Goal: Information Seeking & Learning: Learn about a topic

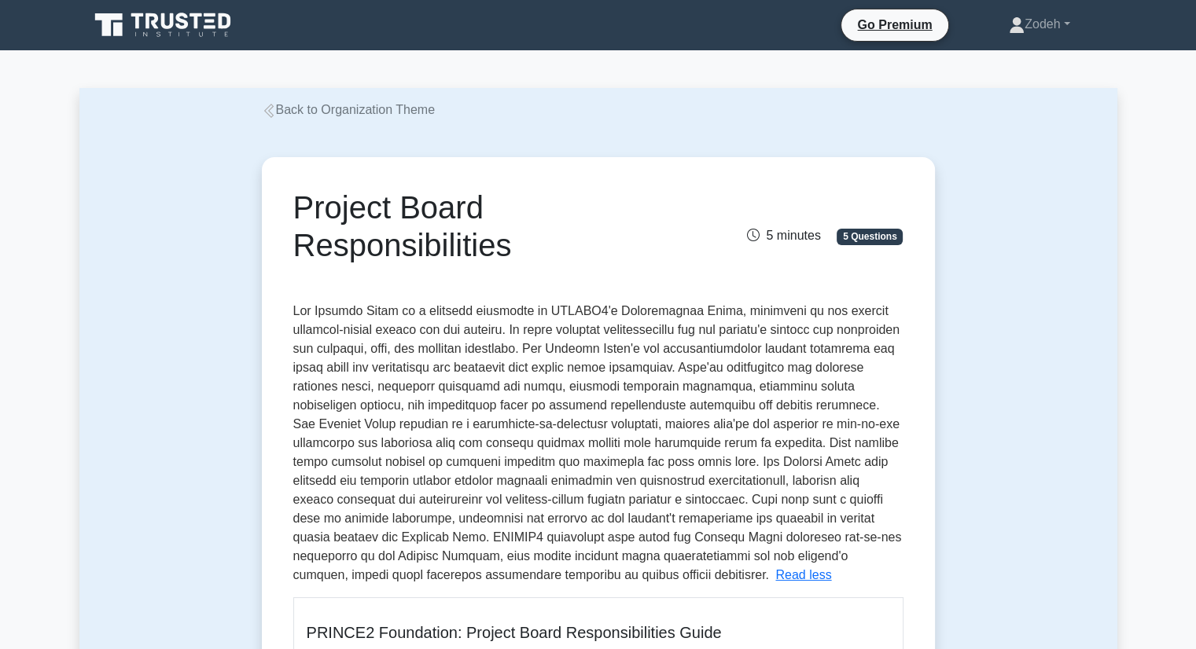
click at [302, 109] on link "Back to Organization Theme" at bounding box center [348, 109] width 173 height 13
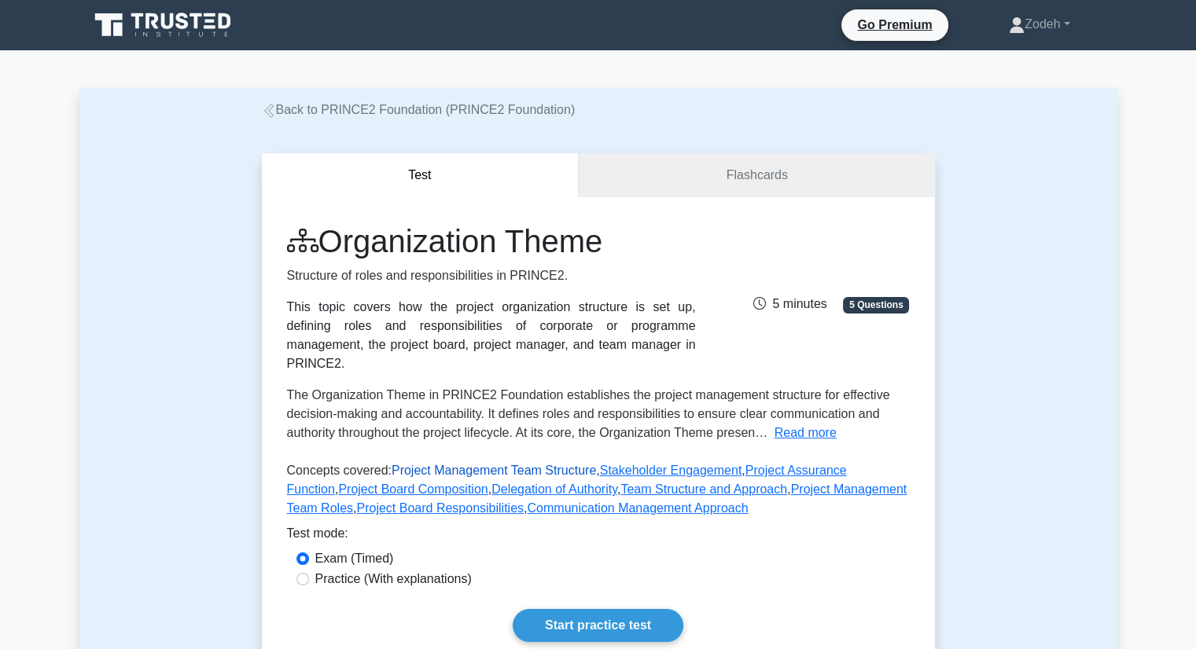
click at [476, 464] on link "Project Management Team Structure" at bounding box center [494, 470] width 204 height 13
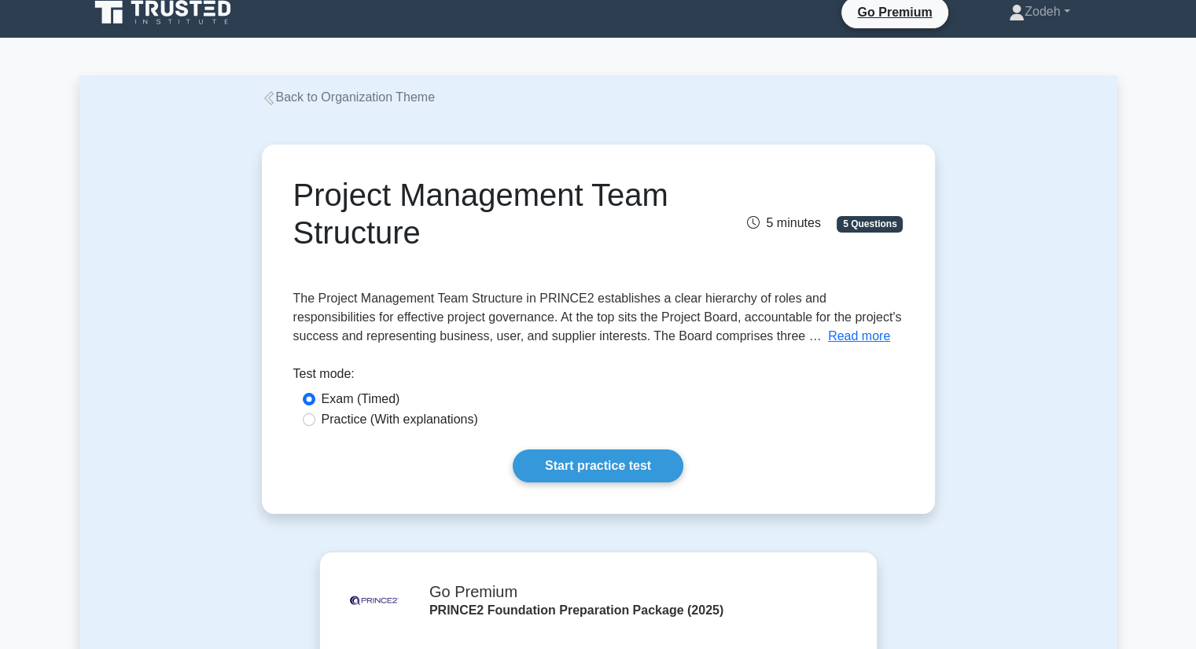
scroll to position [14, 0]
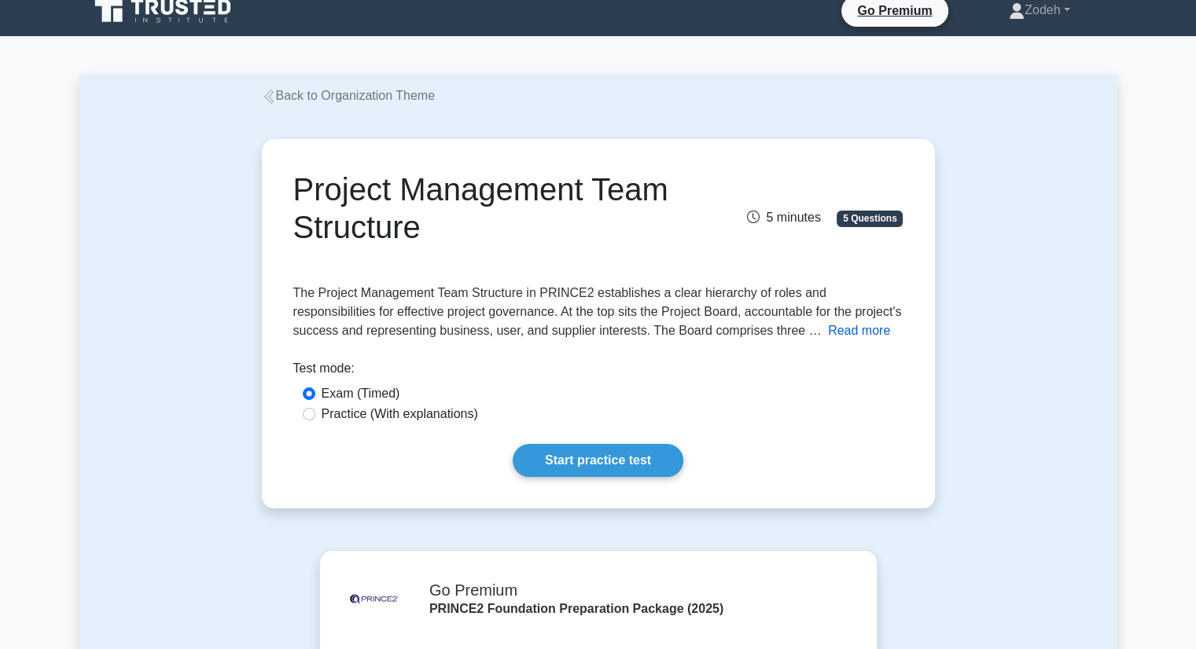
click at [828, 337] on button "Read more" at bounding box center [859, 331] width 62 height 19
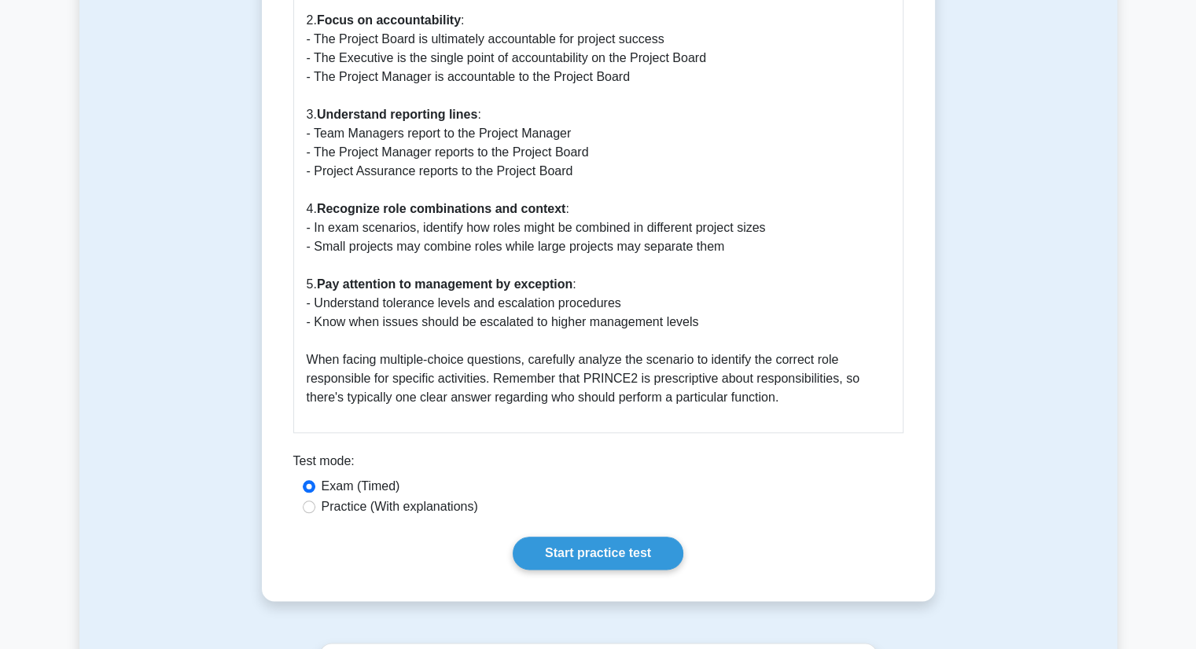
scroll to position [1701, 0]
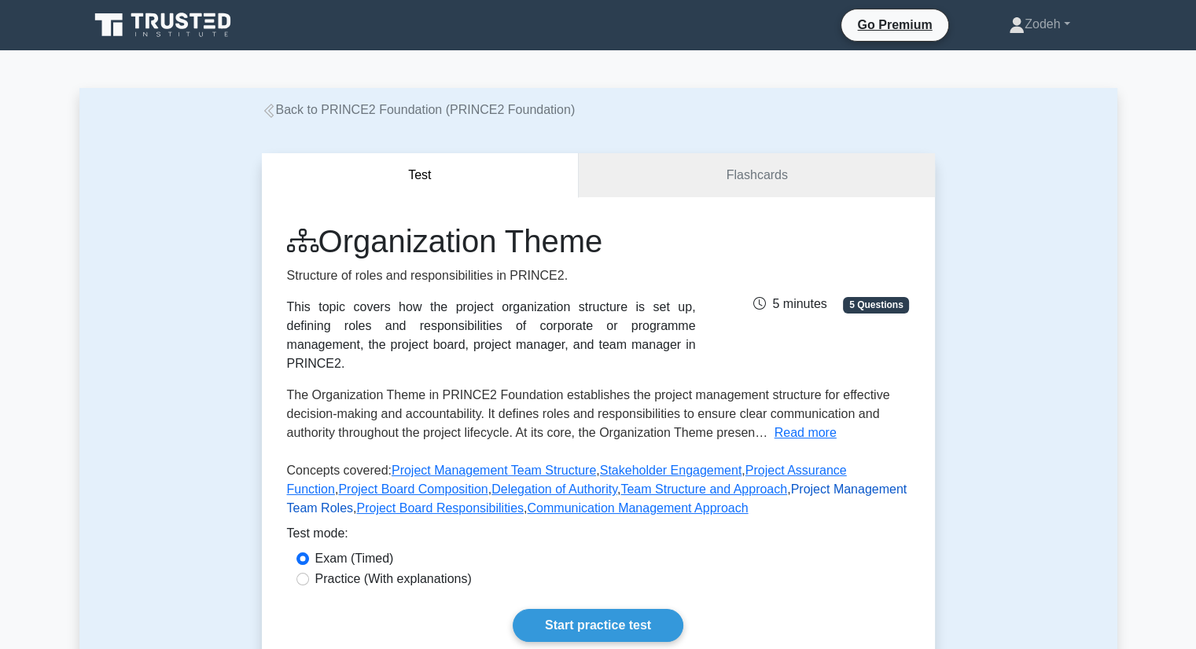
click at [799, 483] on link "Project Management Team Roles" at bounding box center [597, 499] width 620 height 32
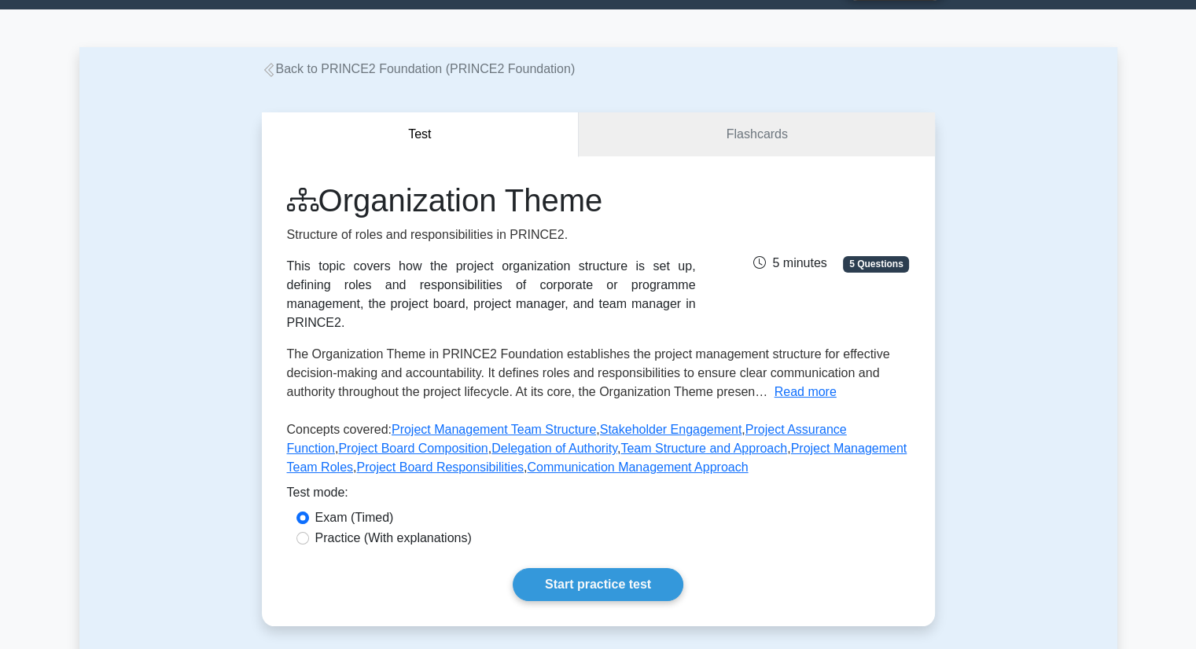
scroll to position [42, 0]
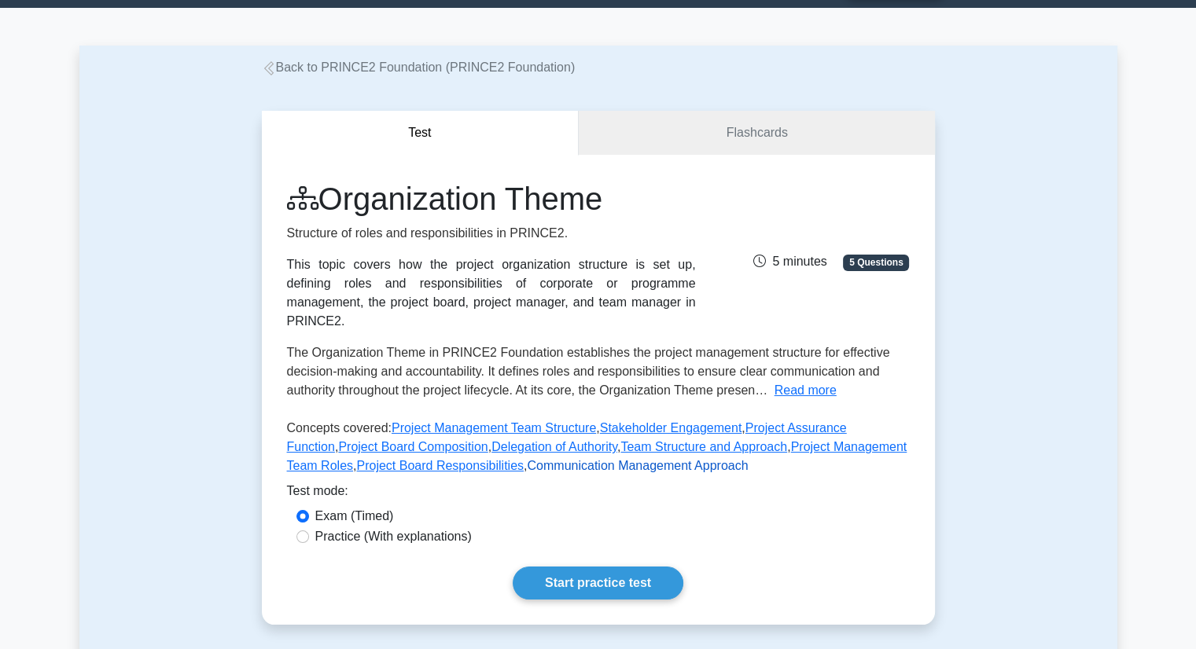
click at [538, 459] on link "Communication Management Approach" at bounding box center [637, 465] width 221 height 13
click at [805, 421] on link "Project Assurance Function" at bounding box center [567, 437] width 560 height 32
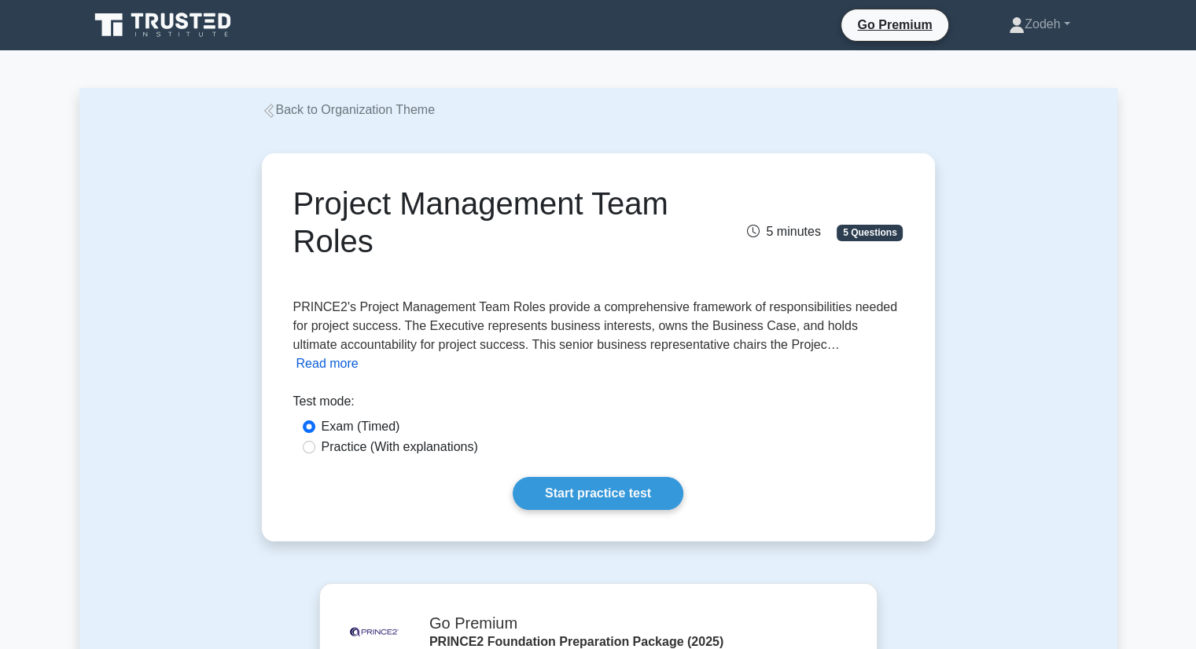
click at [359, 355] on button "Read more" at bounding box center [327, 364] width 62 height 19
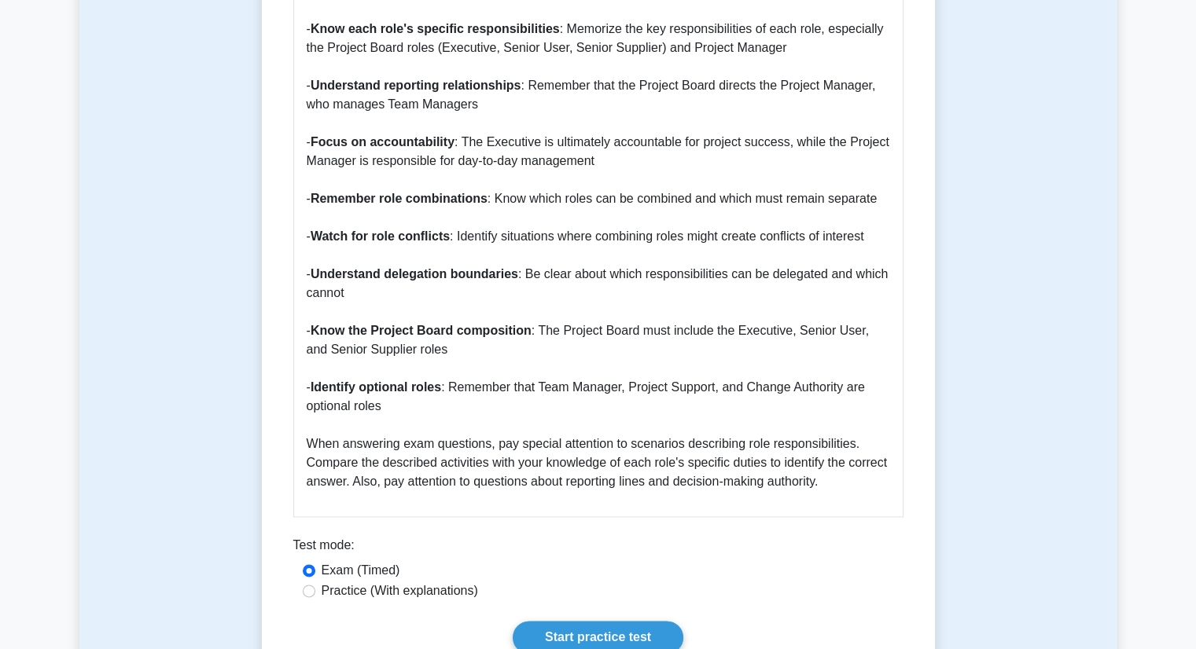
scroll to position [1783, 0]
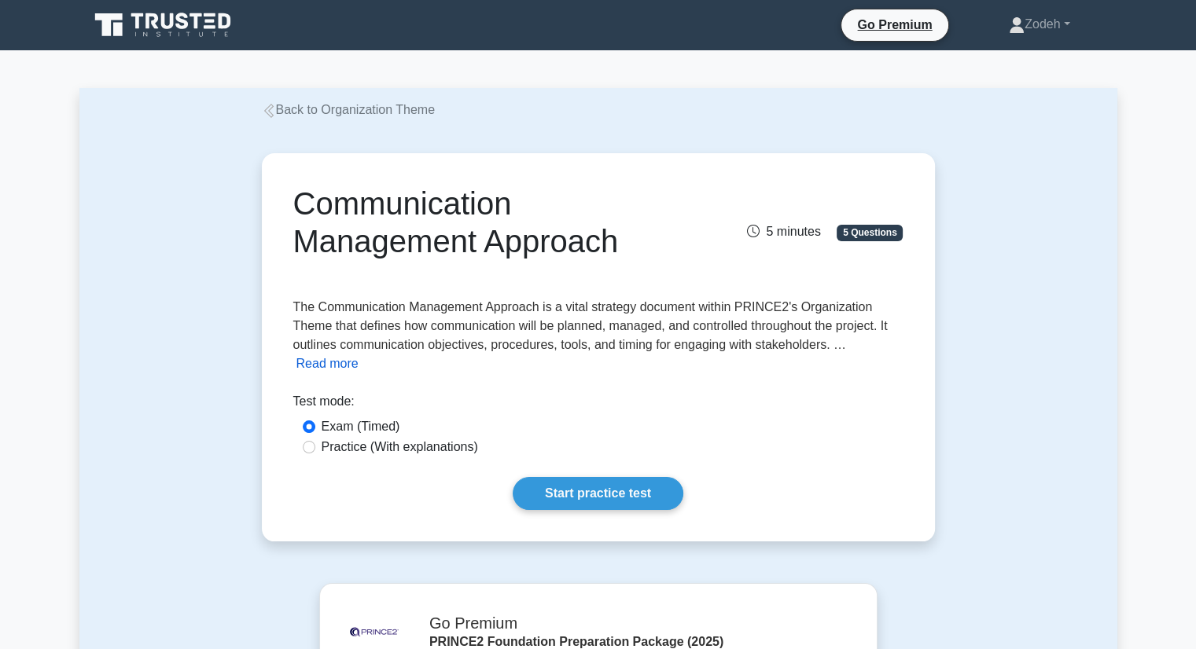
click at [344, 362] on button "Read more" at bounding box center [327, 364] width 62 height 19
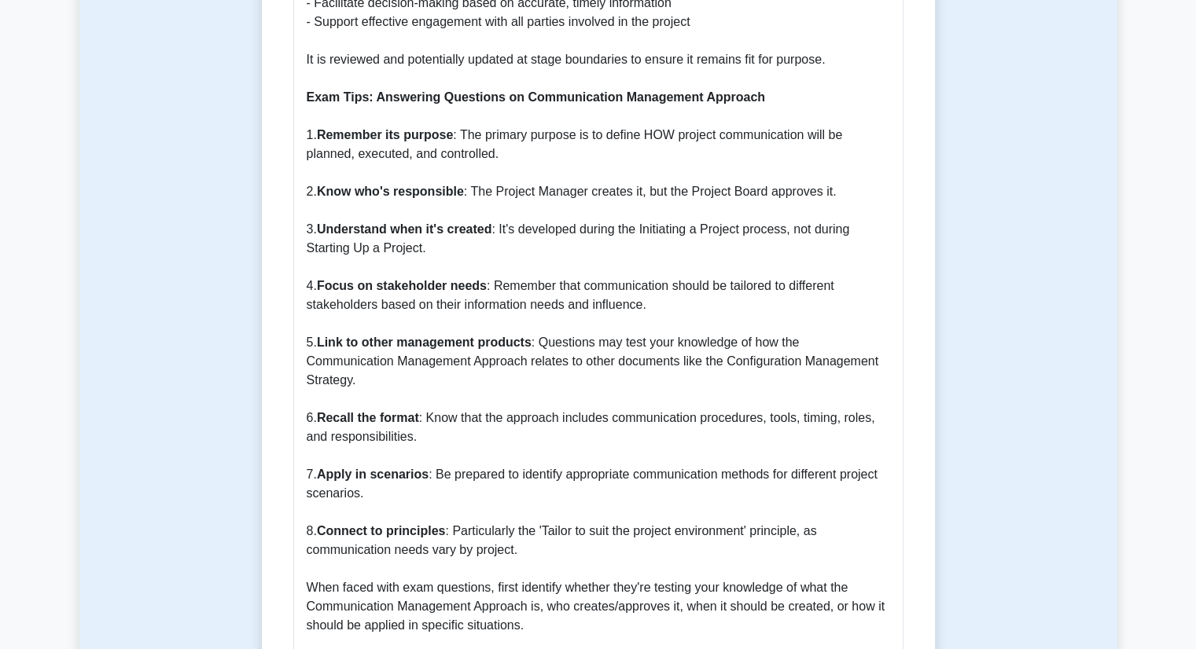
scroll to position [1544, 0]
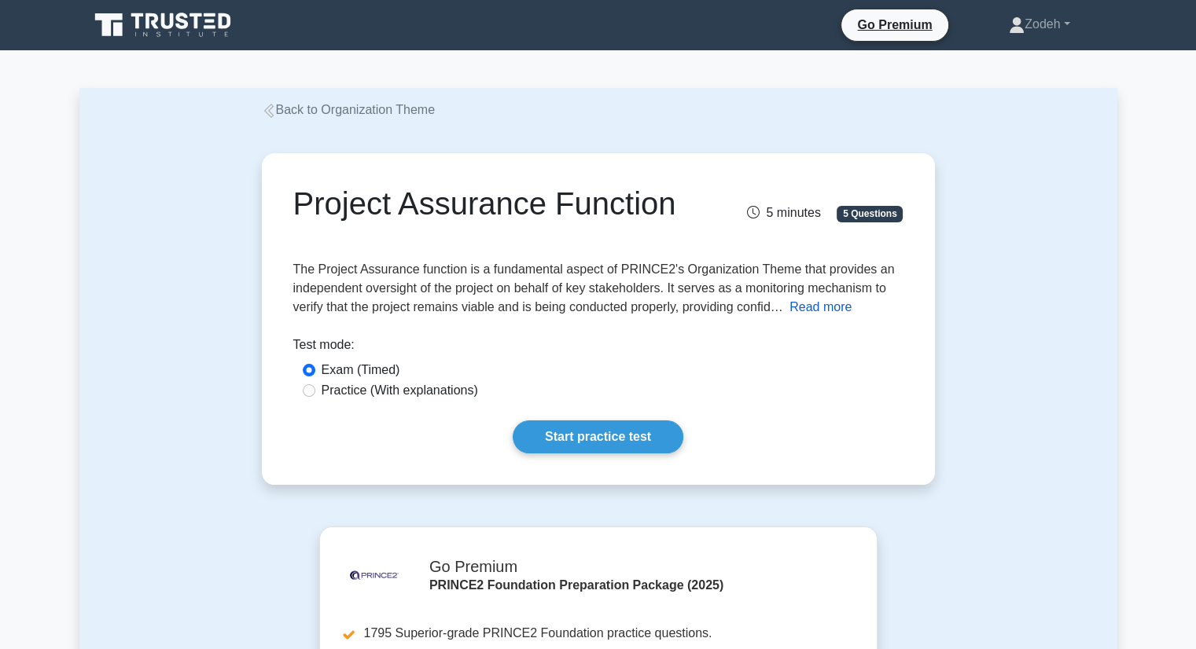
click at [815, 308] on button "Read more" at bounding box center [820, 307] width 62 height 19
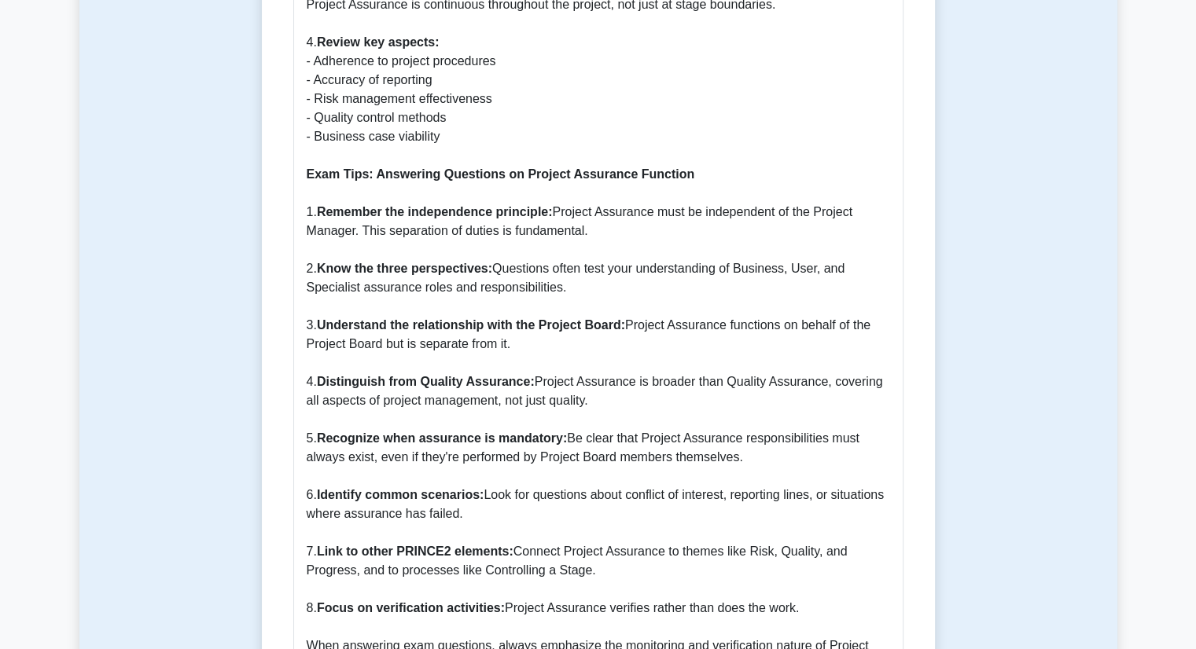
scroll to position [1185, 0]
click at [528, 315] on p "What is the Project Assurance Function? The Project Assurance function in PRINC…" at bounding box center [598, 69] width 583 height 1245
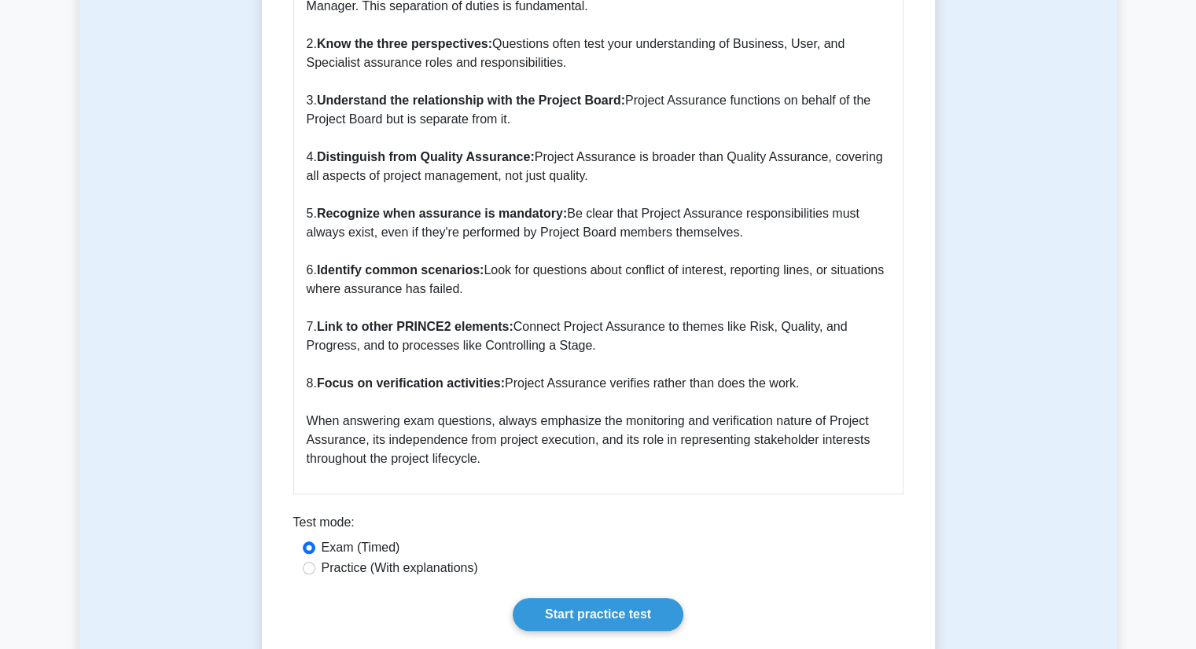
scroll to position [1412, 0]
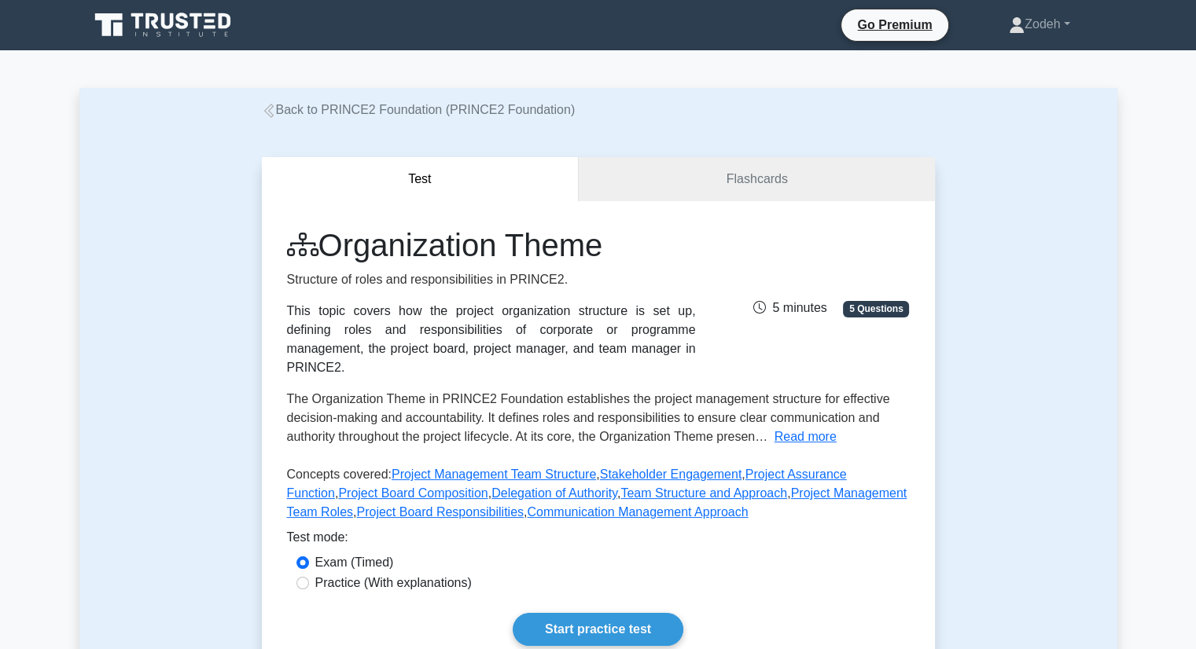
click at [502, 106] on link "Back to PRINCE2 Foundation (PRINCE2 Foundation)" at bounding box center [419, 109] width 314 height 13
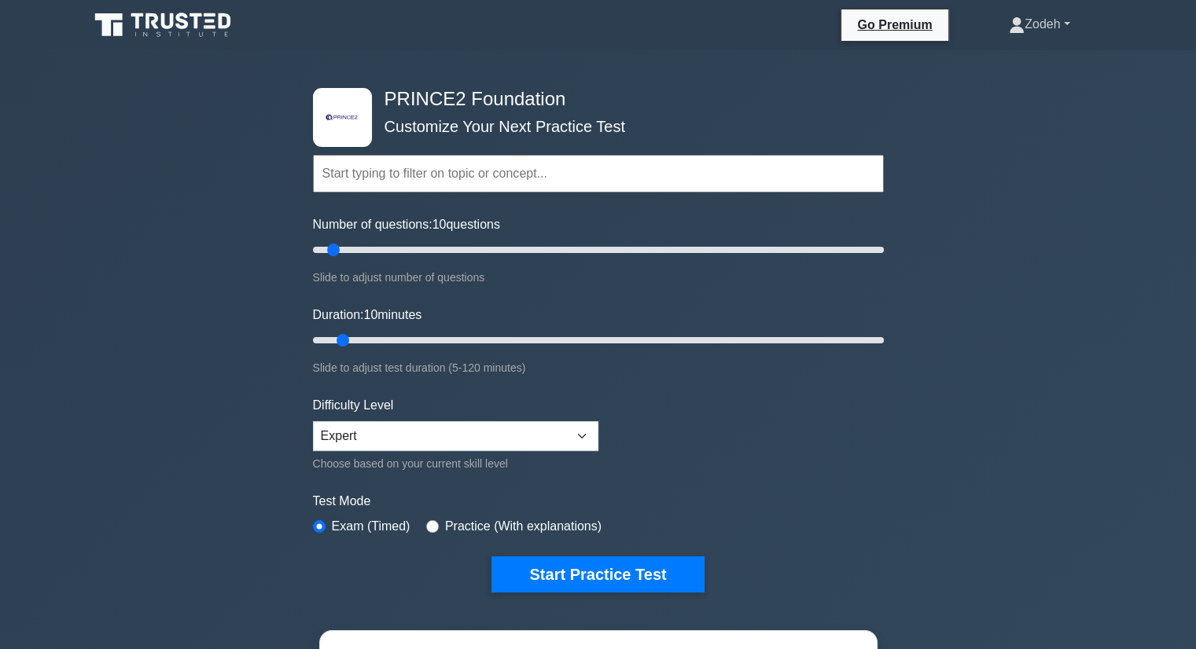
click at [1048, 23] on link "Zodeh" at bounding box center [1039, 24] width 136 height 31
click at [988, 64] on link "Profile" at bounding box center [1034, 61] width 124 height 25
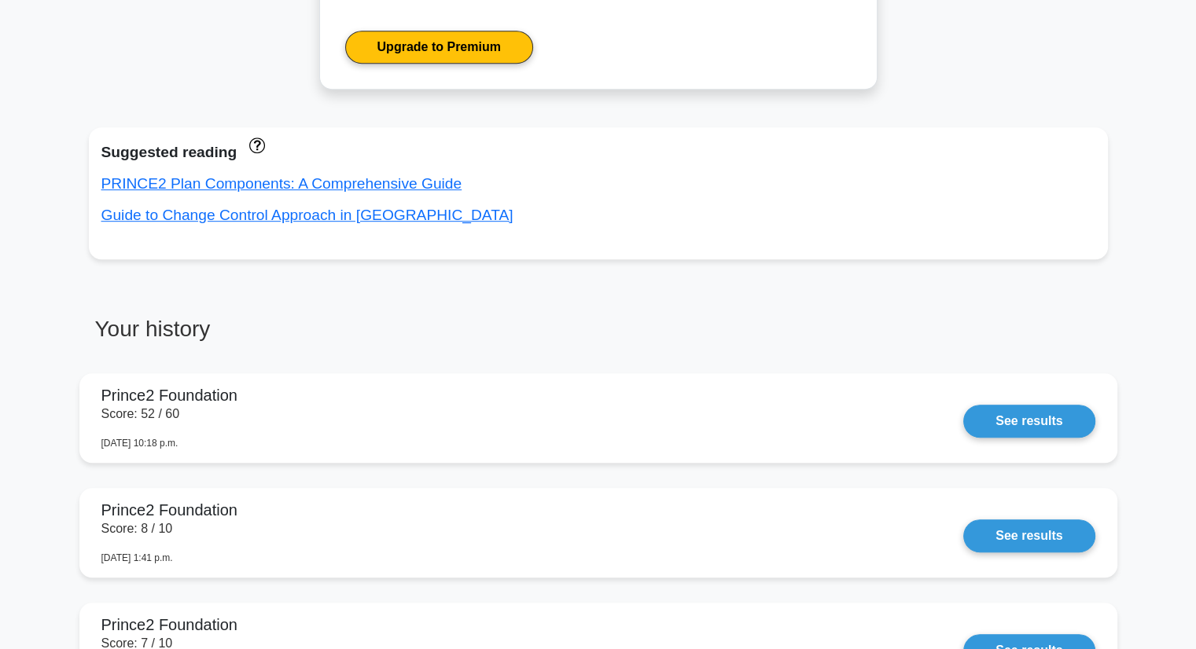
scroll to position [876, 0]
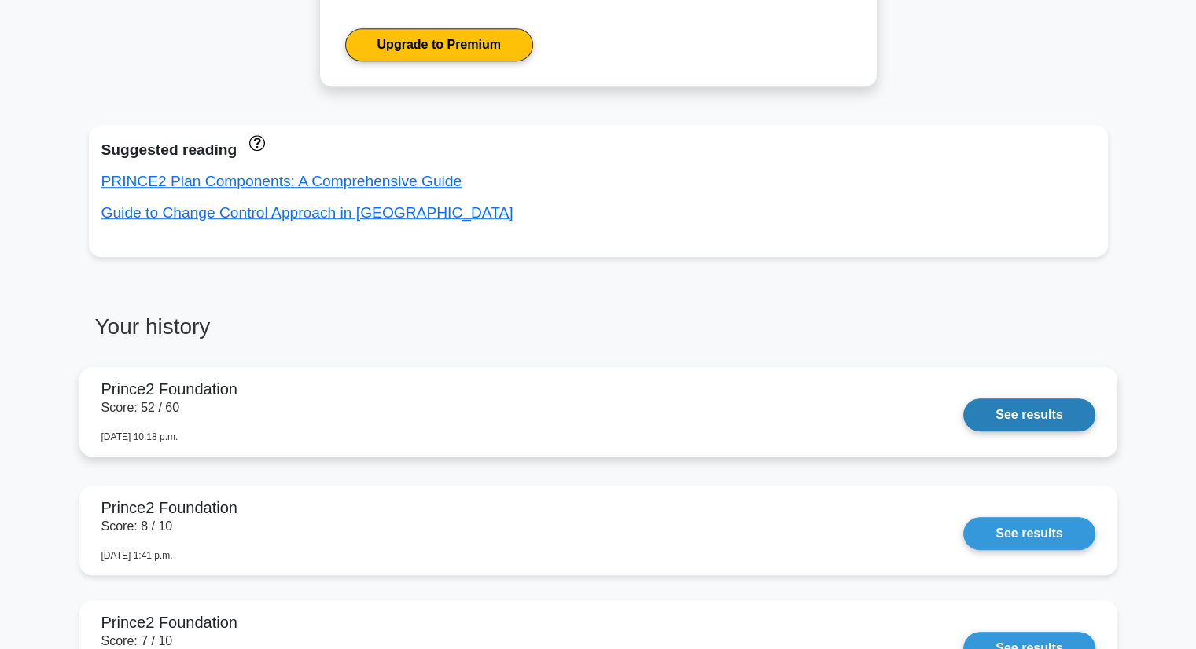
click at [1008, 419] on link "See results" at bounding box center [1028, 415] width 131 height 33
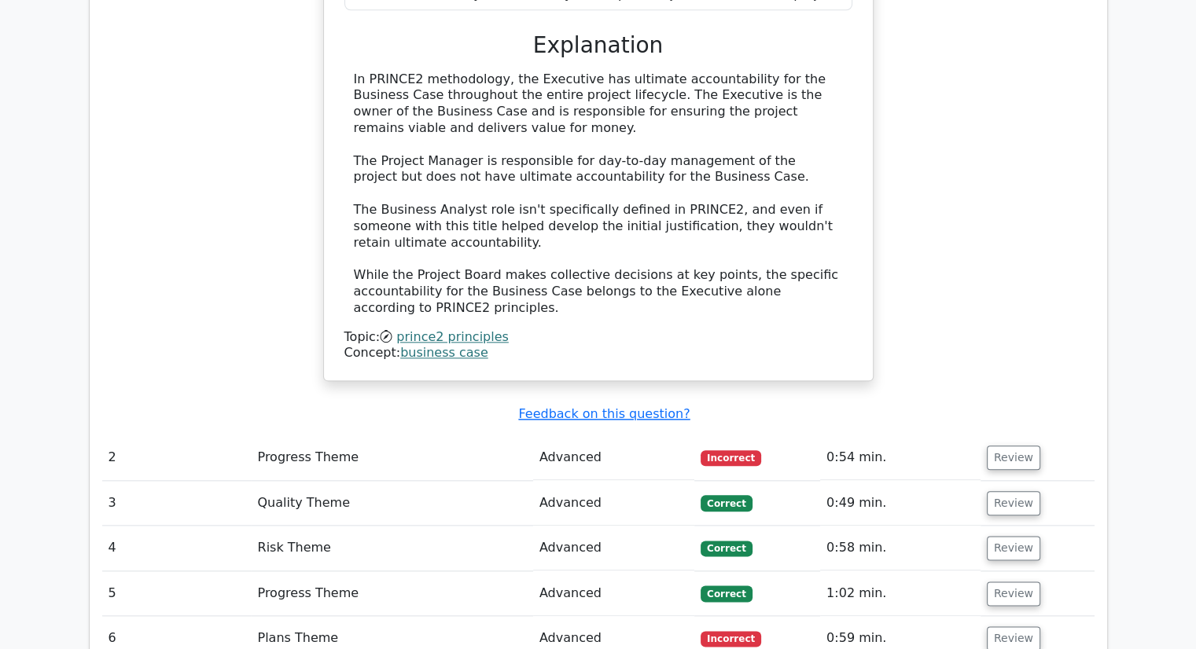
scroll to position [1713, 0]
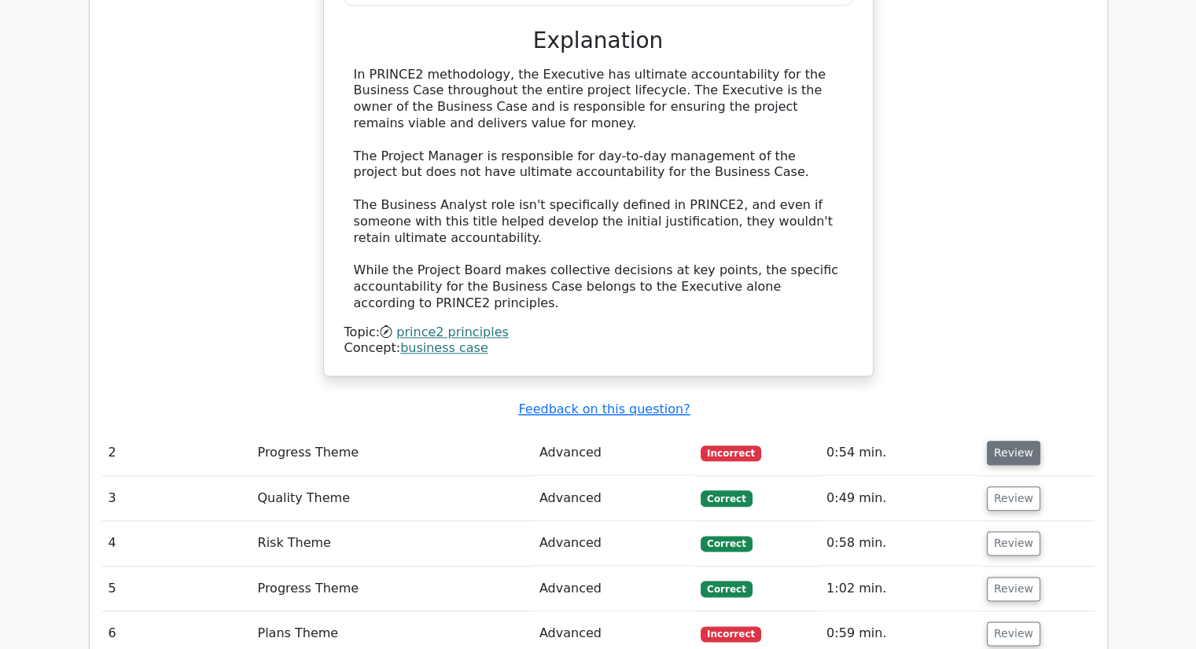
click at [1018, 441] on button "Review" at bounding box center [1013, 453] width 53 height 24
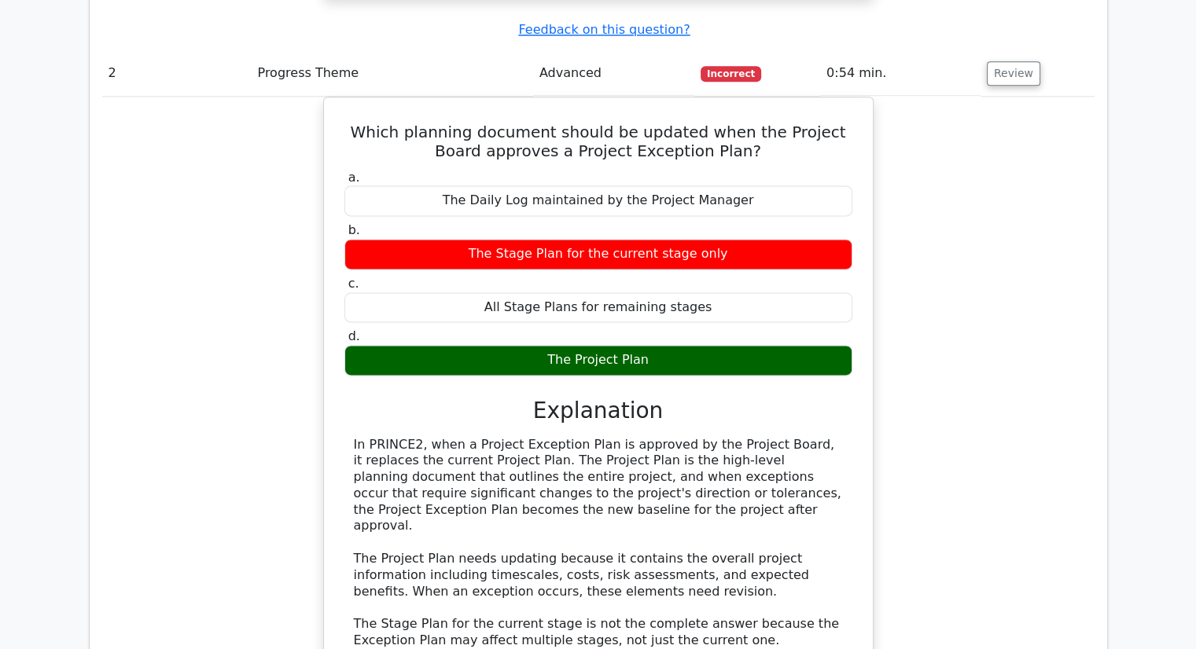
scroll to position [2091, 0]
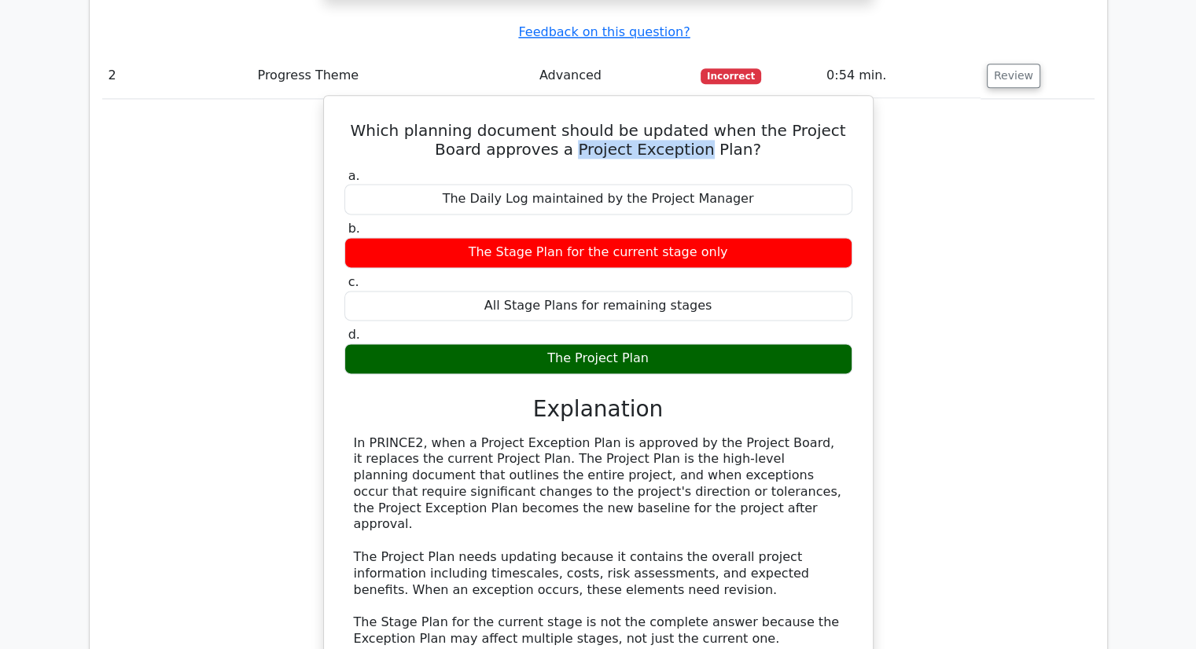
drag, startPoint x: 557, startPoint y: 108, endPoint x: 676, endPoint y: 112, distance: 118.8
click at [676, 121] on h5 "Which planning document should be updated when the Project Board approves a Pro…" at bounding box center [598, 140] width 511 height 38
click at [719, 168] on label "a. The Daily Log maintained by the Project Manager" at bounding box center [598, 191] width 508 height 47
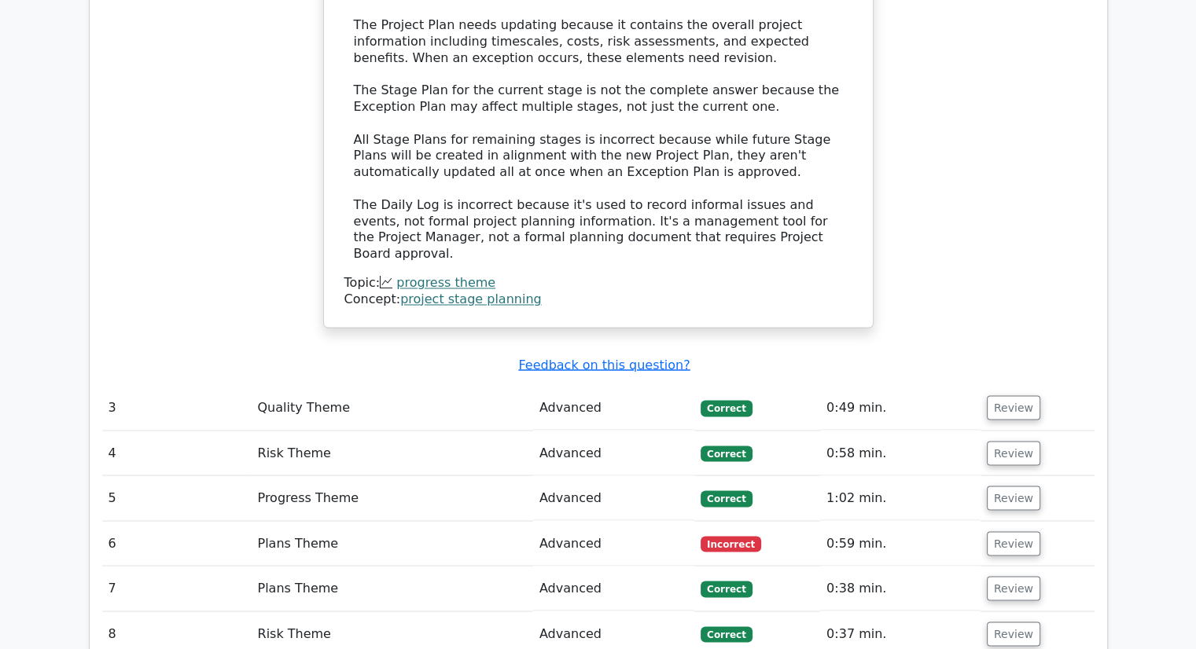
scroll to position [2625, 0]
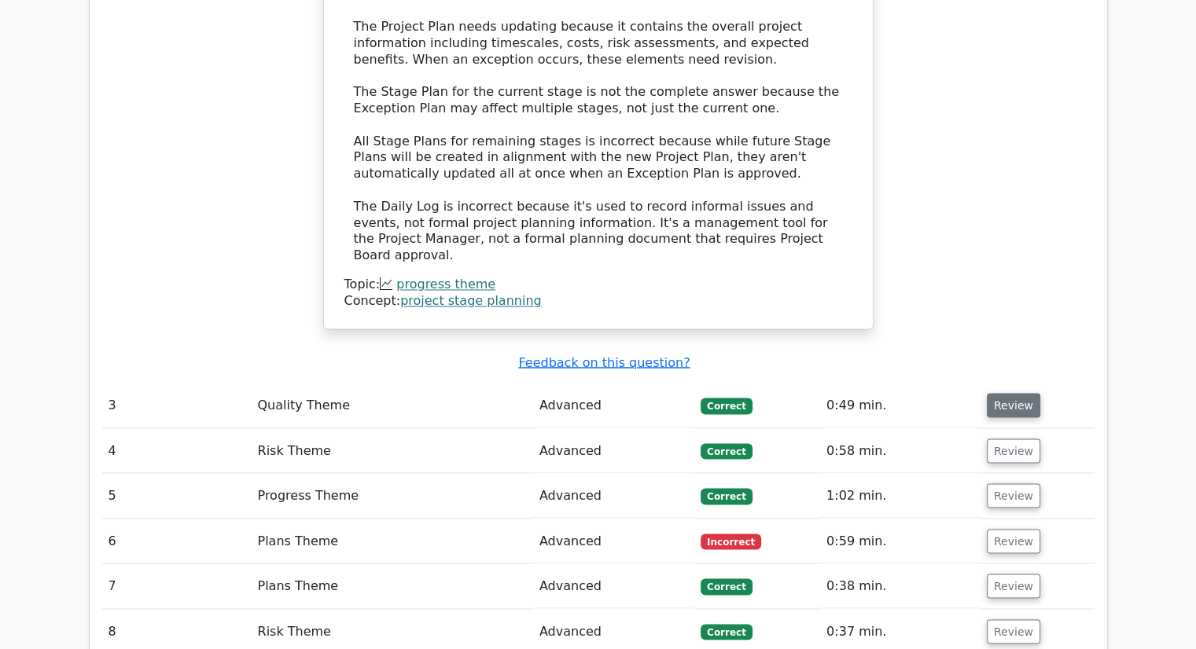
click at [1012, 393] on button "Review" at bounding box center [1013, 405] width 53 height 24
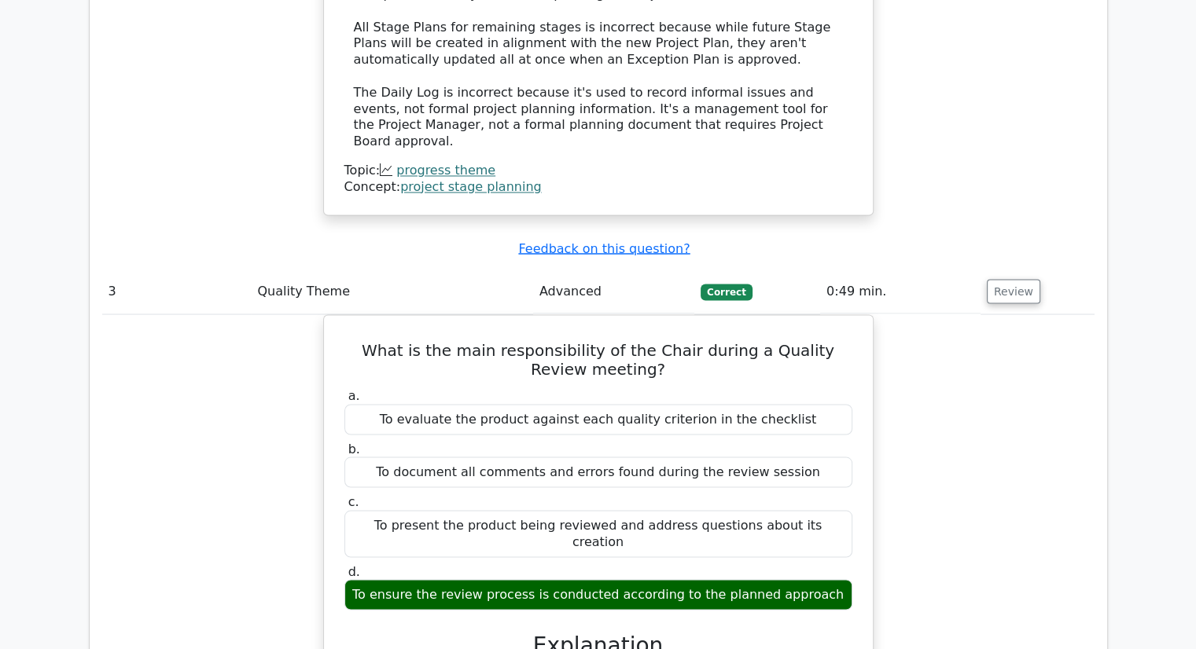
scroll to position [2741, 0]
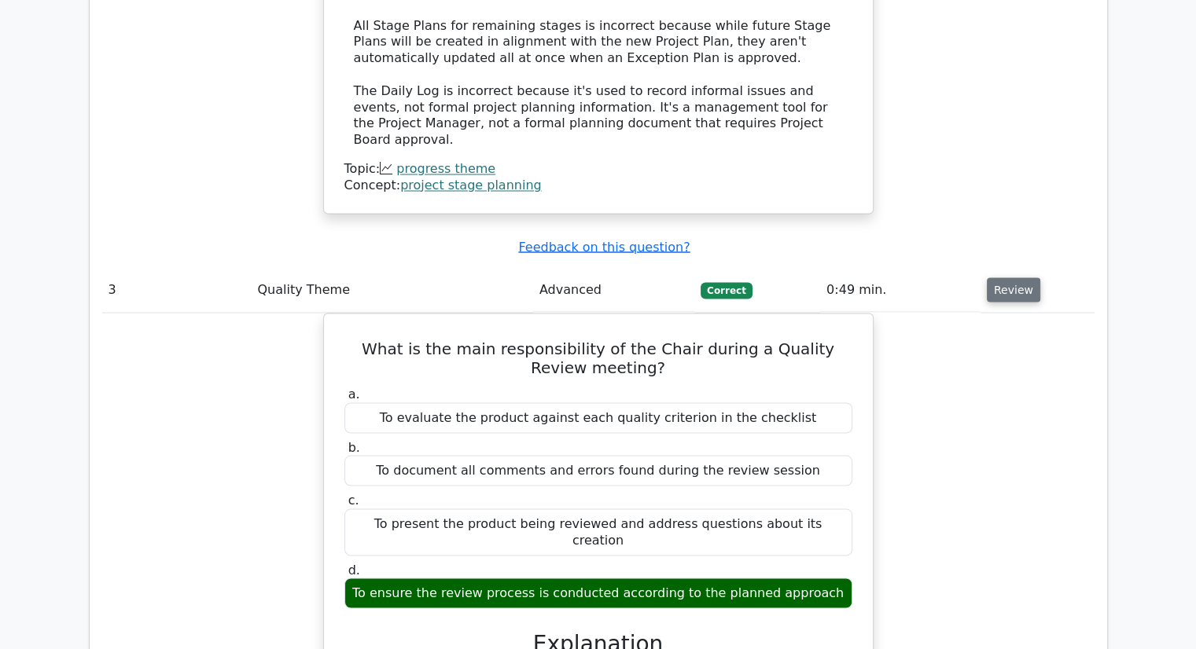
click at [1002, 278] on button "Review" at bounding box center [1013, 290] width 53 height 24
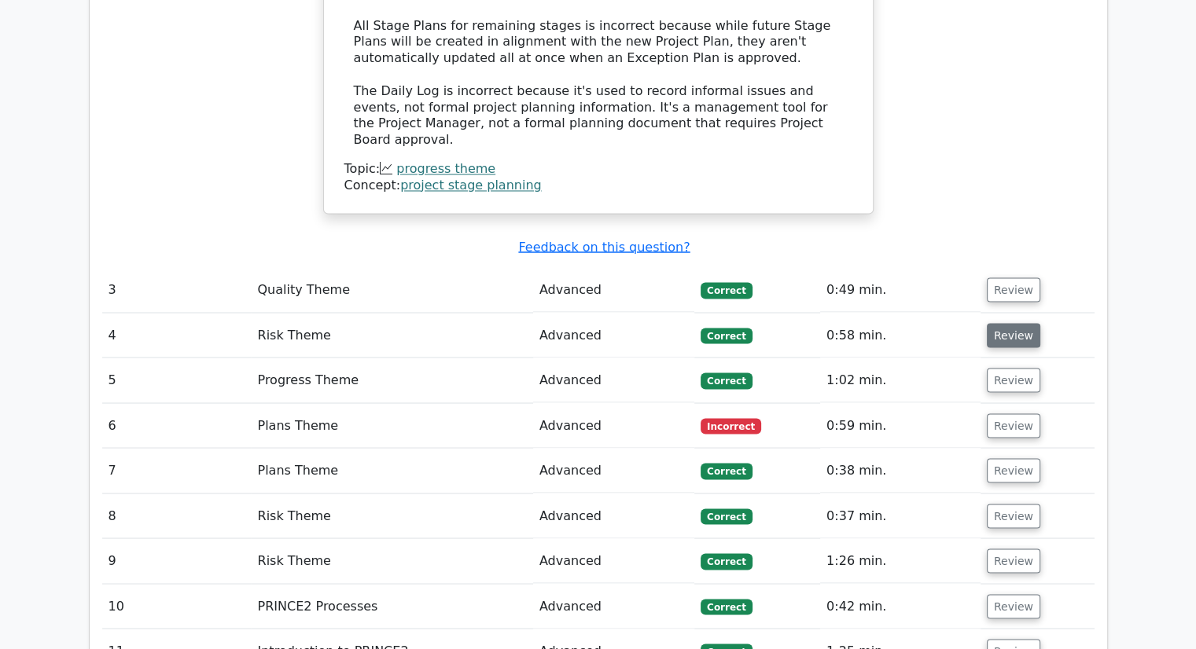
click at [1002, 323] on button "Review" at bounding box center [1013, 335] width 53 height 24
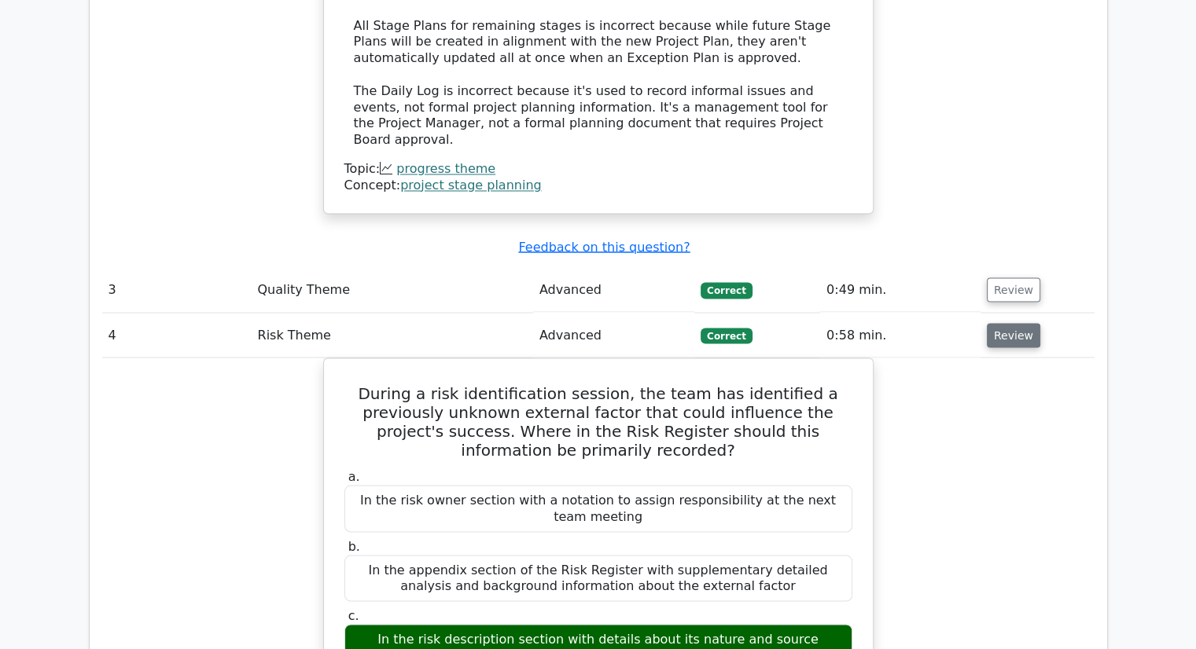
click at [1002, 323] on button "Review" at bounding box center [1013, 335] width 53 height 24
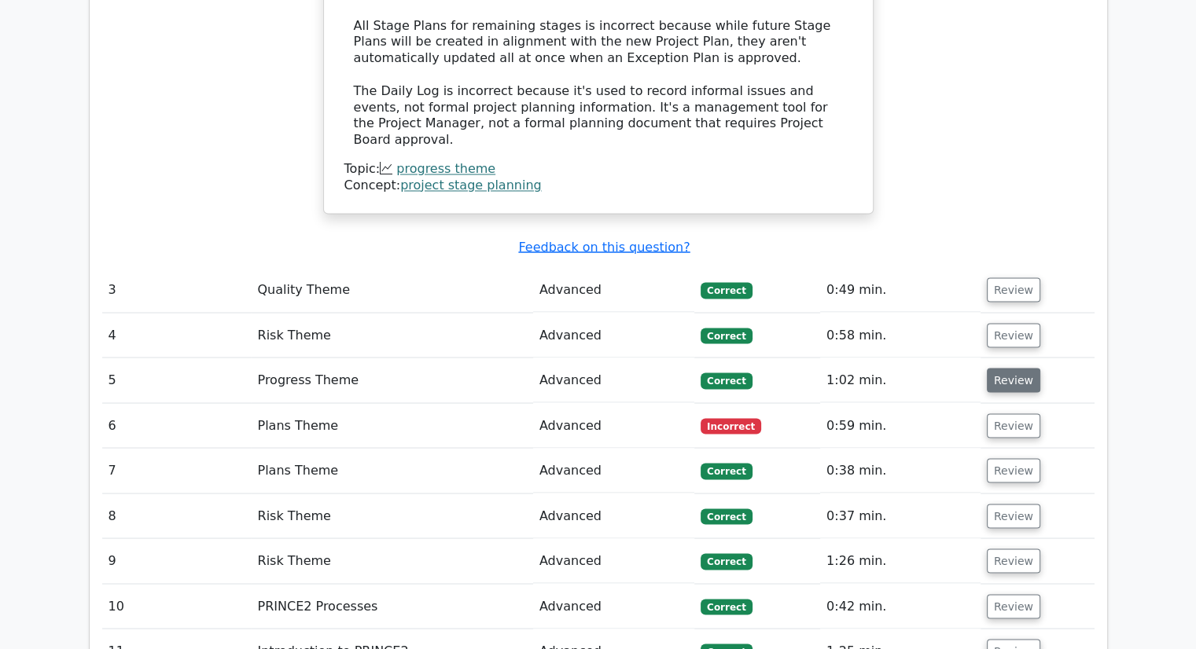
click at [989, 368] on button "Review" at bounding box center [1013, 380] width 53 height 24
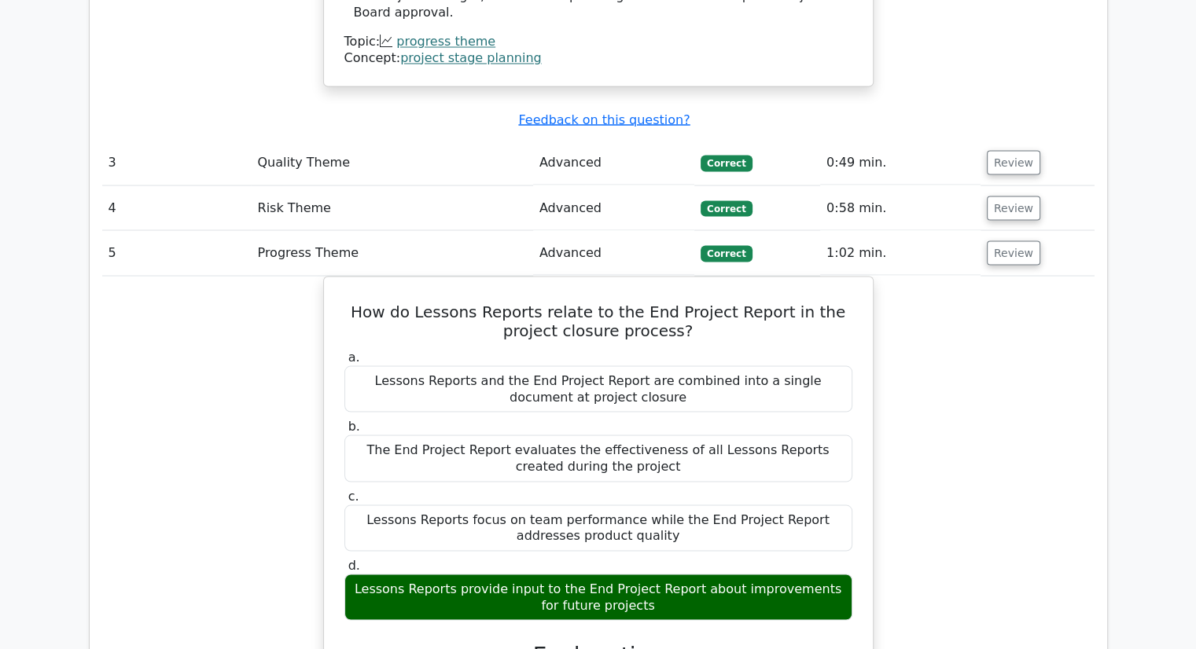
scroll to position [2870, 0]
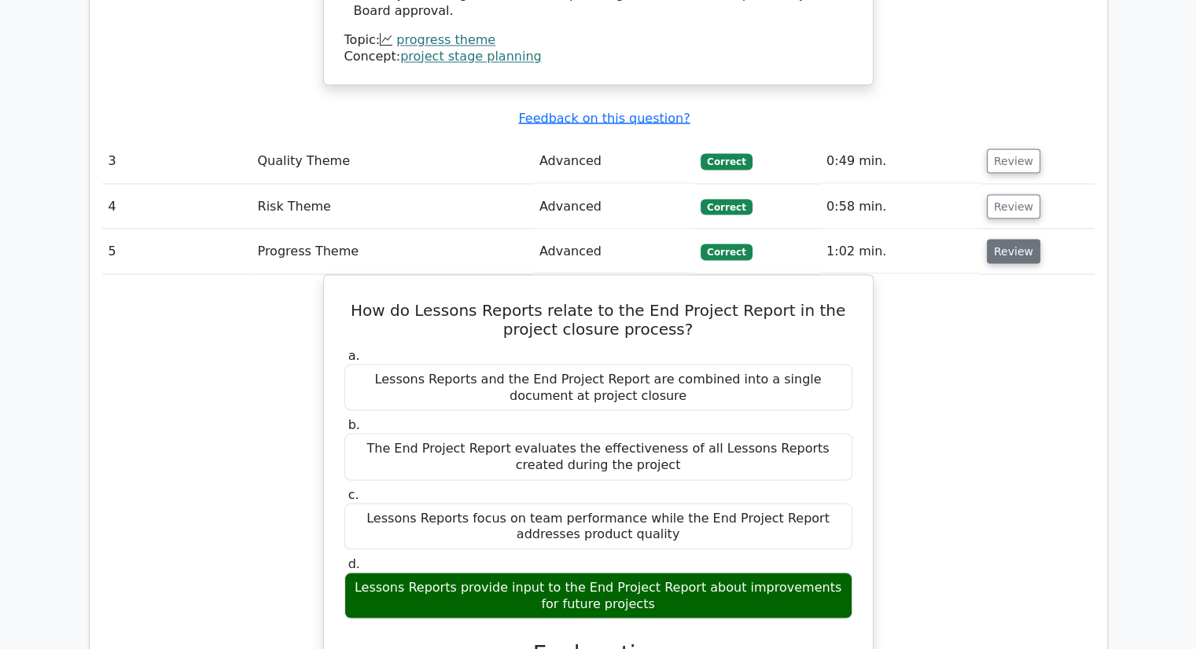
click at [1000, 239] on button "Review" at bounding box center [1013, 251] width 53 height 24
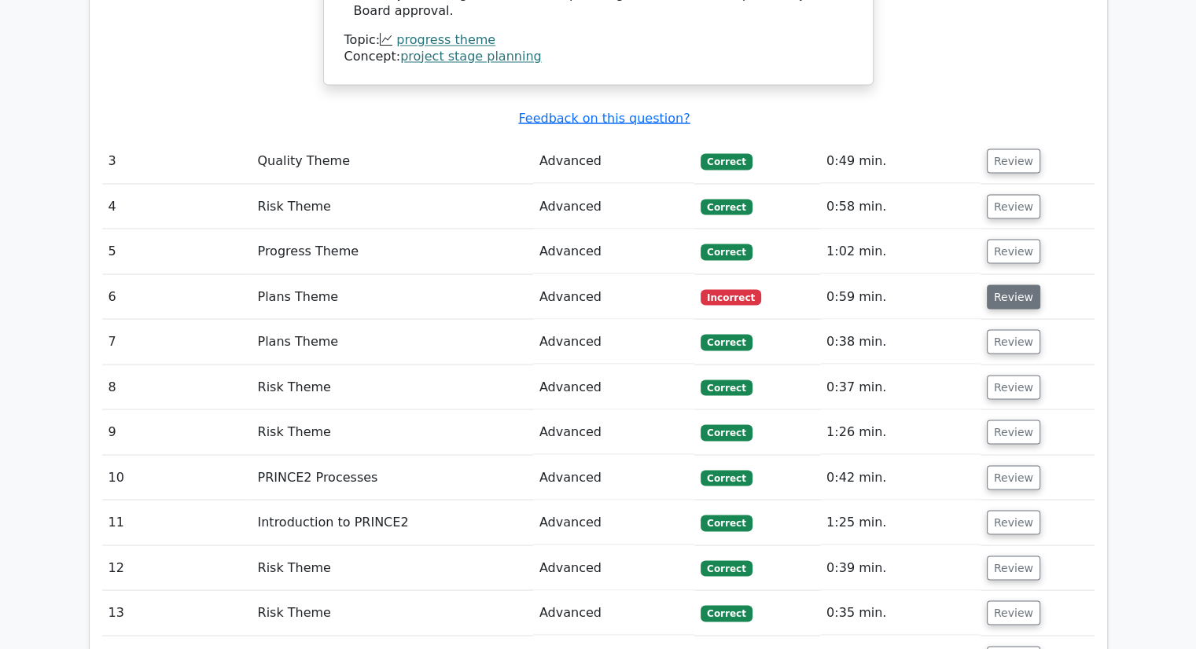
click at [1006, 285] on button "Review" at bounding box center [1013, 297] width 53 height 24
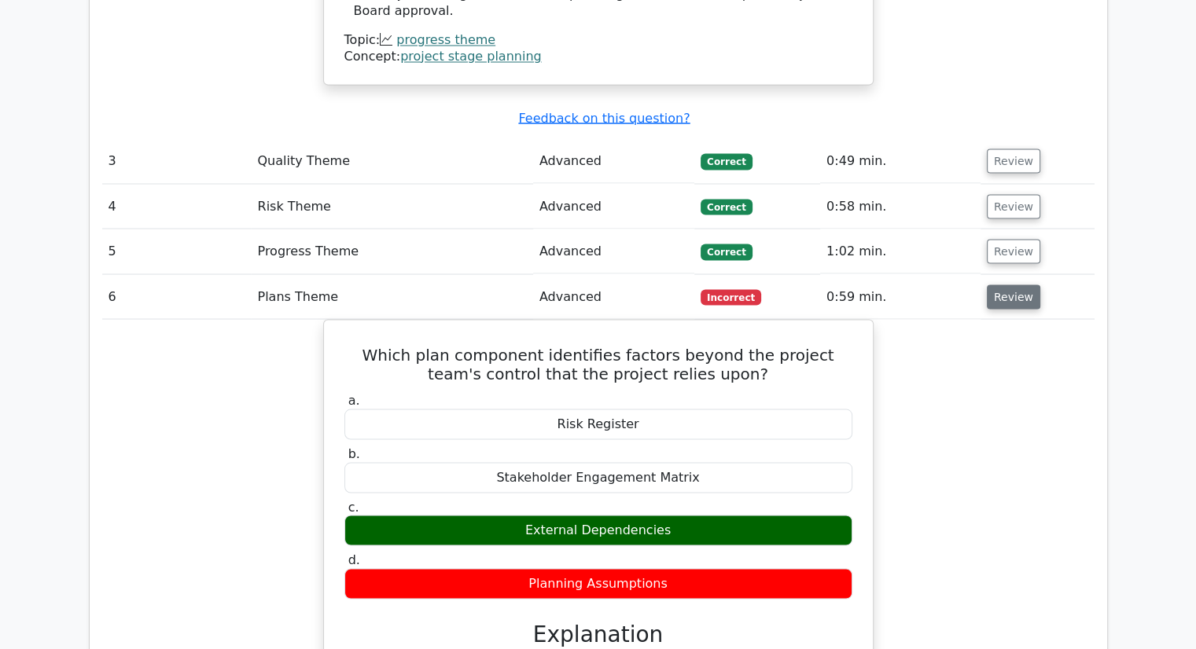
click at [1006, 285] on button "Review" at bounding box center [1013, 297] width 53 height 24
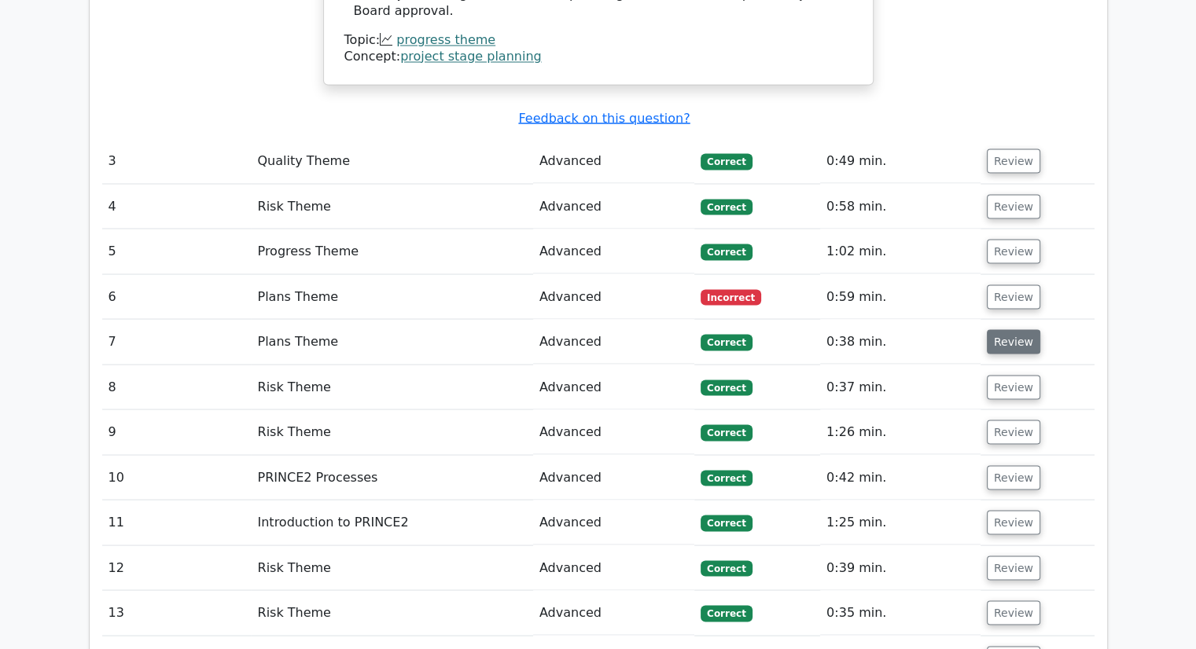
click at [1001, 329] on button "Review" at bounding box center [1013, 341] width 53 height 24
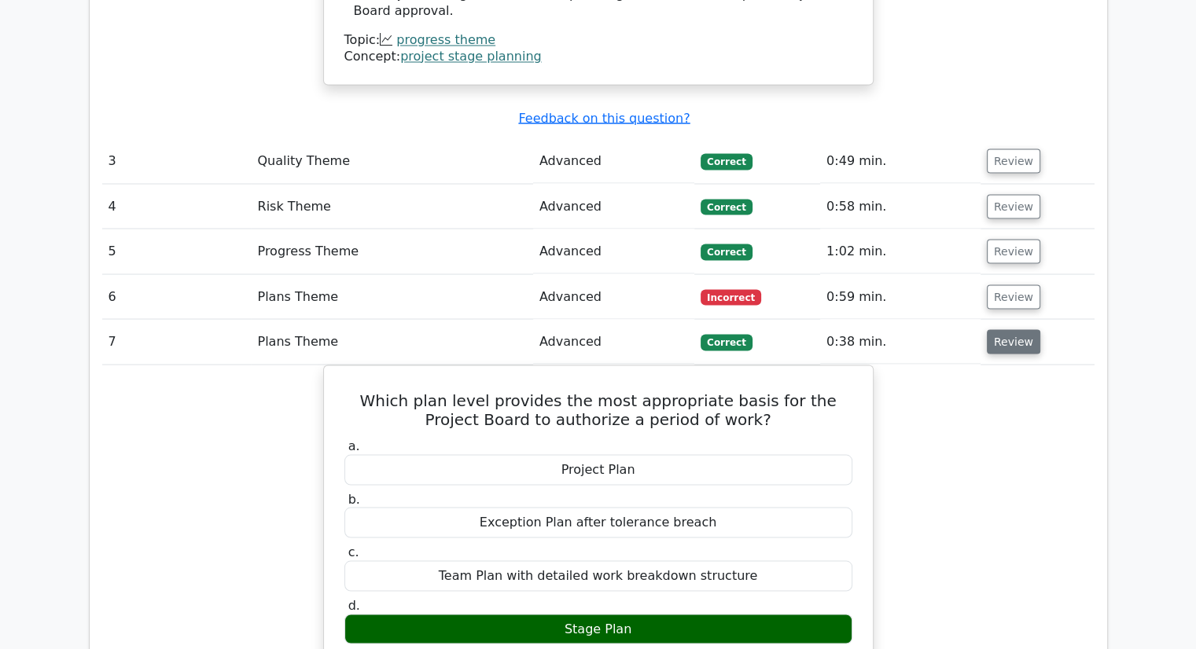
click at [1001, 329] on button "Review" at bounding box center [1013, 341] width 53 height 24
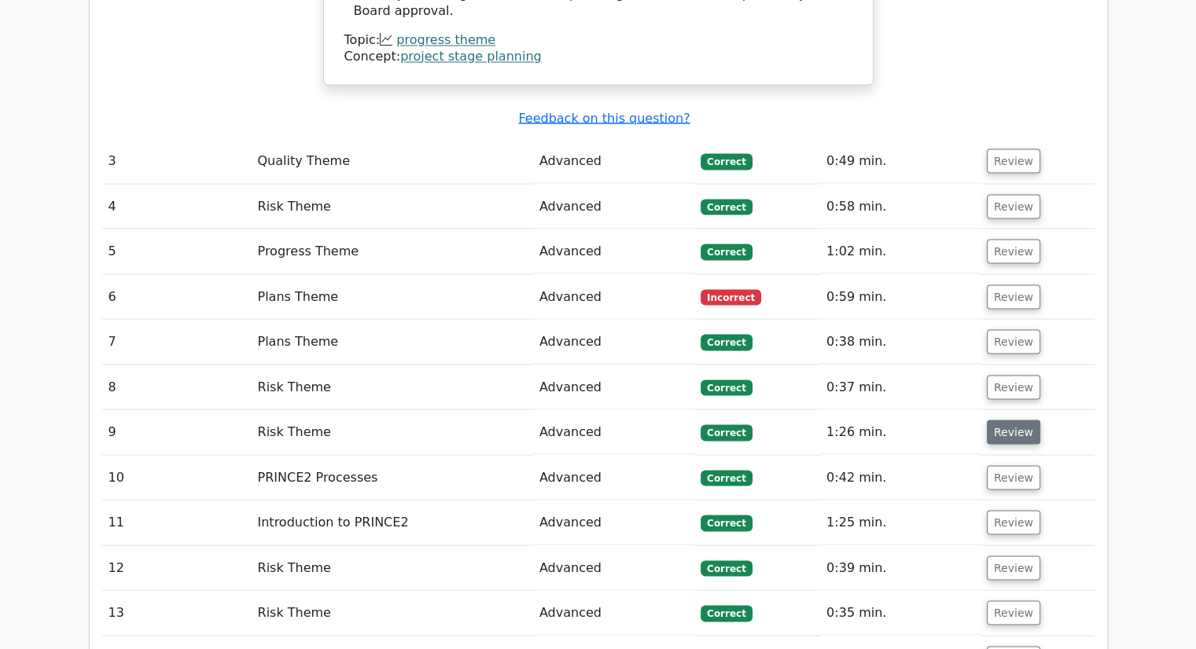
click at [1003, 420] on button "Review" at bounding box center [1013, 432] width 53 height 24
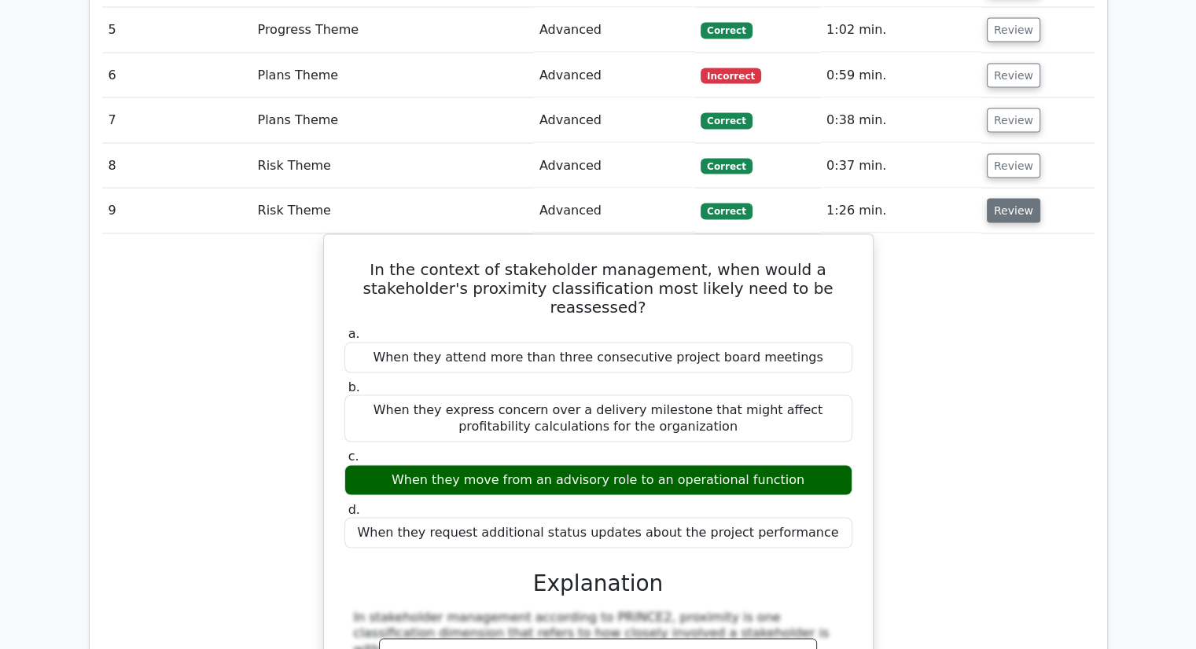
scroll to position [3091, 0]
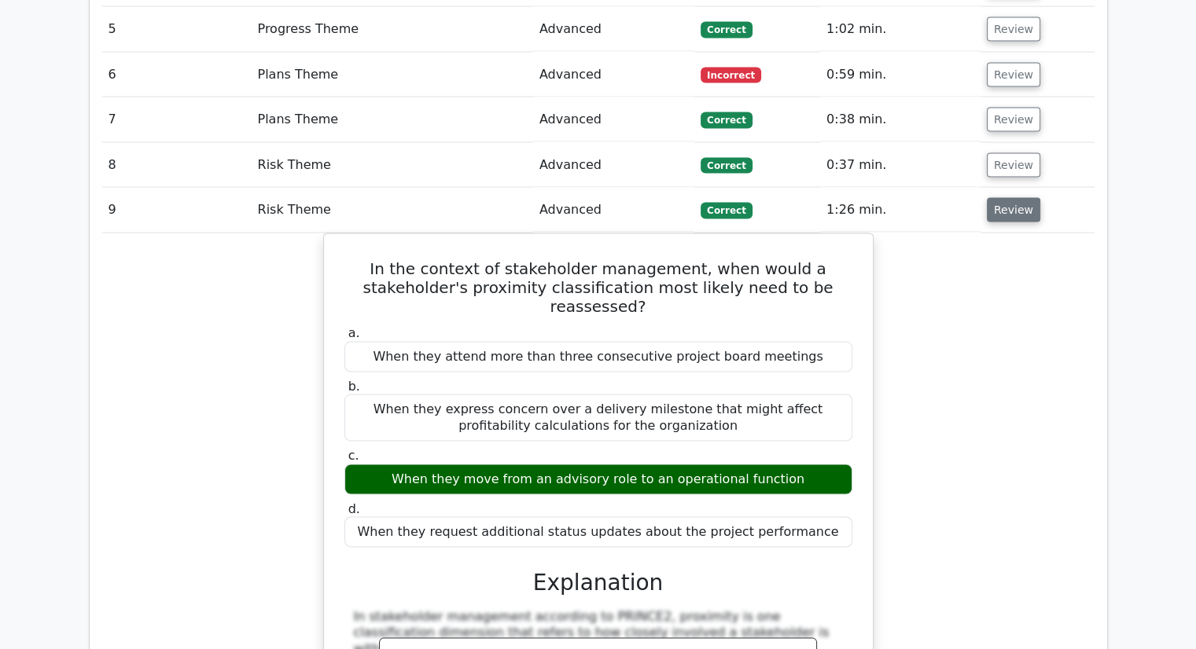
click at [1019, 198] on button "Review" at bounding box center [1013, 210] width 53 height 24
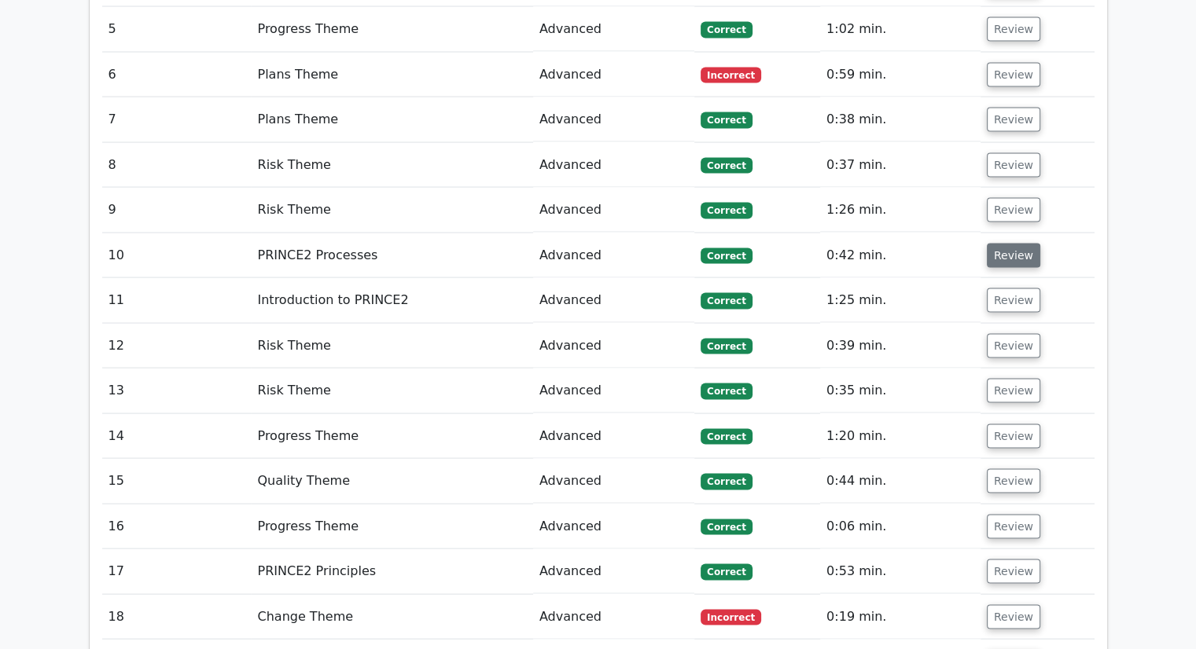
click at [1012, 244] on button "Review" at bounding box center [1013, 256] width 53 height 24
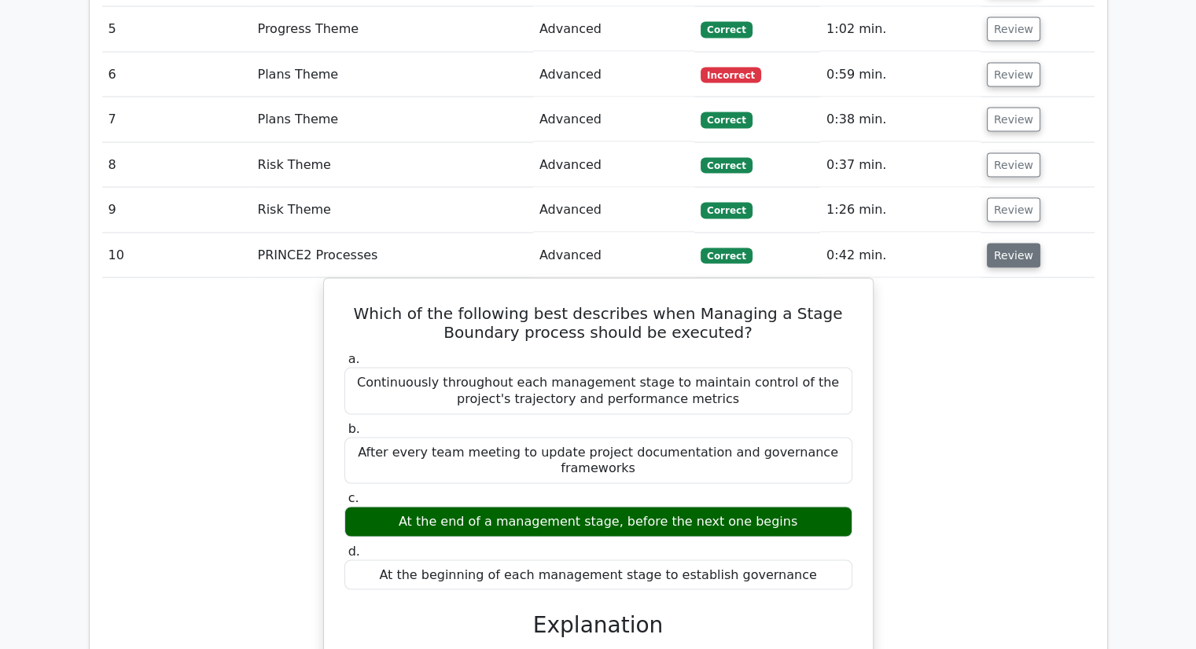
click at [1012, 244] on button "Review" at bounding box center [1013, 256] width 53 height 24
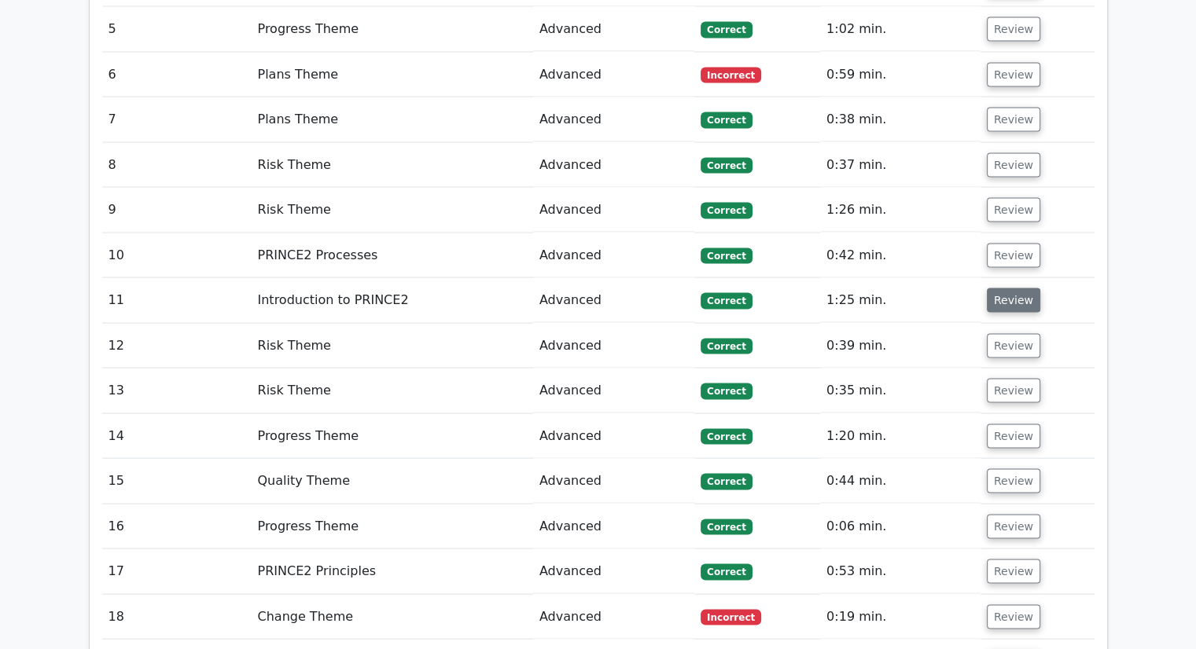
click at [1006, 289] on button "Review" at bounding box center [1013, 301] width 53 height 24
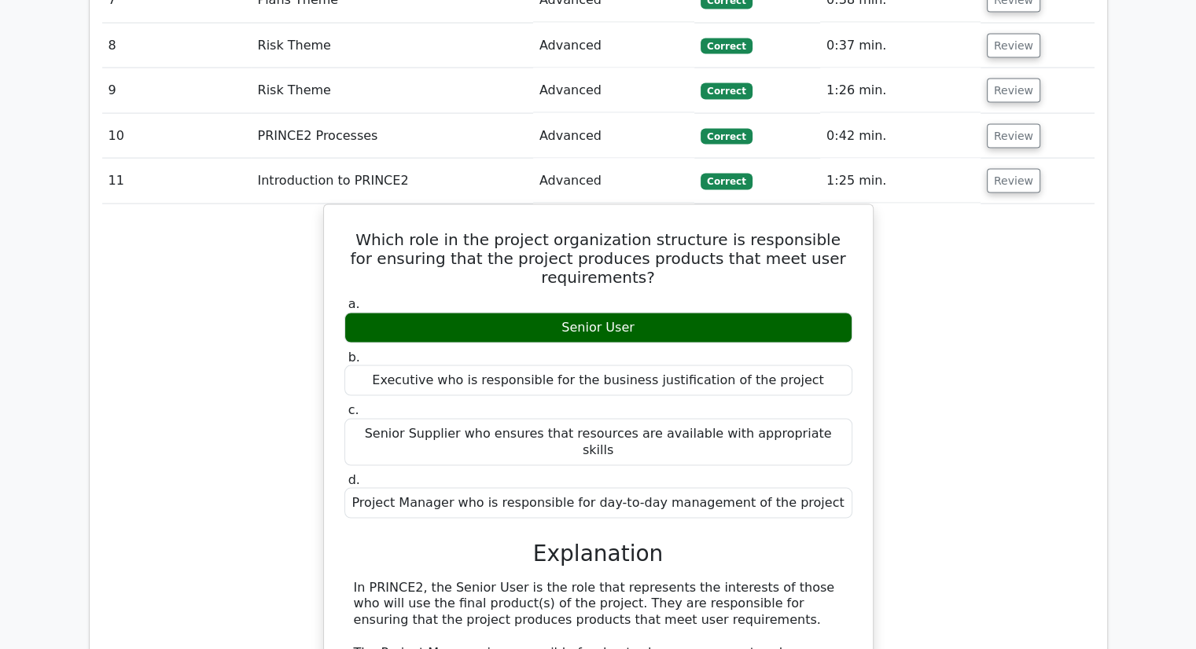
scroll to position [3195, 0]
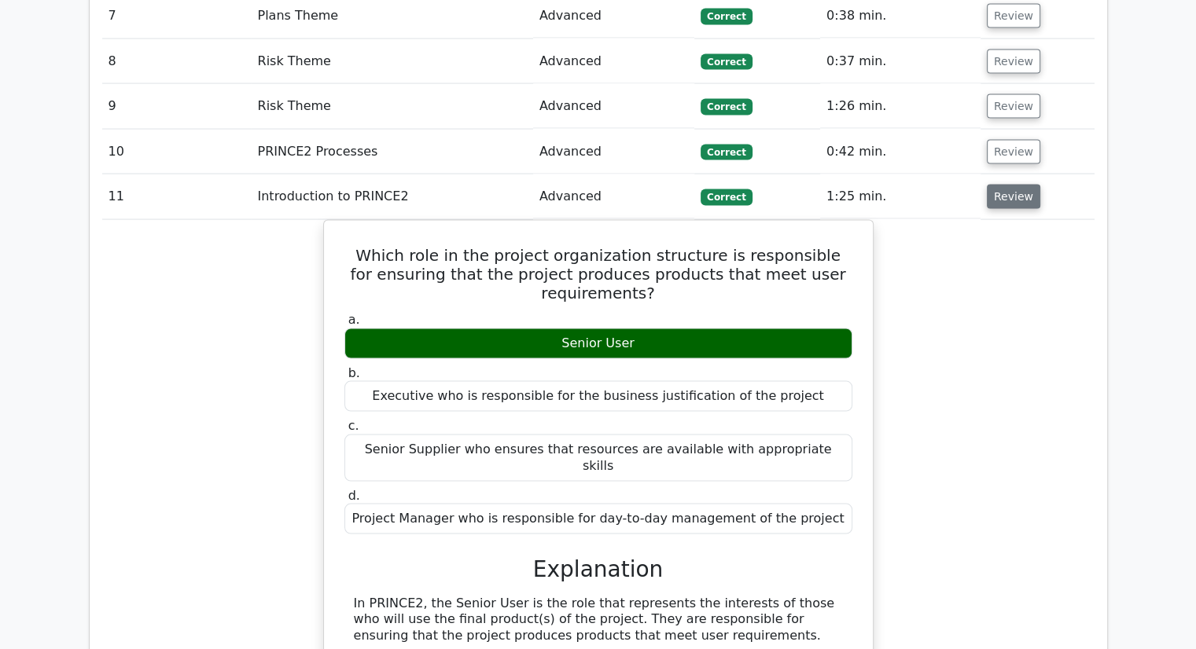
click at [1012, 185] on button "Review" at bounding box center [1013, 197] width 53 height 24
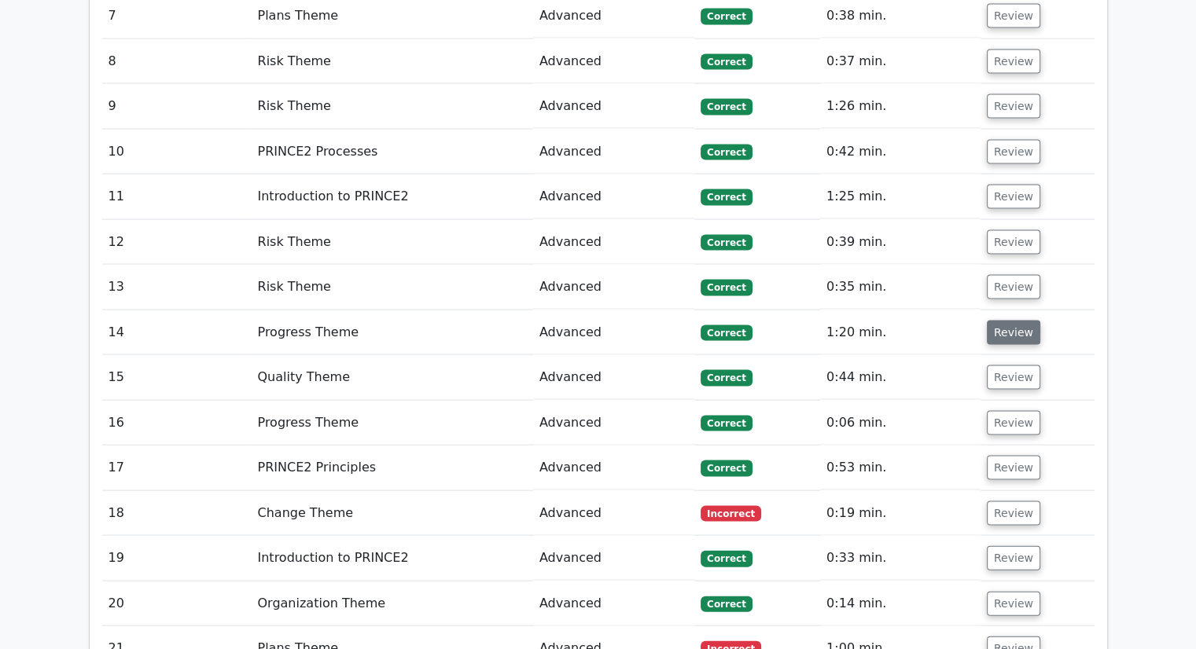
click at [1010, 321] on button "Review" at bounding box center [1013, 333] width 53 height 24
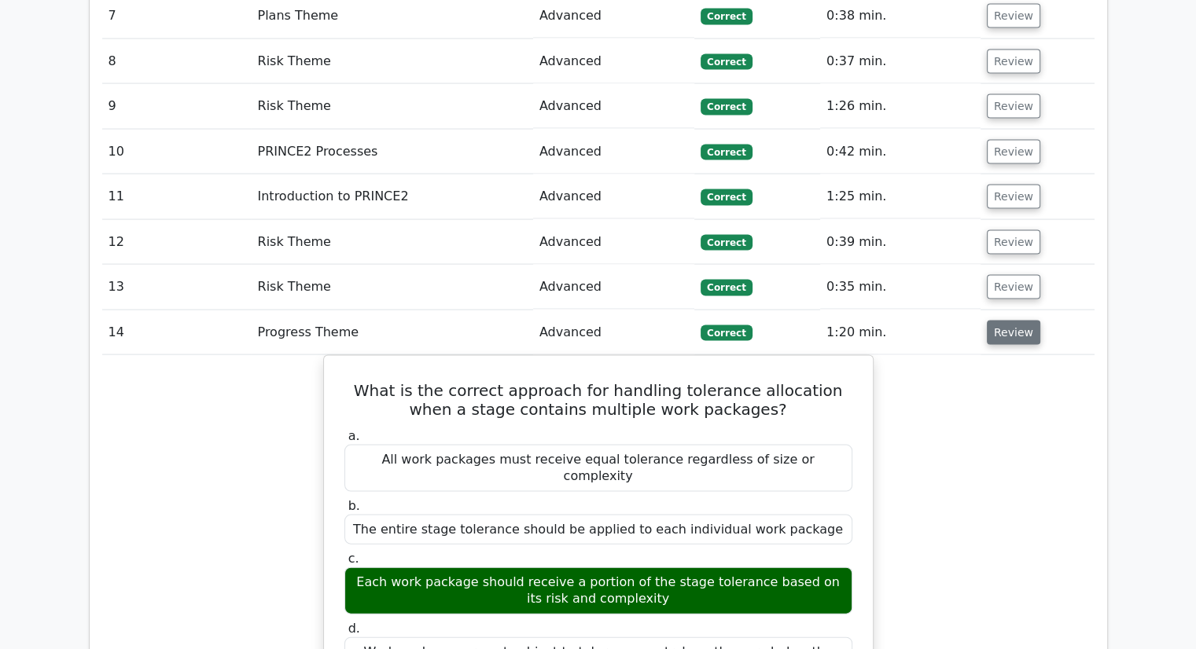
click at [995, 321] on button "Review" at bounding box center [1013, 333] width 53 height 24
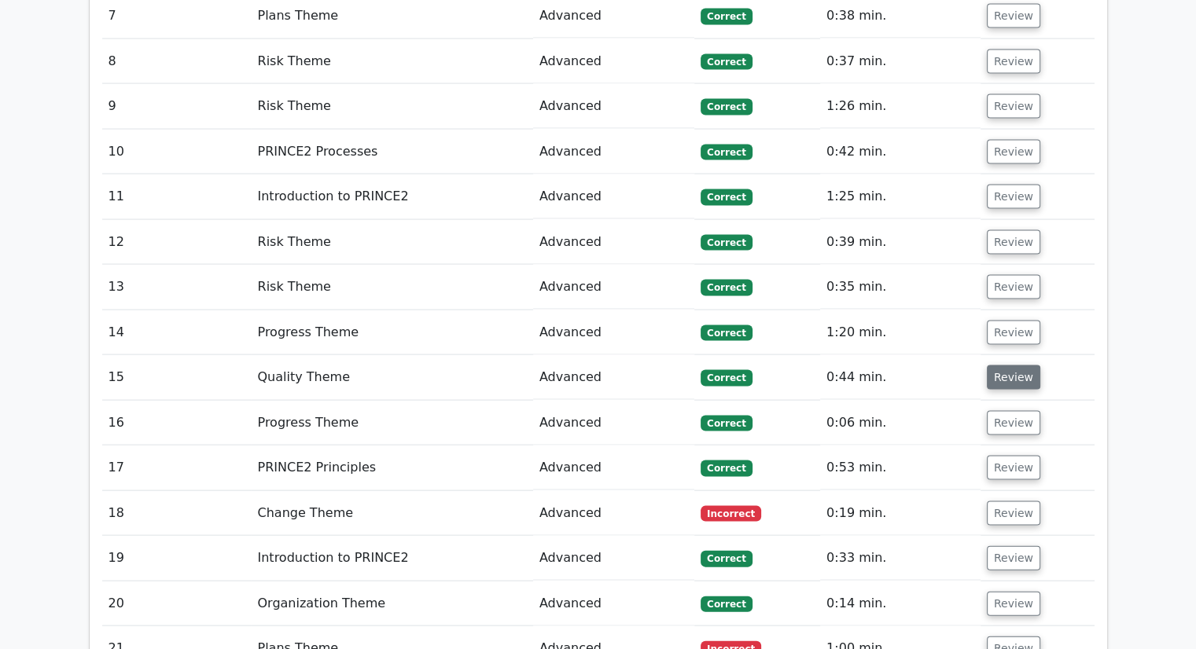
click at [999, 366] on button "Review" at bounding box center [1013, 378] width 53 height 24
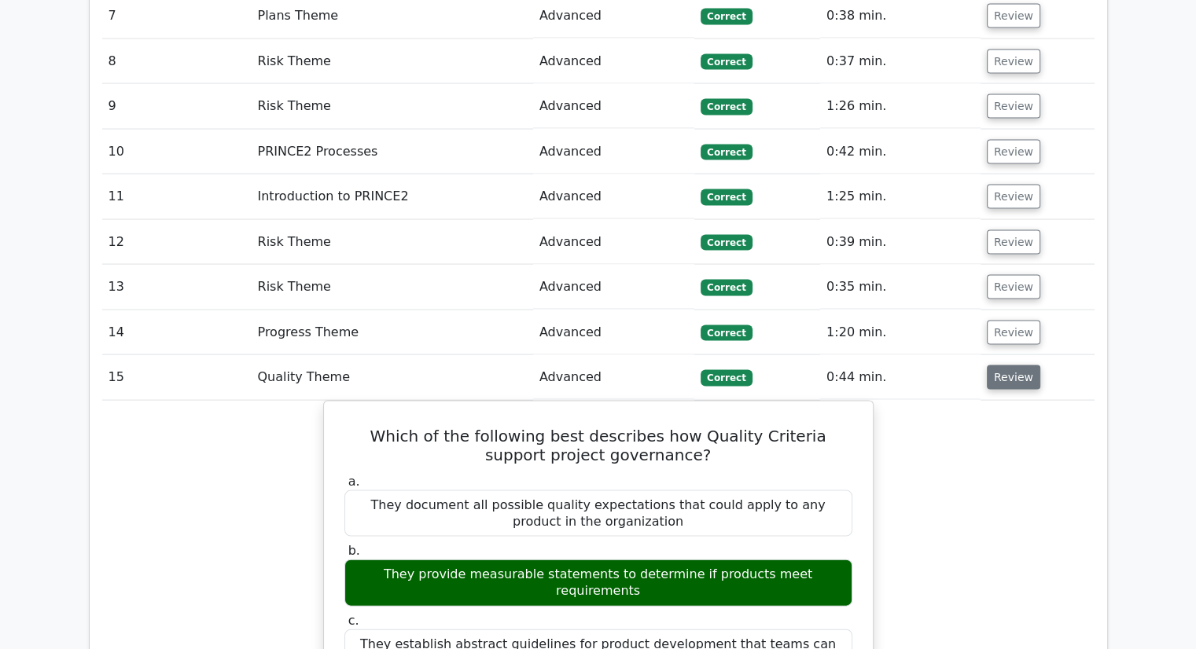
click at [1000, 366] on button "Review" at bounding box center [1013, 378] width 53 height 24
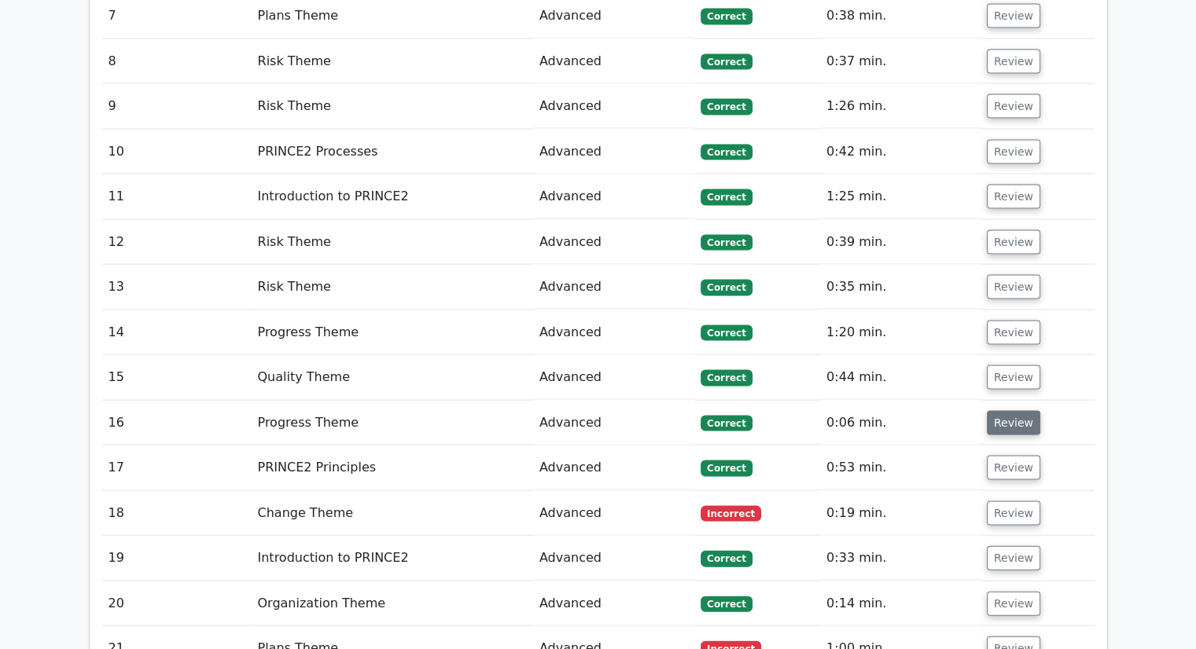
click at [1006, 411] on button "Review" at bounding box center [1013, 423] width 53 height 24
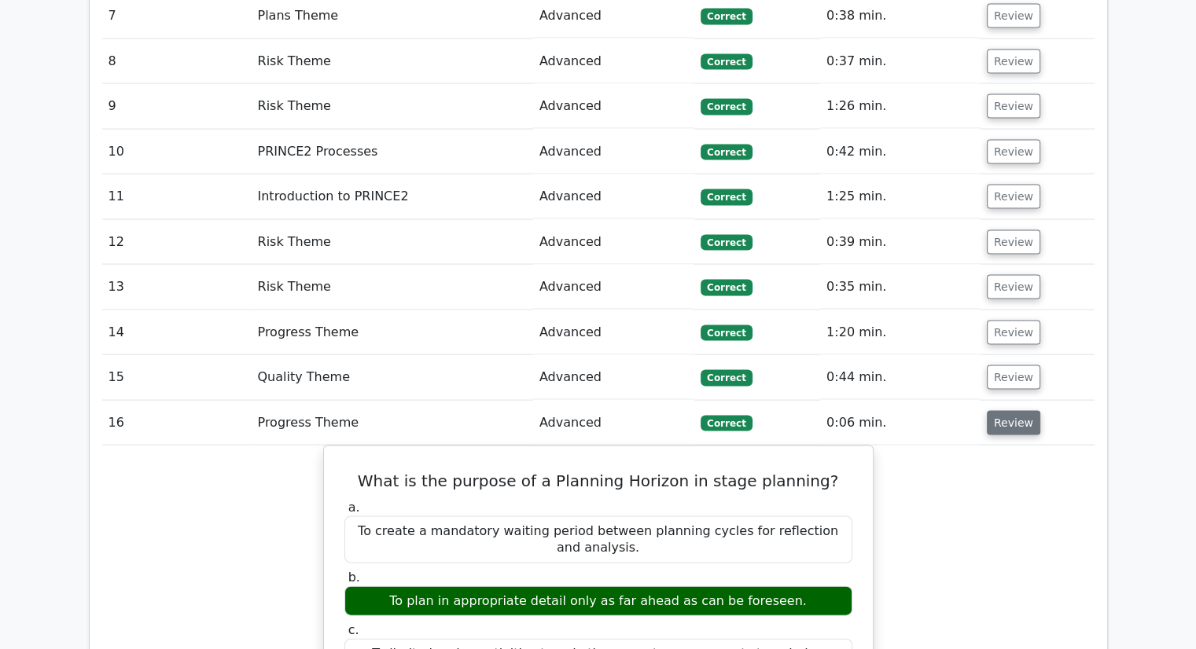
click at [1006, 411] on button "Review" at bounding box center [1013, 423] width 53 height 24
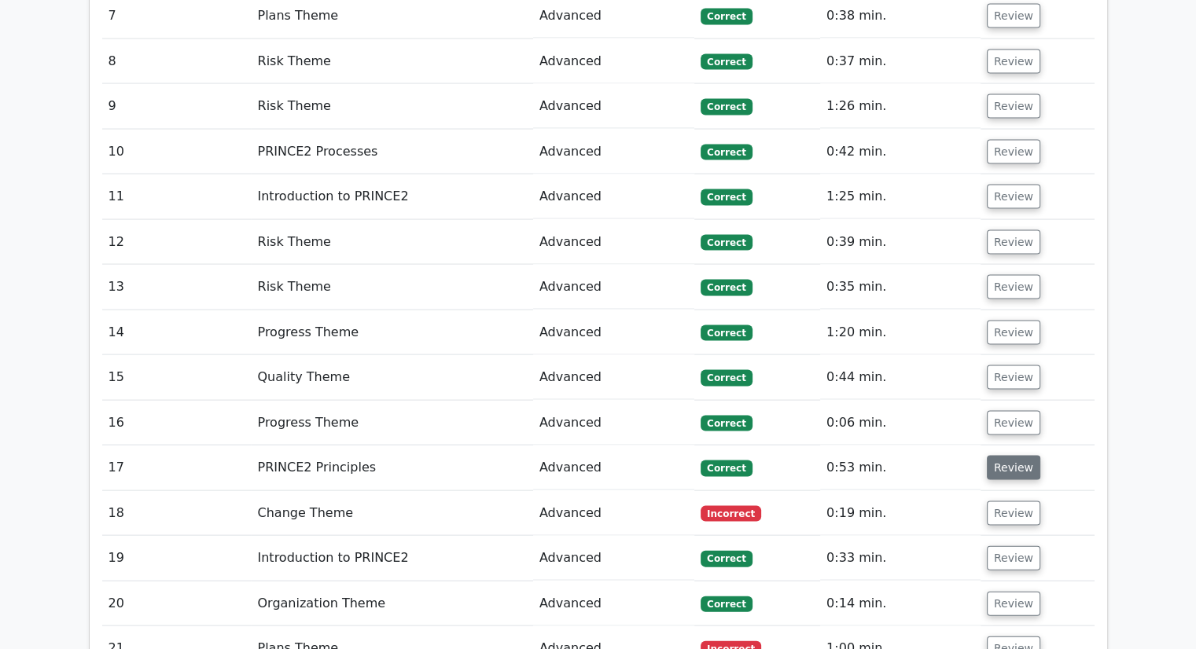
click at [1006, 456] on button "Review" at bounding box center [1013, 468] width 53 height 24
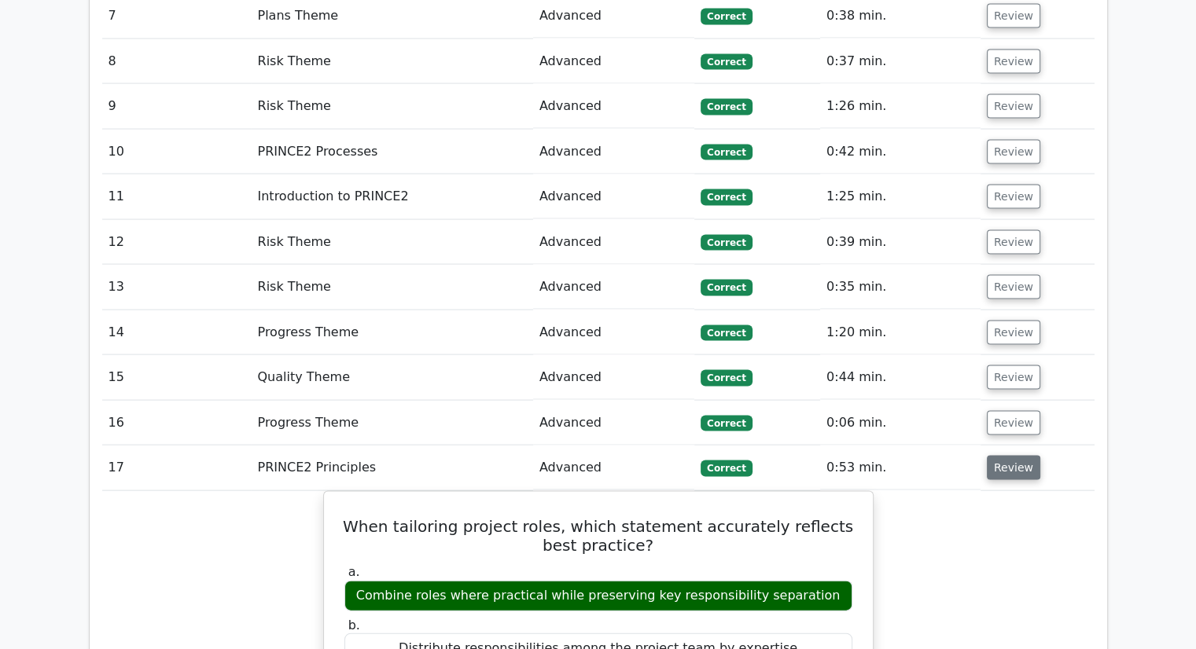
click at [1006, 456] on button "Review" at bounding box center [1013, 468] width 53 height 24
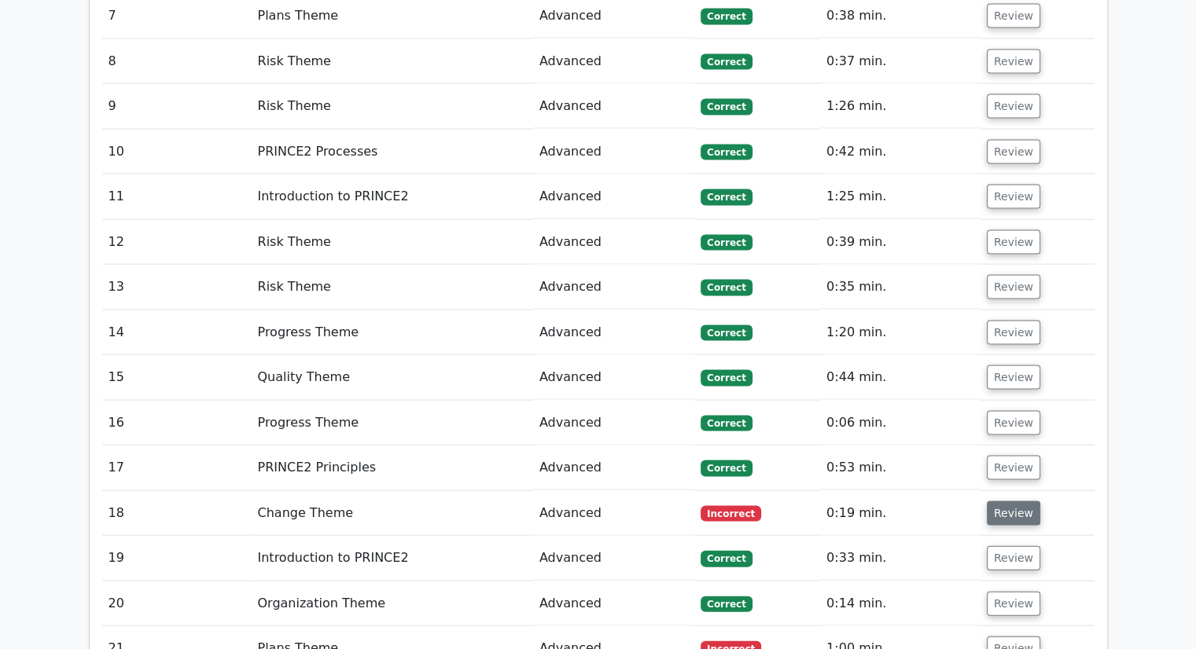
click at [1006, 502] on button "Review" at bounding box center [1013, 514] width 53 height 24
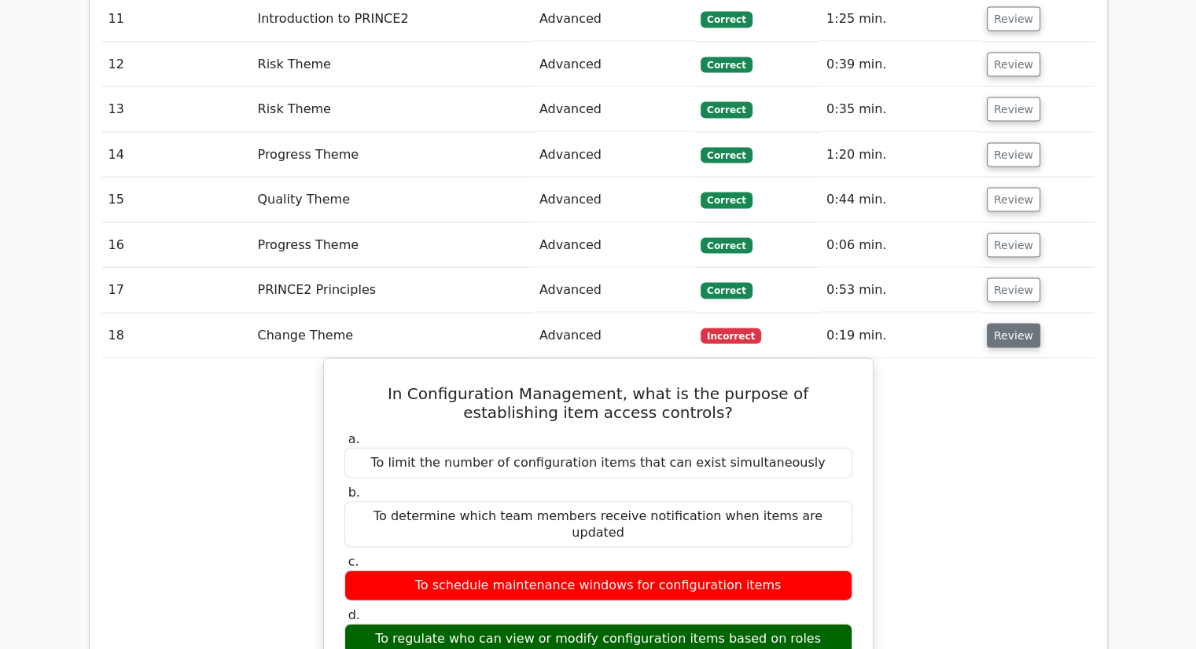
scroll to position [3374, 0]
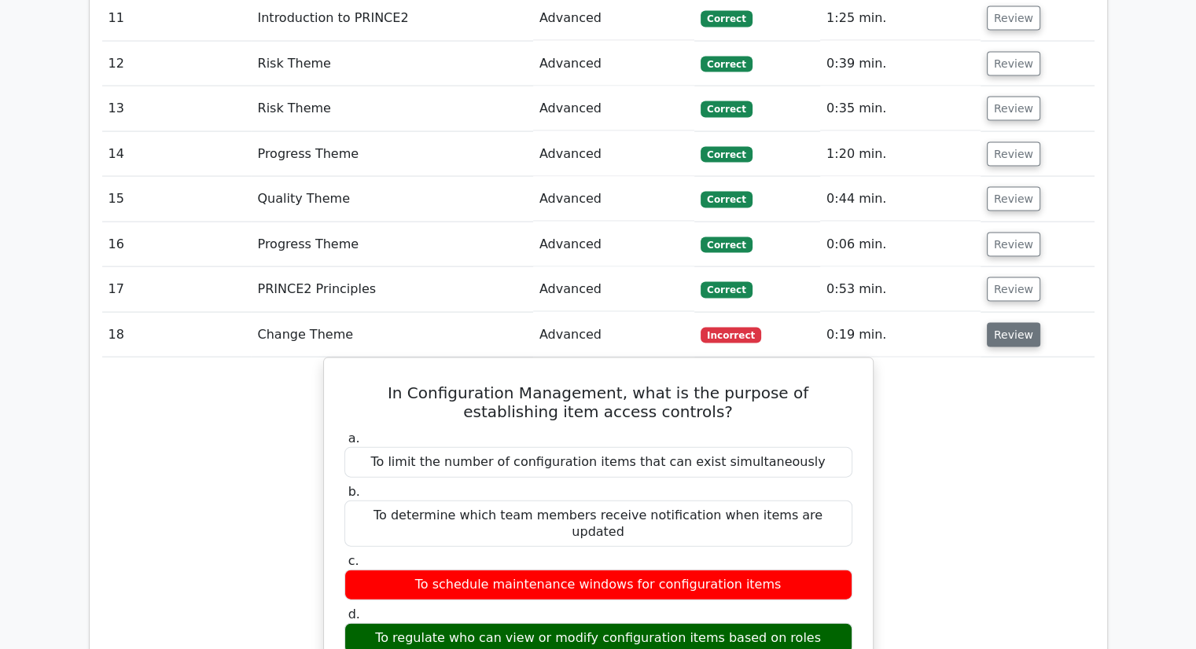
click at [1010, 323] on button "Review" at bounding box center [1013, 335] width 53 height 24
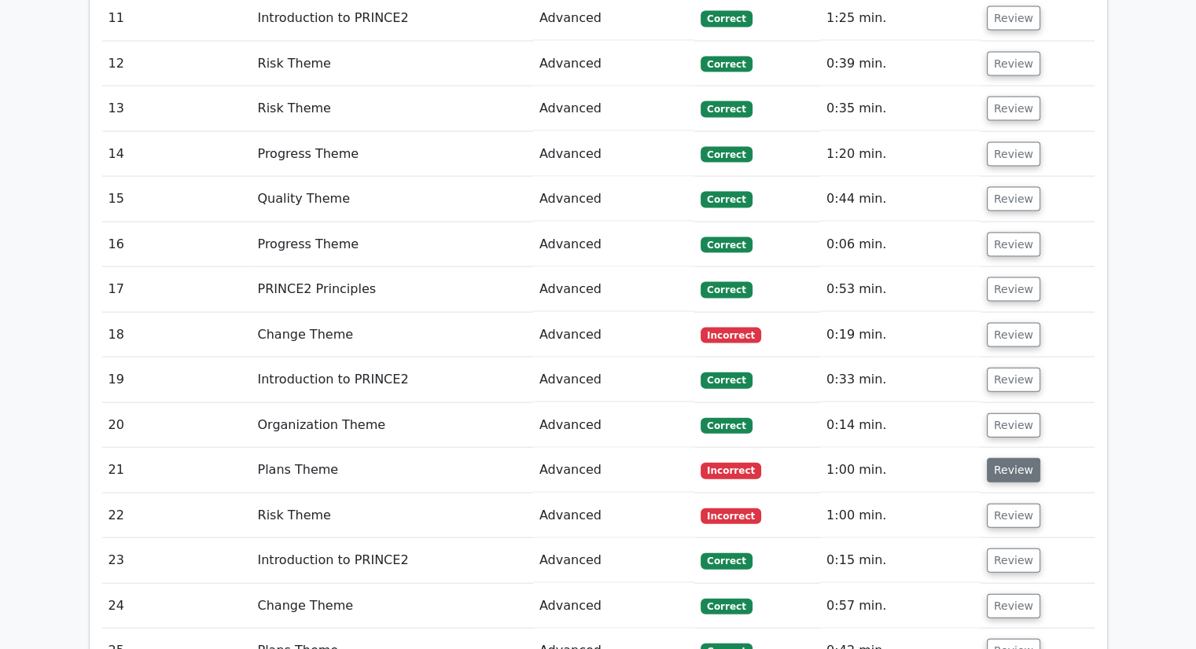
click at [1010, 458] on button "Review" at bounding box center [1013, 470] width 53 height 24
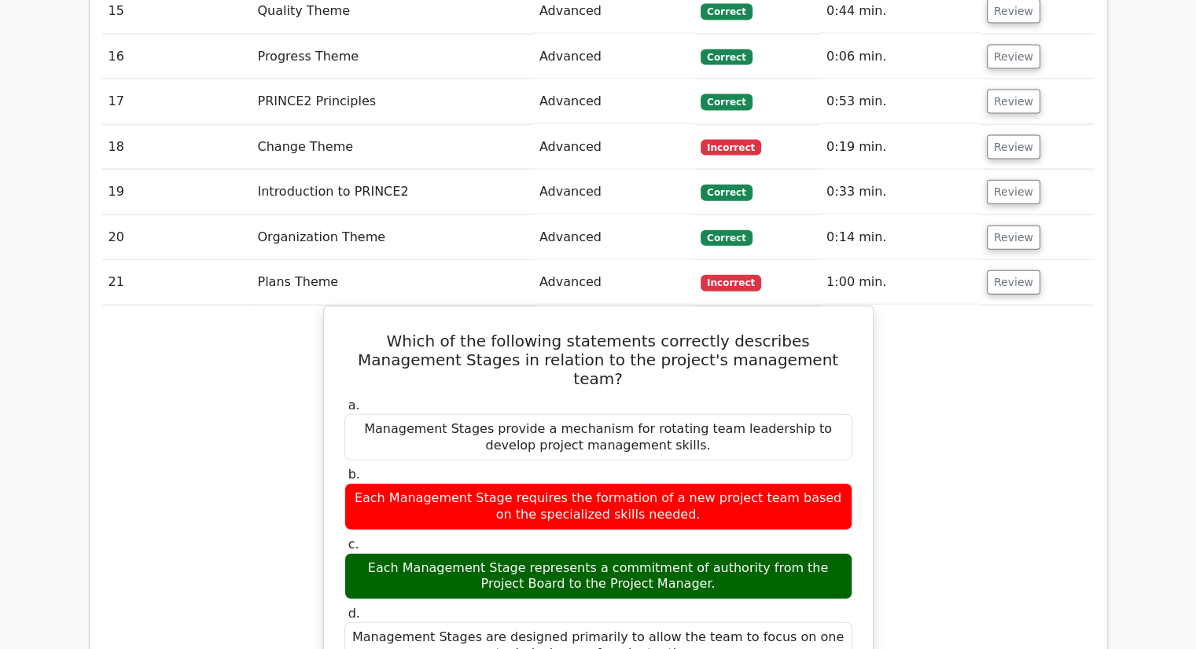
scroll to position [3569, 0]
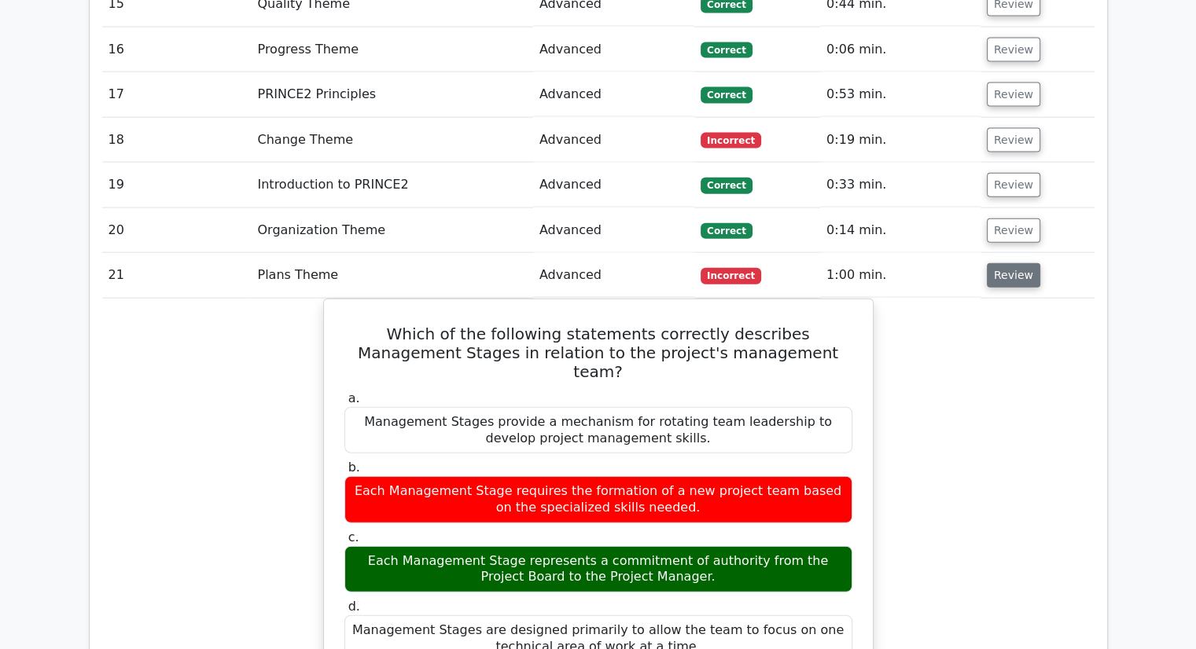
click at [1013, 263] on button "Review" at bounding box center [1013, 275] width 53 height 24
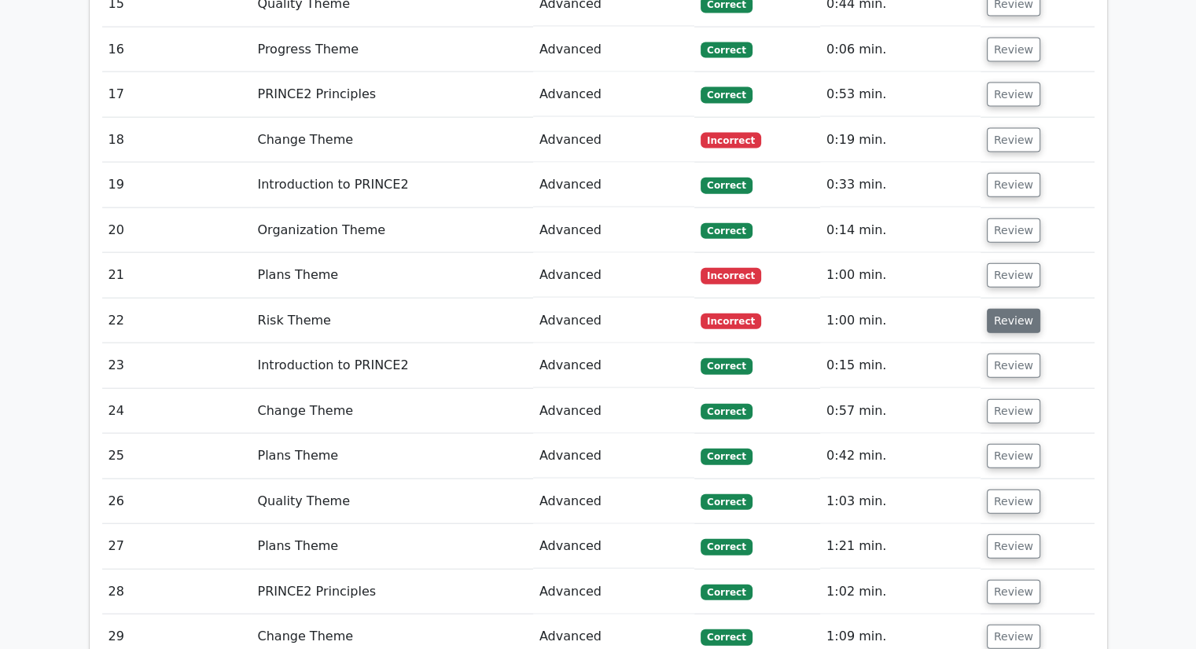
click at [1010, 309] on button "Review" at bounding box center [1013, 321] width 53 height 24
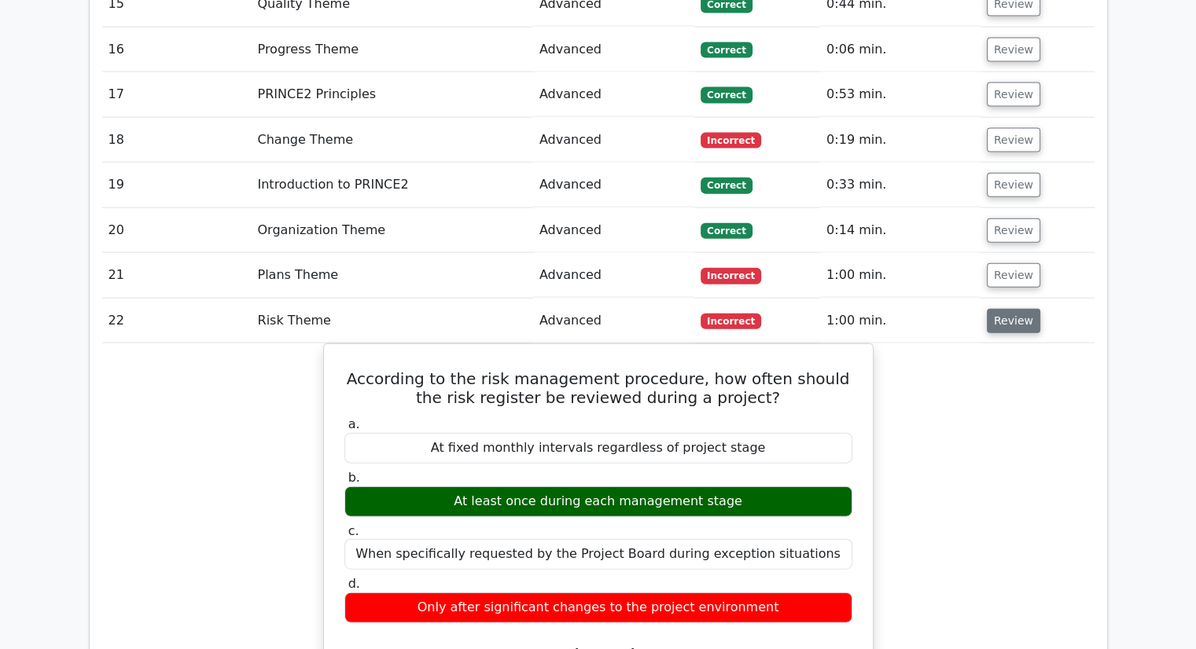
click at [1010, 309] on button "Review" at bounding box center [1013, 321] width 53 height 24
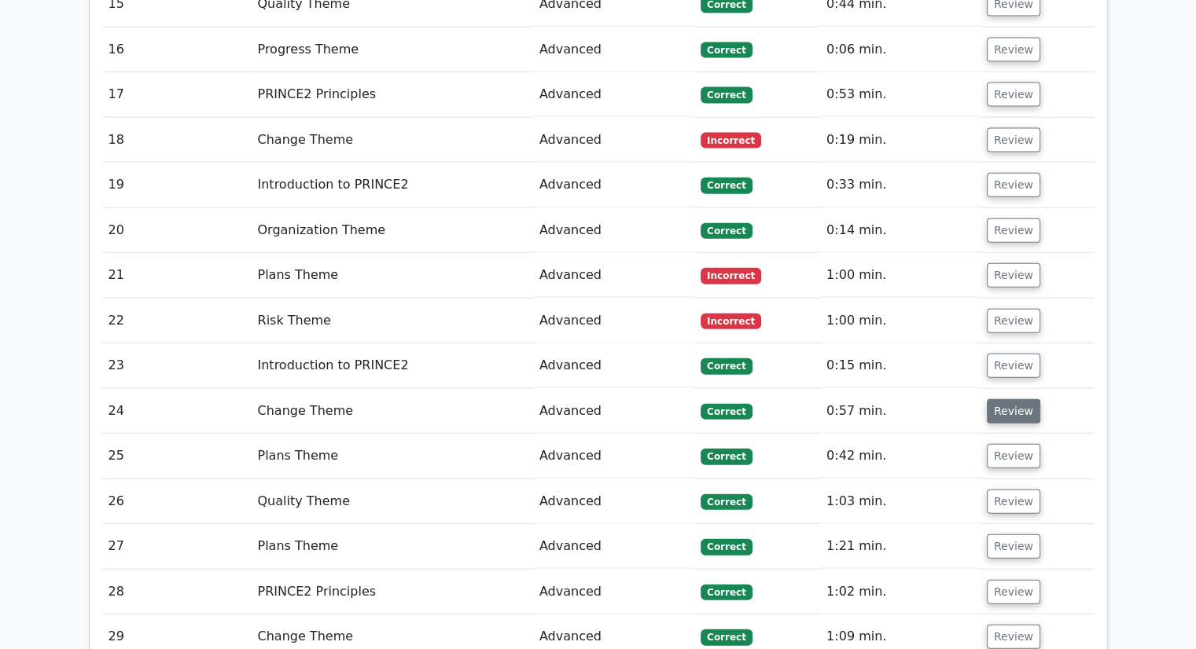
click at [1010, 399] on button "Review" at bounding box center [1013, 411] width 53 height 24
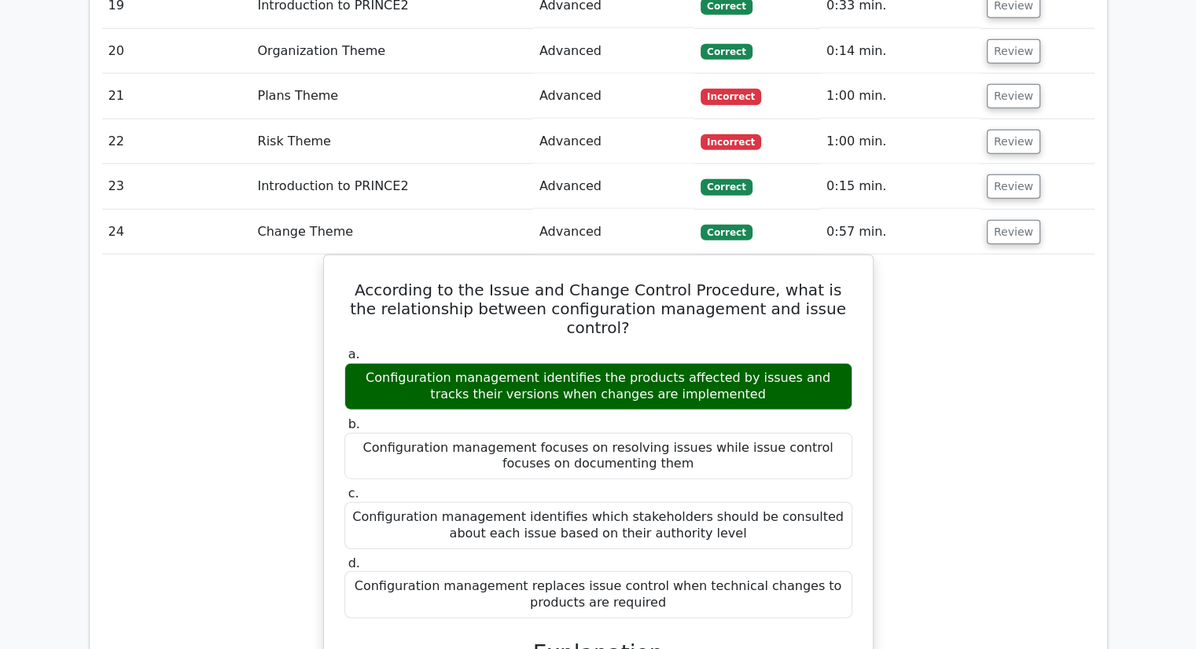
scroll to position [3749, 0]
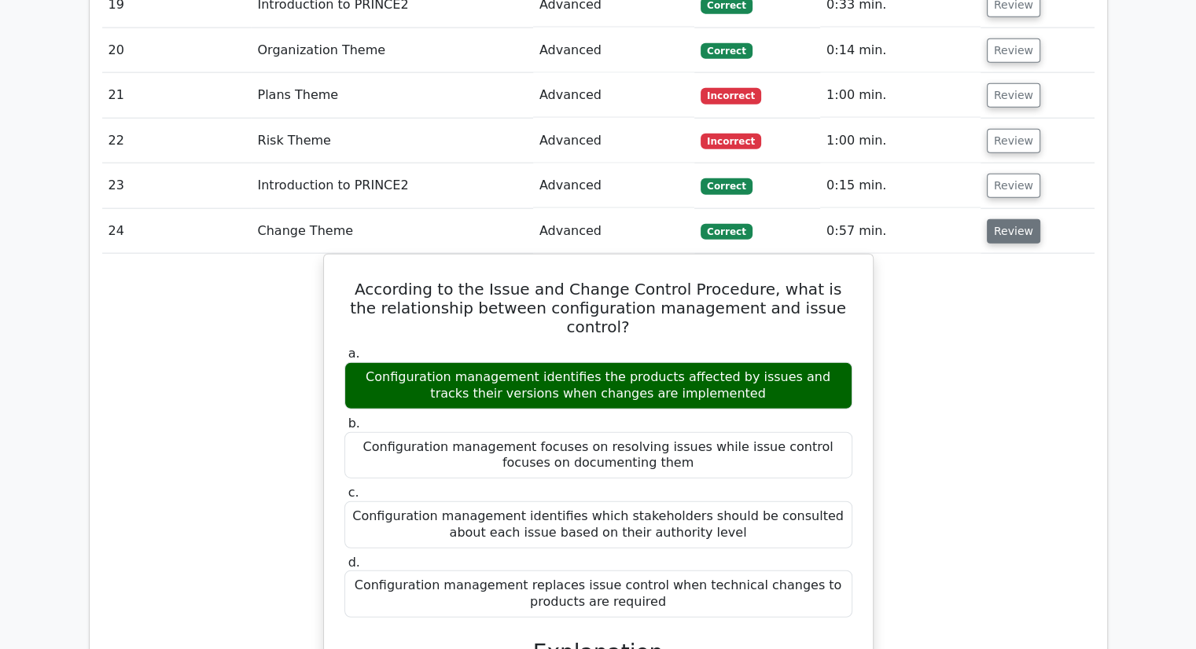
click at [1027, 219] on button "Review" at bounding box center [1013, 231] width 53 height 24
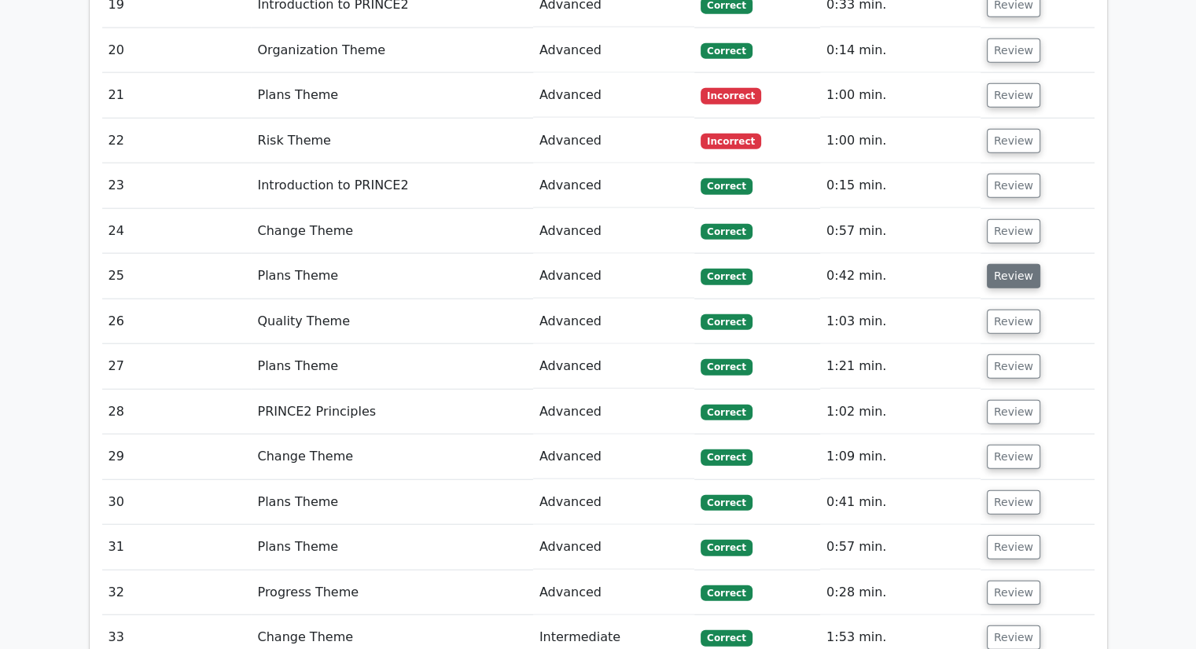
click at [1001, 264] on button "Review" at bounding box center [1013, 276] width 53 height 24
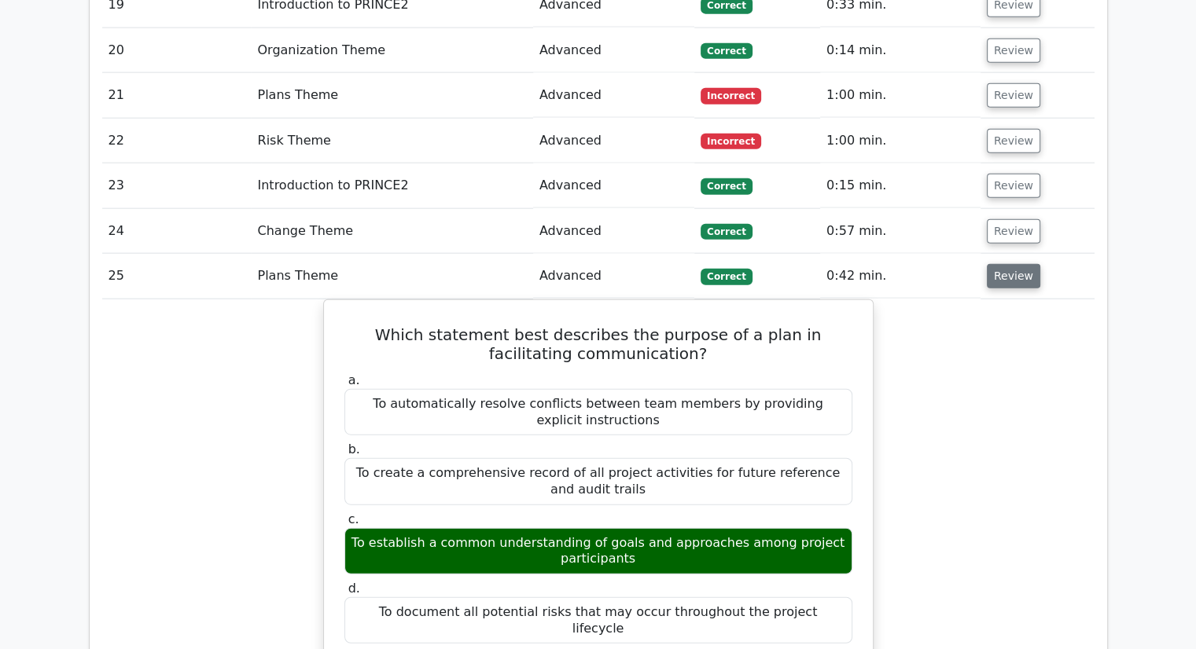
click at [1001, 264] on button "Review" at bounding box center [1013, 276] width 53 height 24
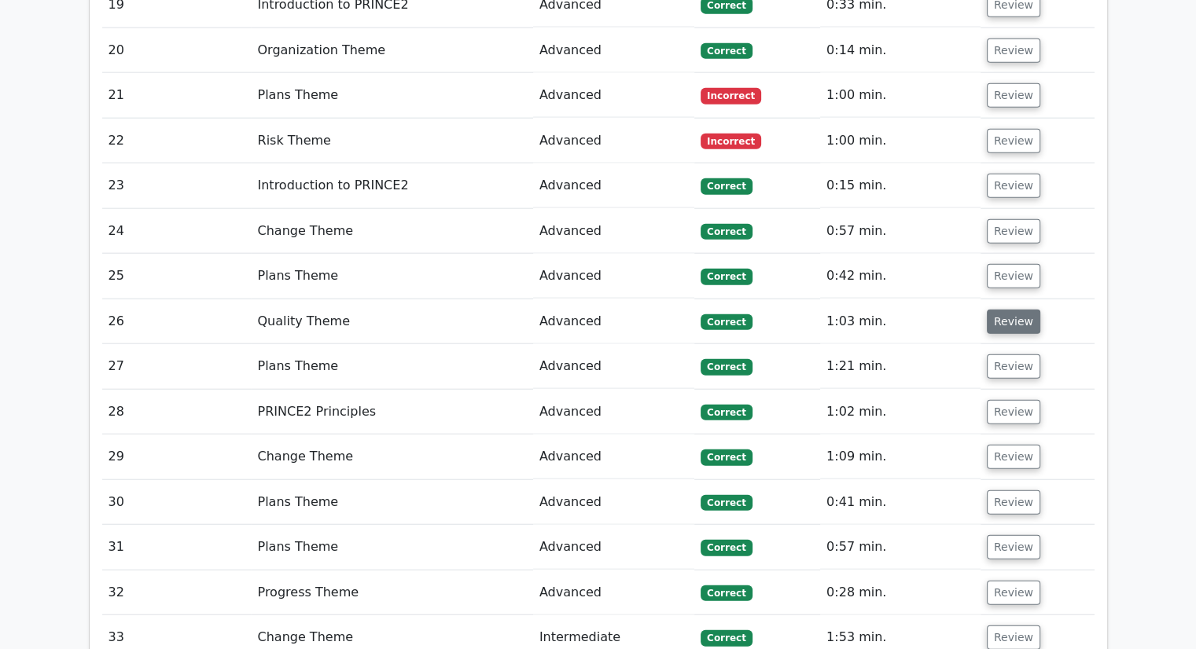
click at [1010, 310] on button "Review" at bounding box center [1013, 322] width 53 height 24
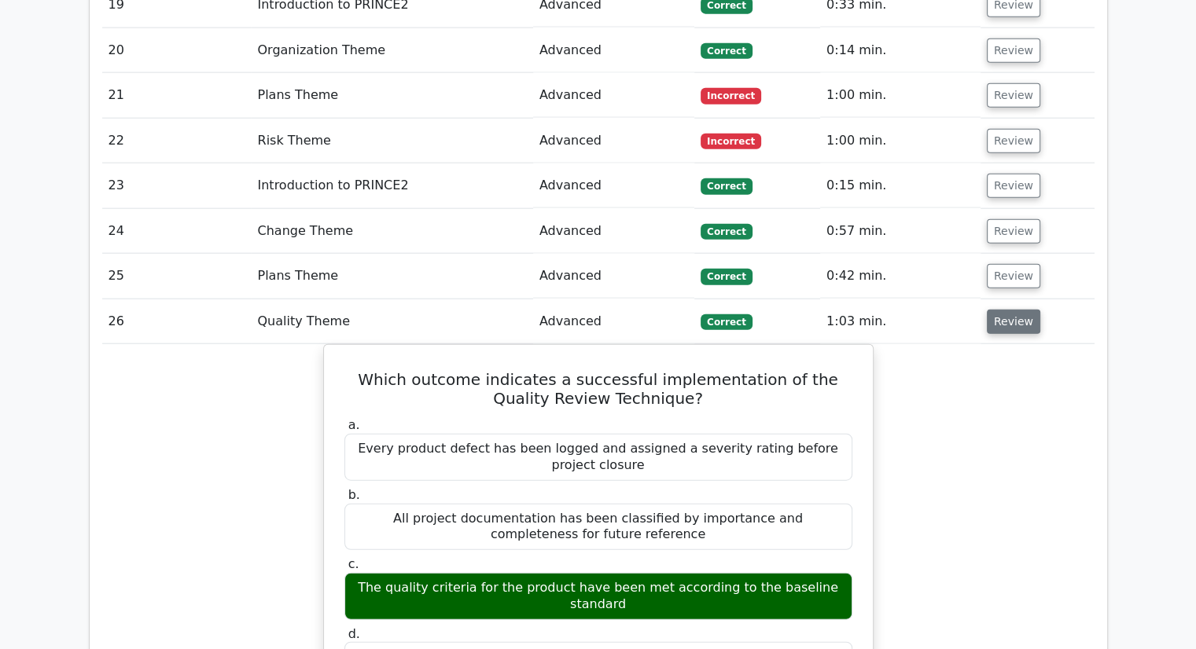
click at [1010, 310] on button "Review" at bounding box center [1013, 322] width 53 height 24
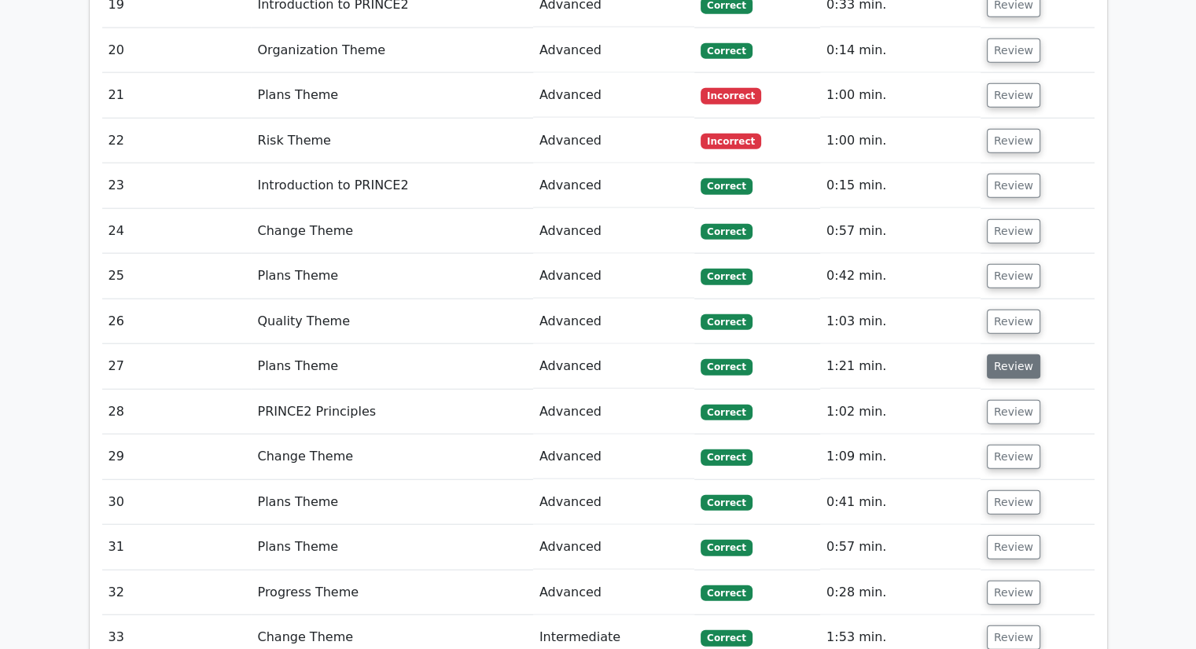
click at [1004, 355] on button "Review" at bounding box center [1013, 367] width 53 height 24
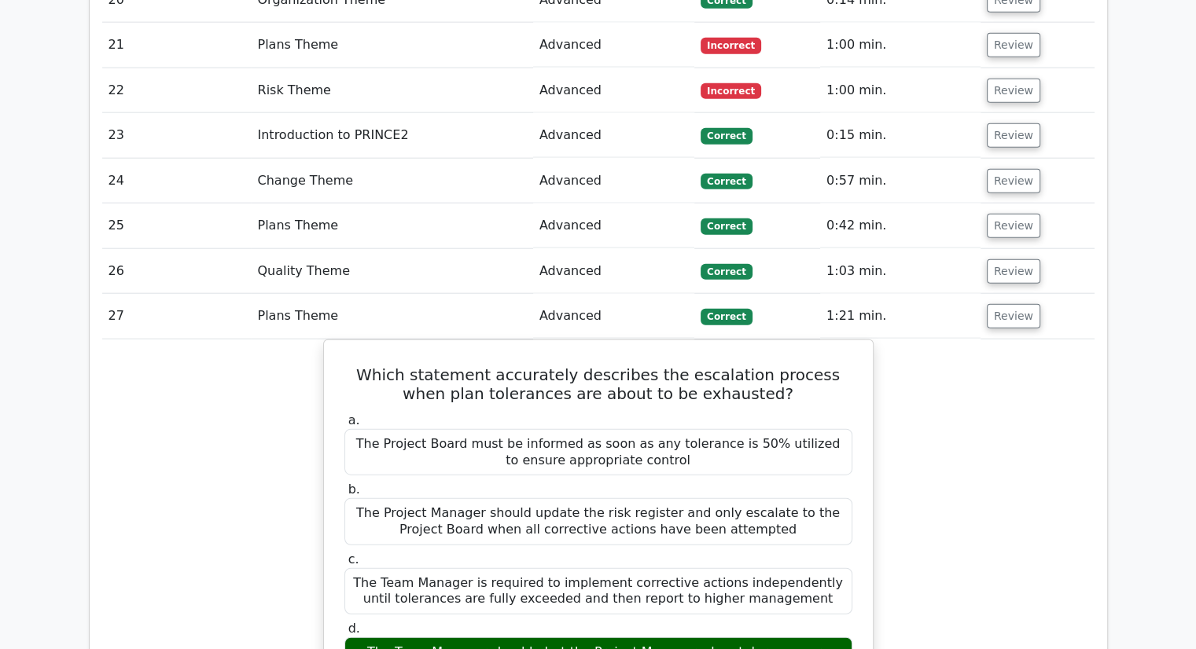
scroll to position [3801, 0]
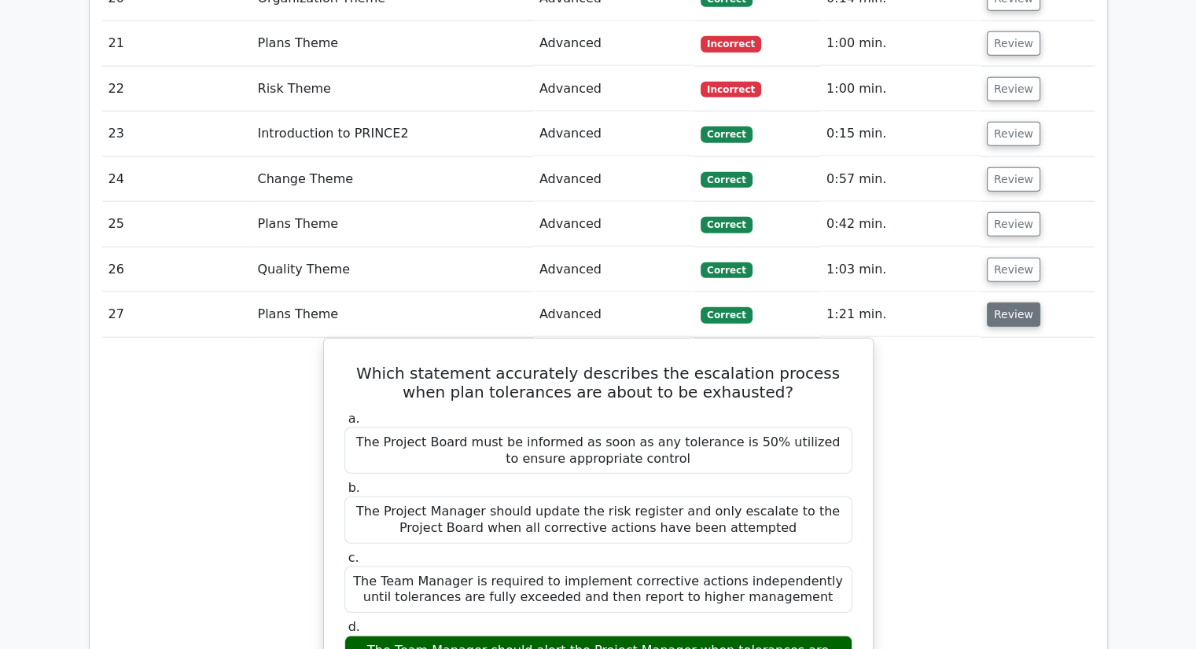
click at [1019, 303] on button "Review" at bounding box center [1013, 315] width 53 height 24
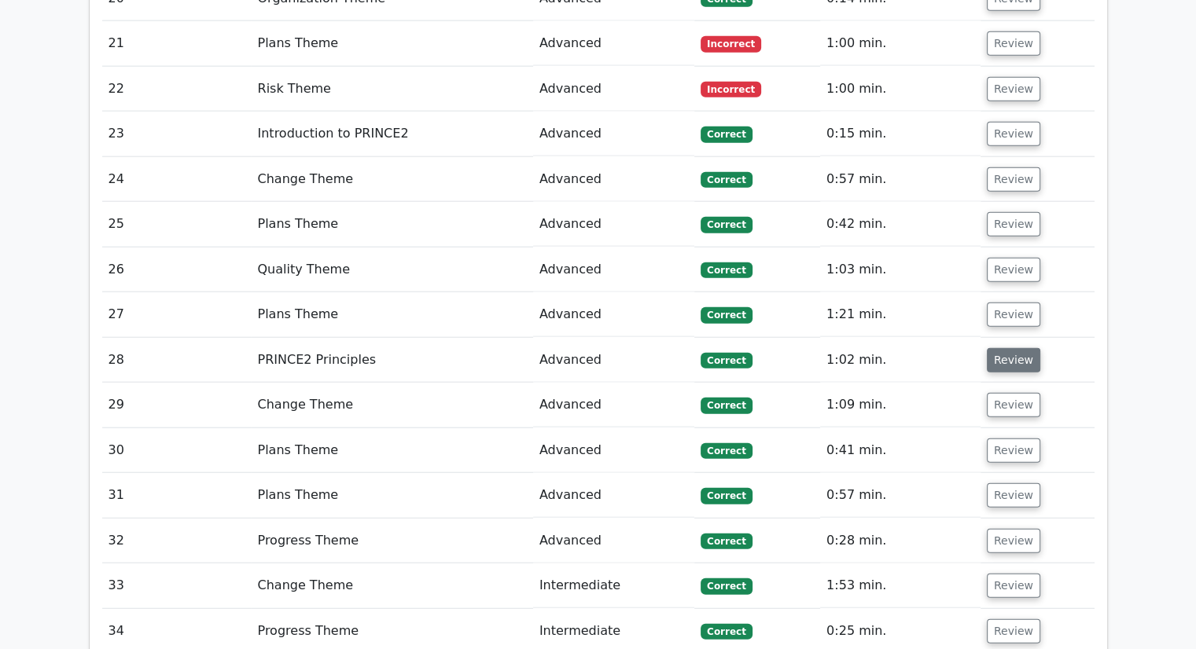
click at [1008, 348] on button "Review" at bounding box center [1013, 360] width 53 height 24
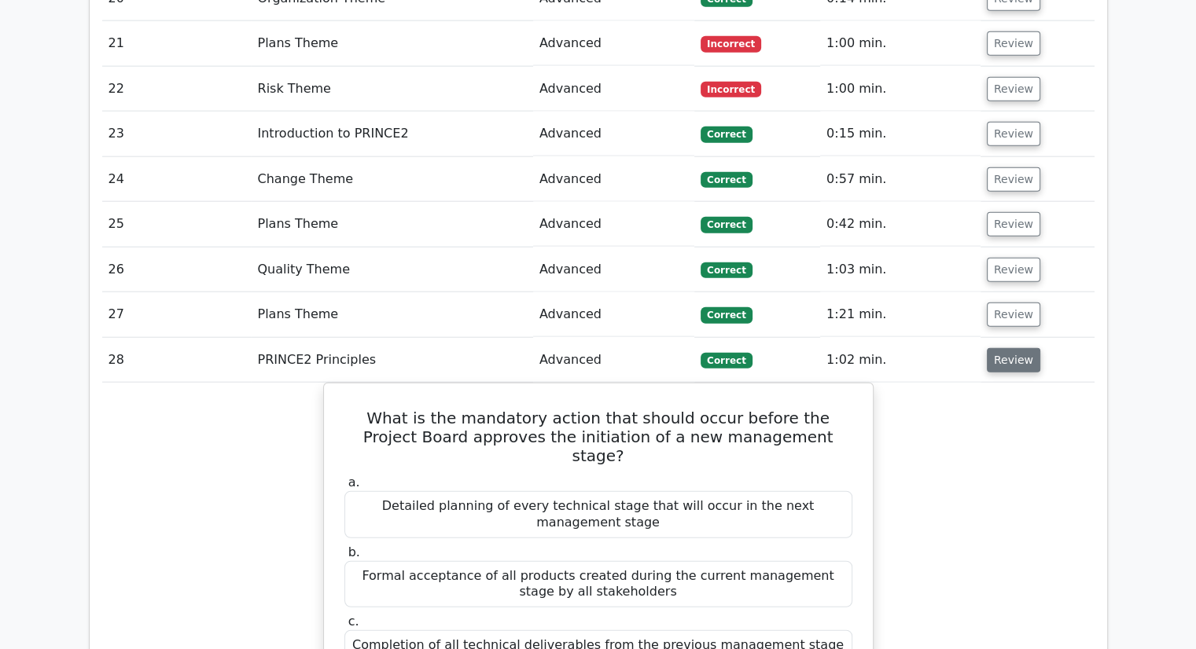
click at [1008, 348] on button "Review" at bounding box center [1013, 360] width 53 height 24
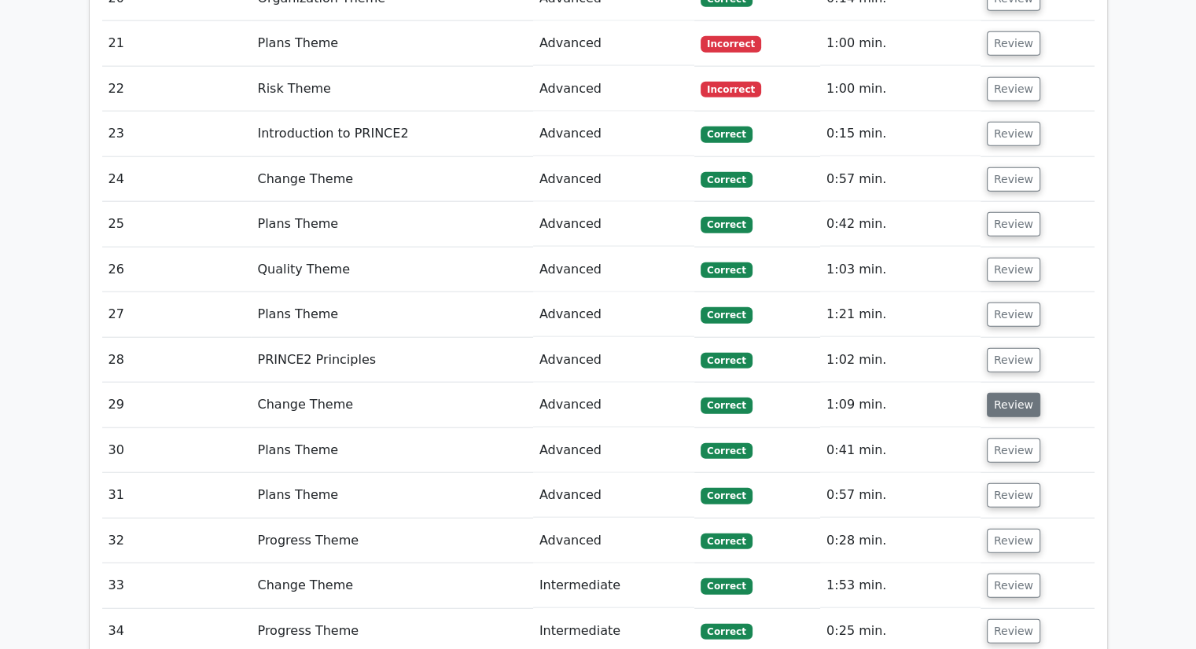
click at [1006, 393] on button "Review" at bounding box center [1013, 405] width 53 height 24
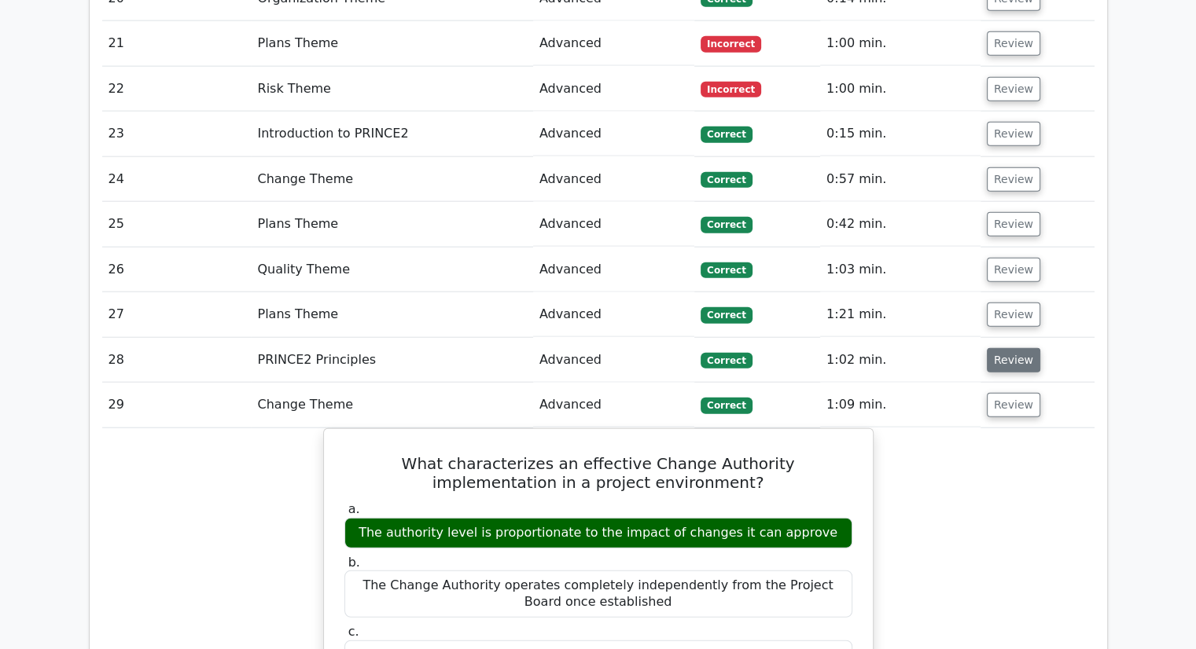
click at [1010, 348] on button "Review" at bounding box center [1013, 360] width 53 height 24
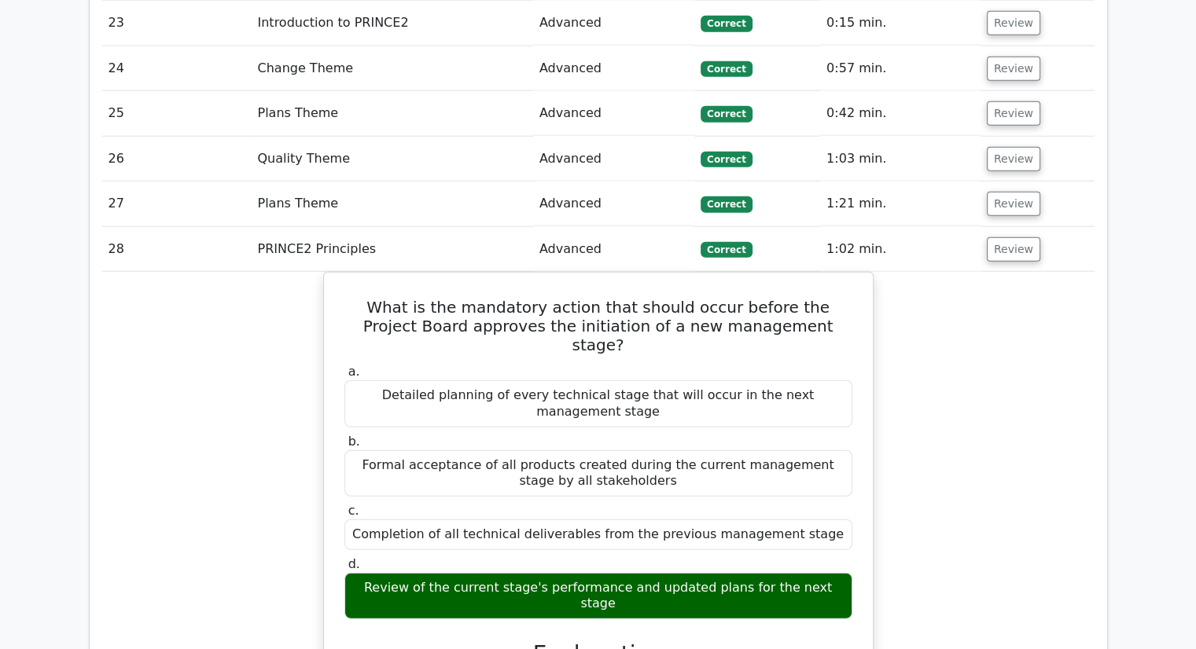
scroll to position [3911, 0]
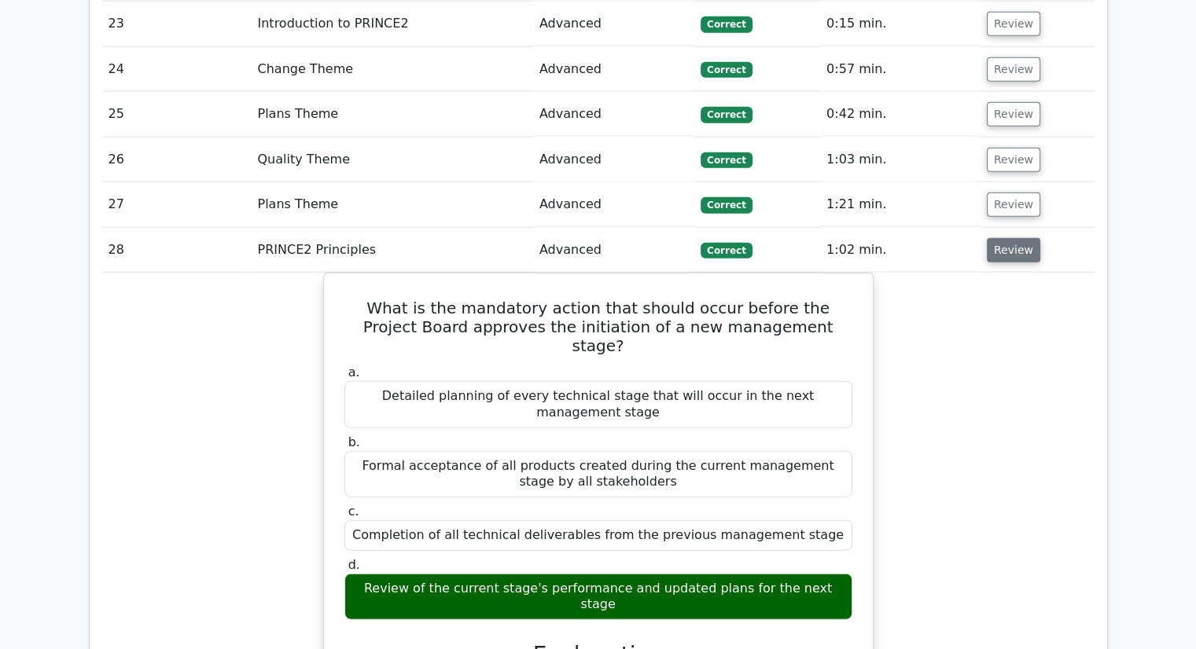
click at [994, 238] on button "Review" at bounding box center [1013, 250] width 53 height 24
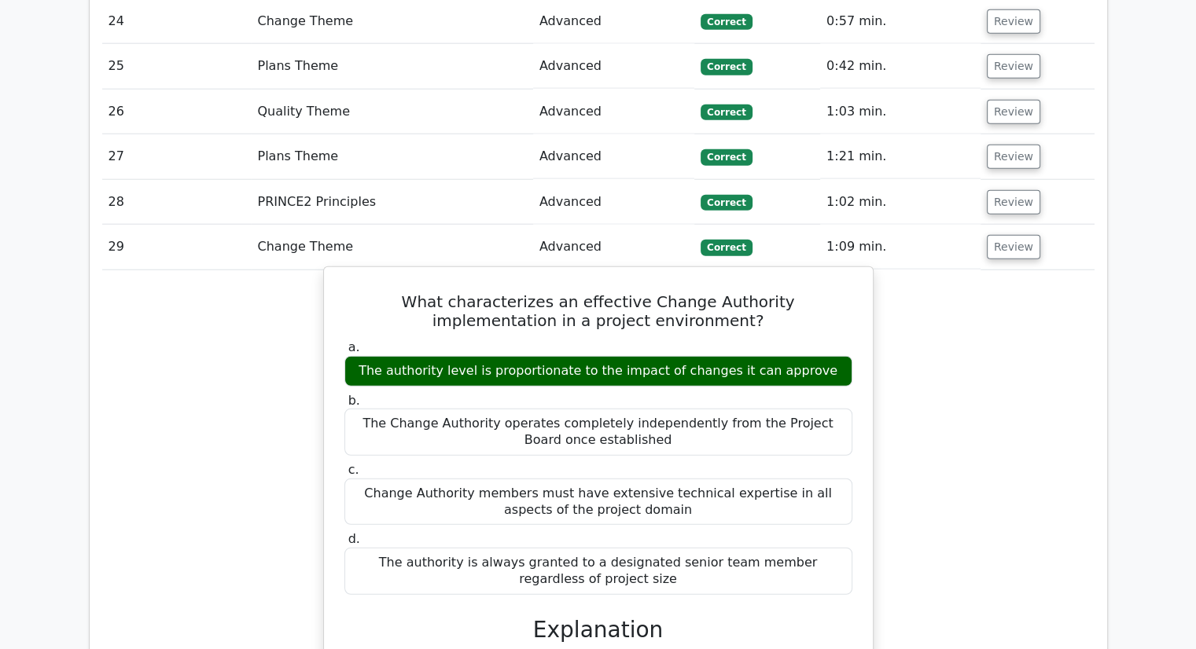
scroll to position [3955, 0]
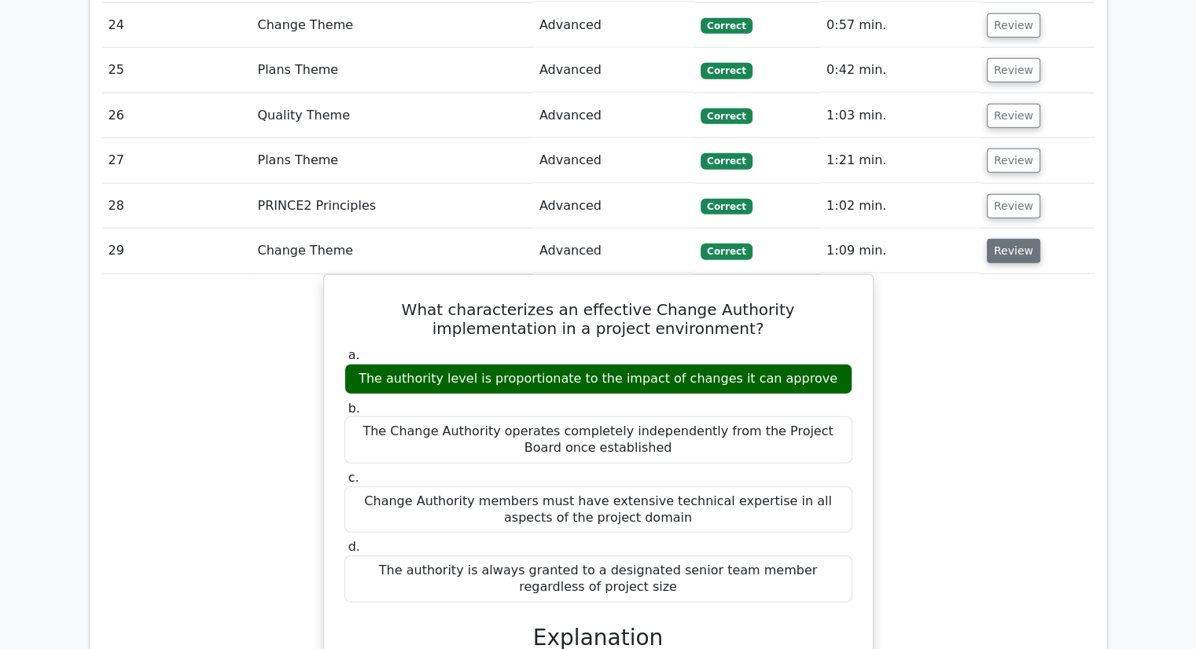
click at [1006, 239] on button "Review" at bounding box center [1013, 251] width 53 height 24
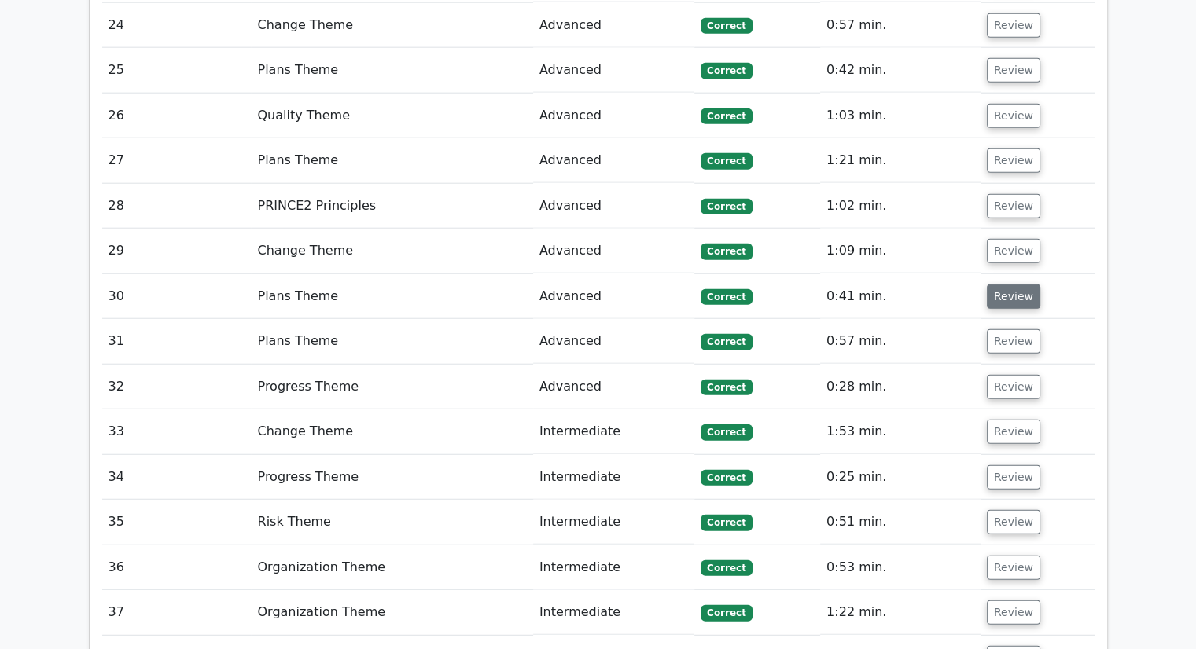
click at [1013, 285] on button "Review" at bounding box center [1013, 297] width 53 height 24
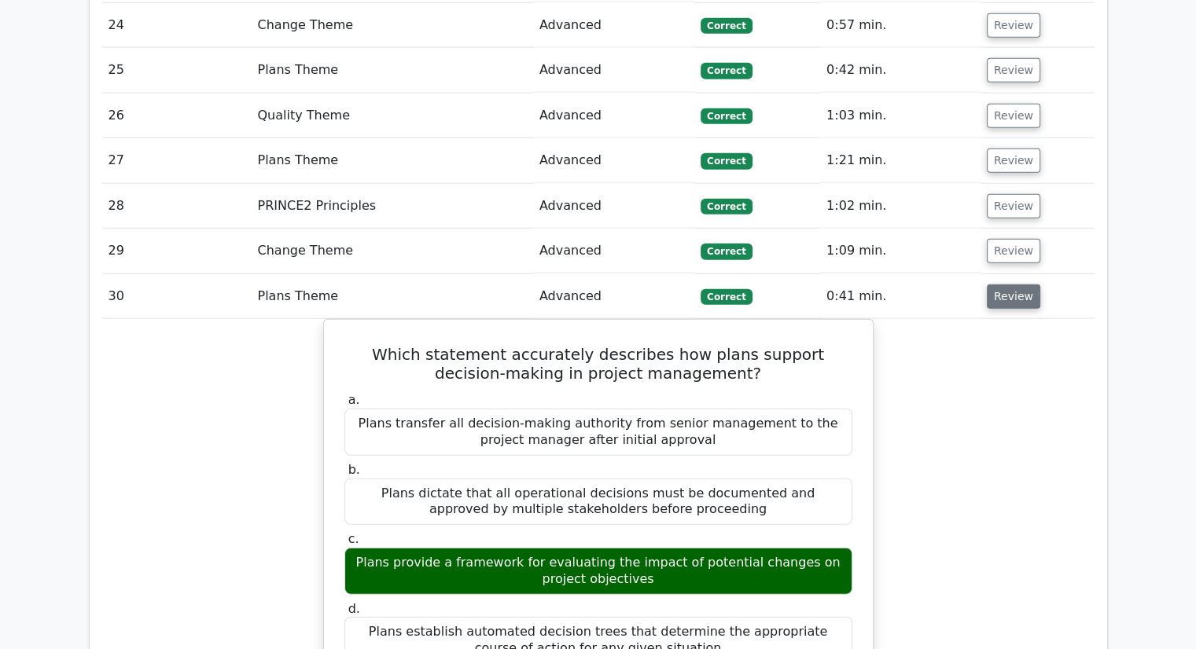
click at [988, 285] on button "Review" at bounding box center [1013, 297] width 53 height 24
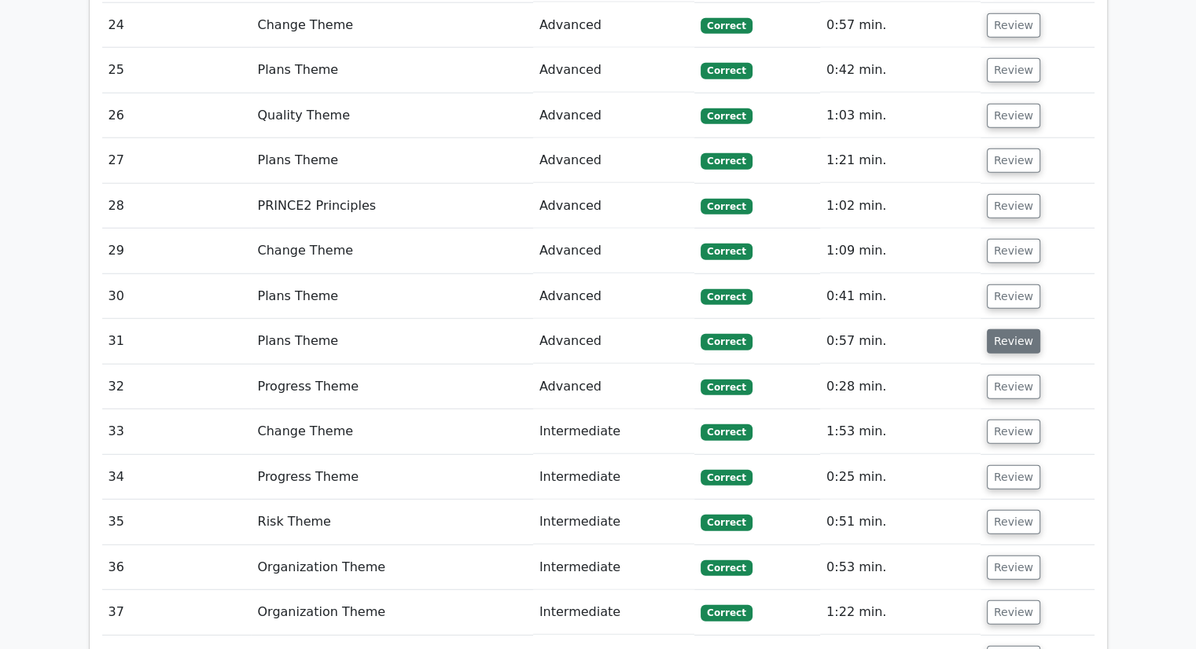
click at [996, 329] on button "Review" at bounding box center [1013, 341] width 53 height 24
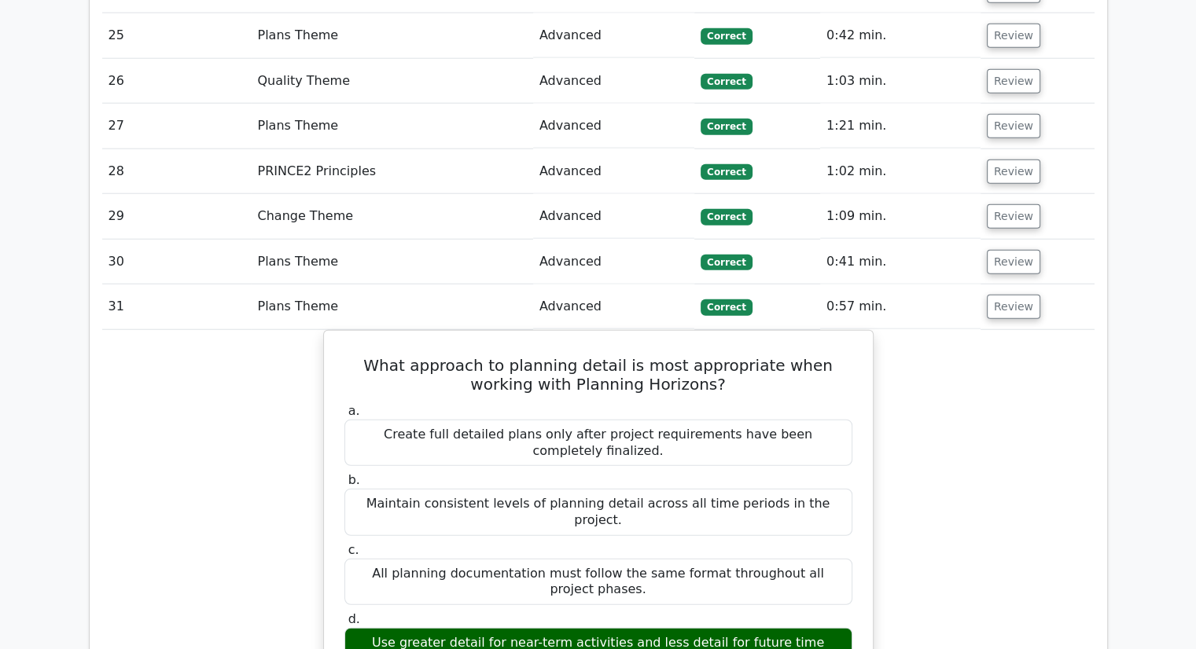
scroll to position [3996, 0]
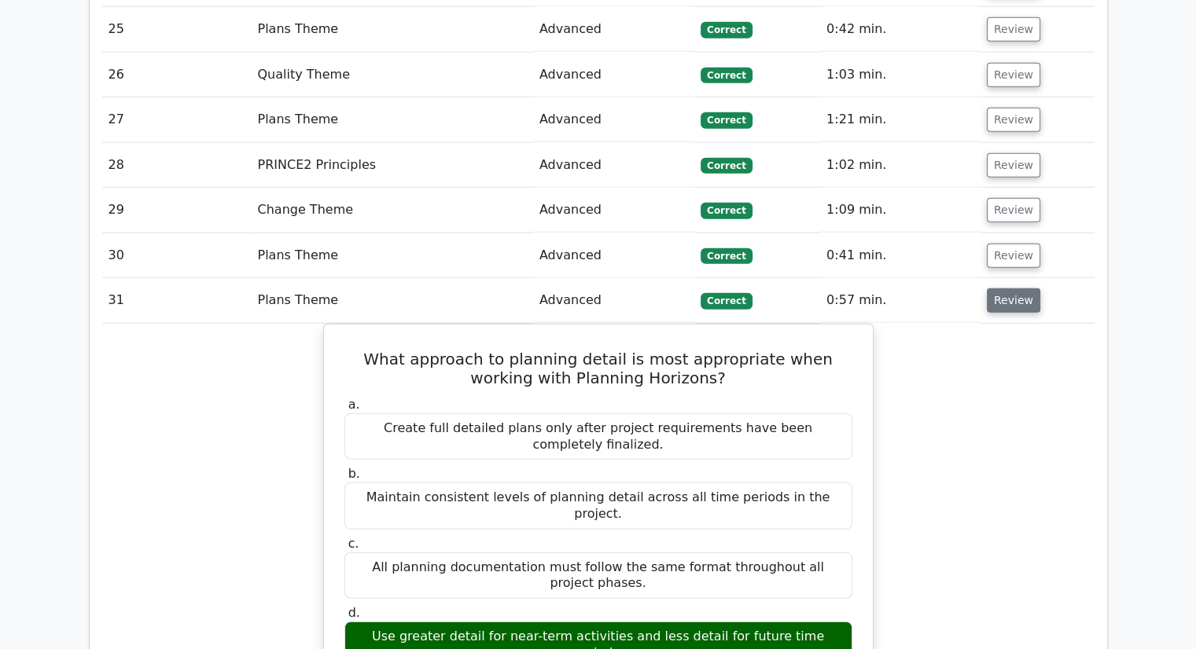
click at [1007, 289] on button "Review" at bounding box center [1013, 301] width 53 height 24
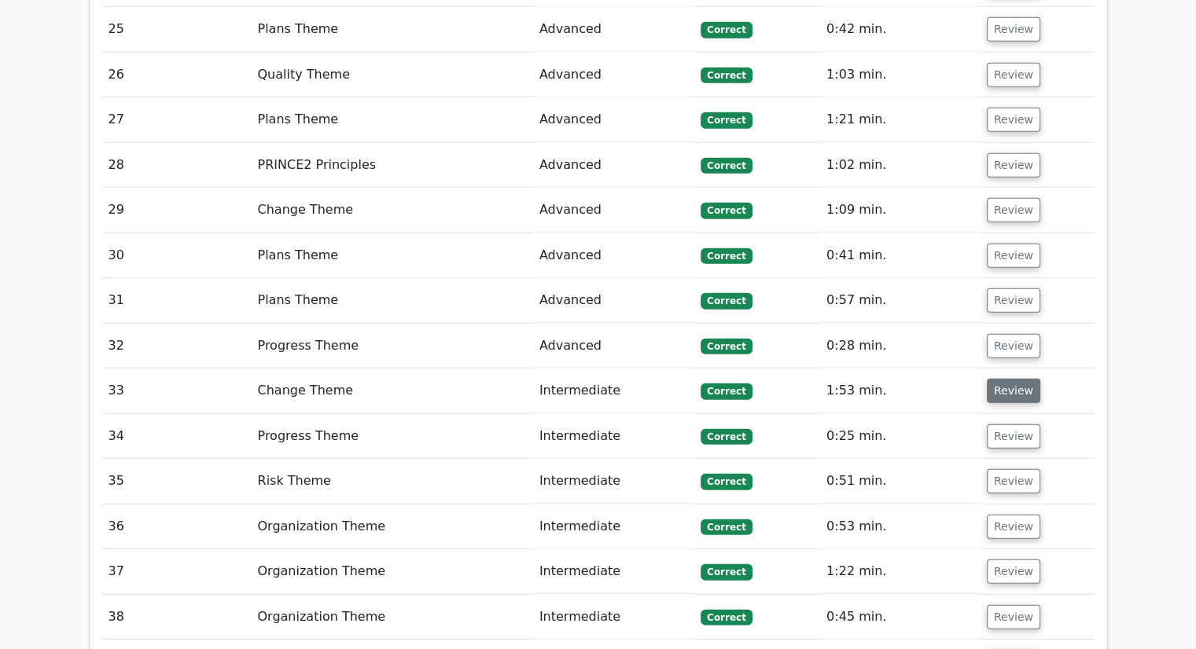
click at [1006, 379] on button "Review" at bounding box center [1013, 391] width 53 height 24
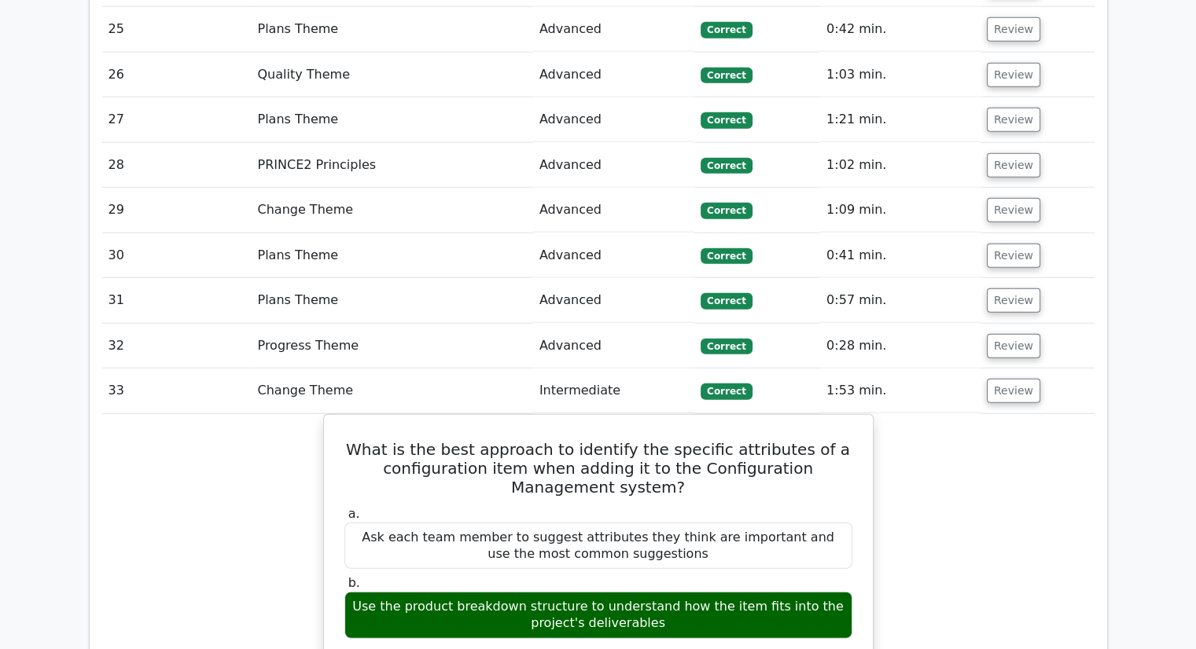
scroll to position [4122, 0]
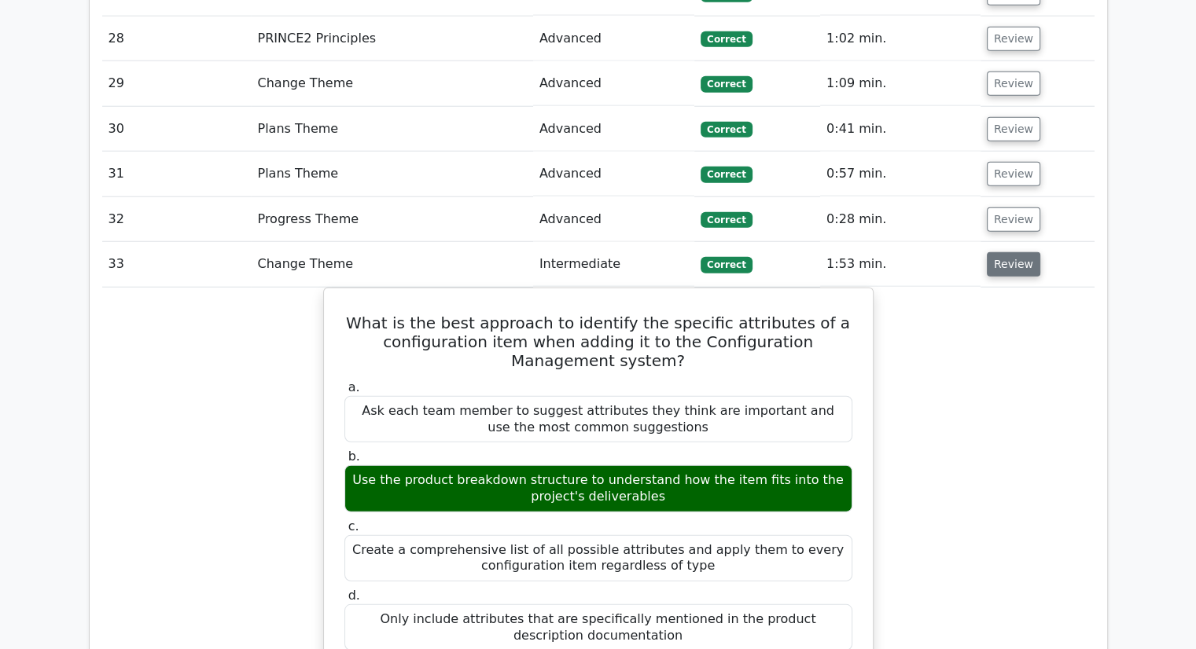
click at [1024, 252] on button "Review" at bounding box center [1013, 264] width 53 height 24
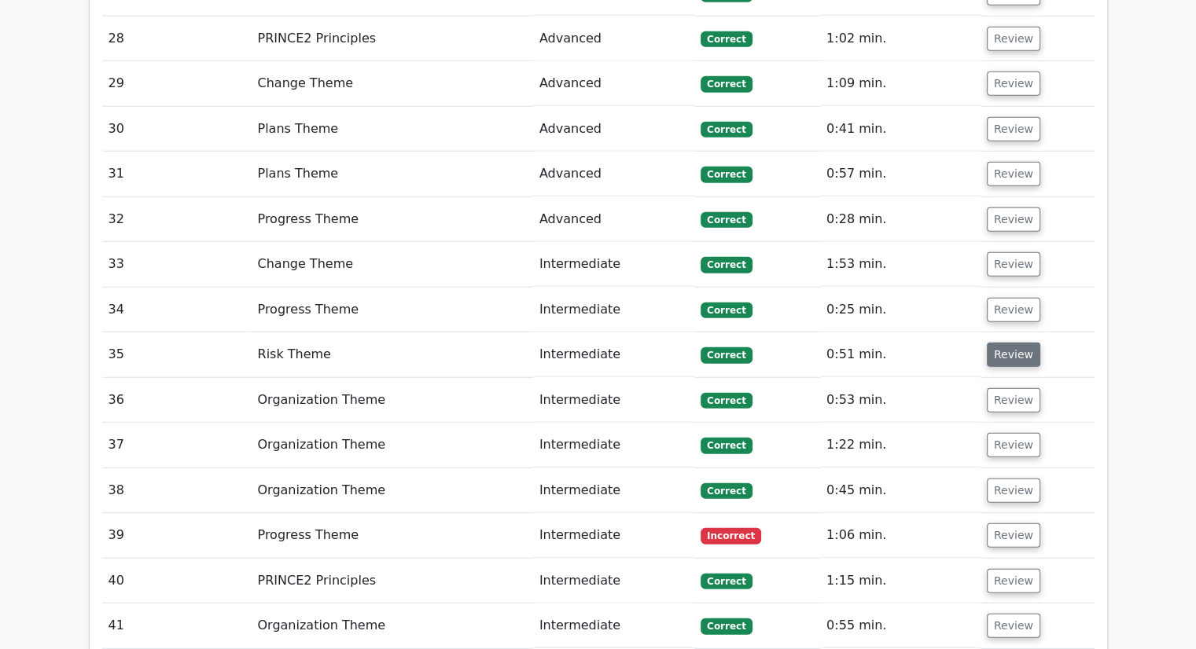
click at [1002, 343] on button "Review" at bounding box center [1013, 355] width 53 height 24
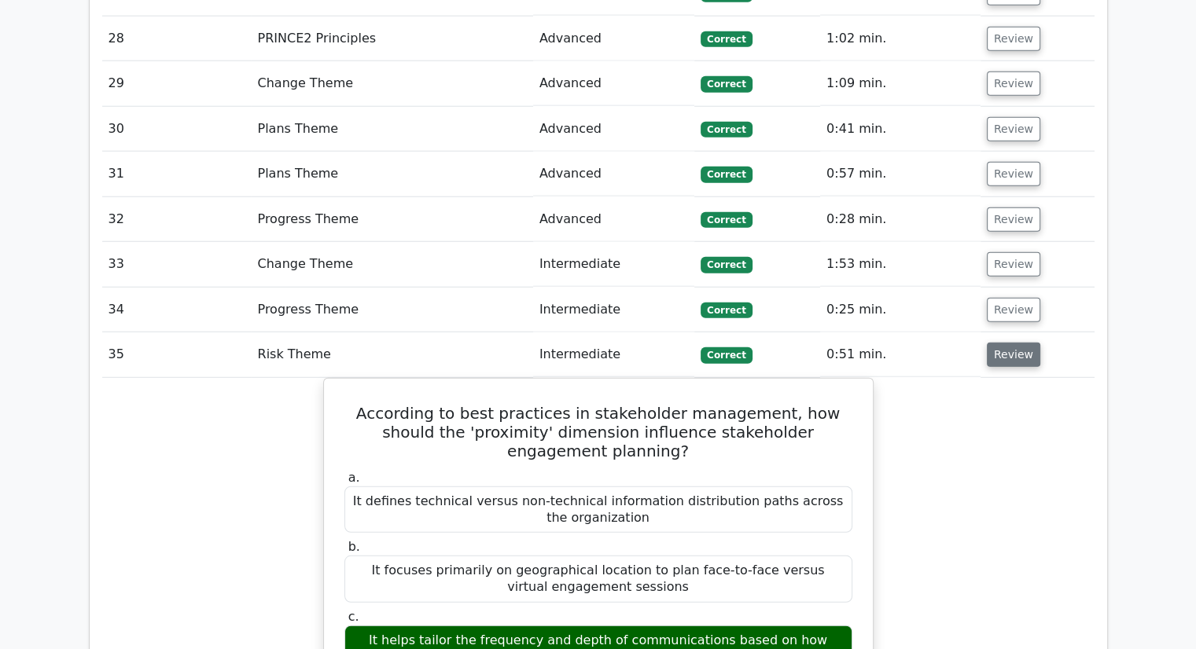
click at [1002, 343] on button "Review" at bounding box center [1013, 355] width 53 height 24
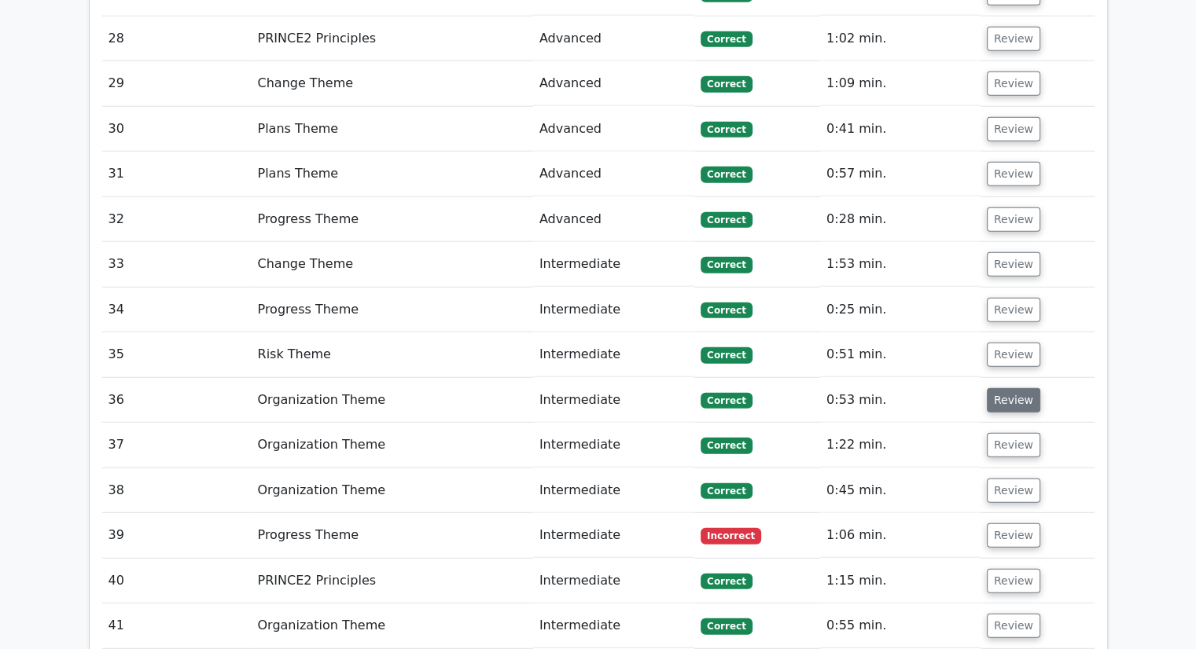
click at [1004, 388] on button "Review" at bounding box center [1013, 400] width 53 height 24
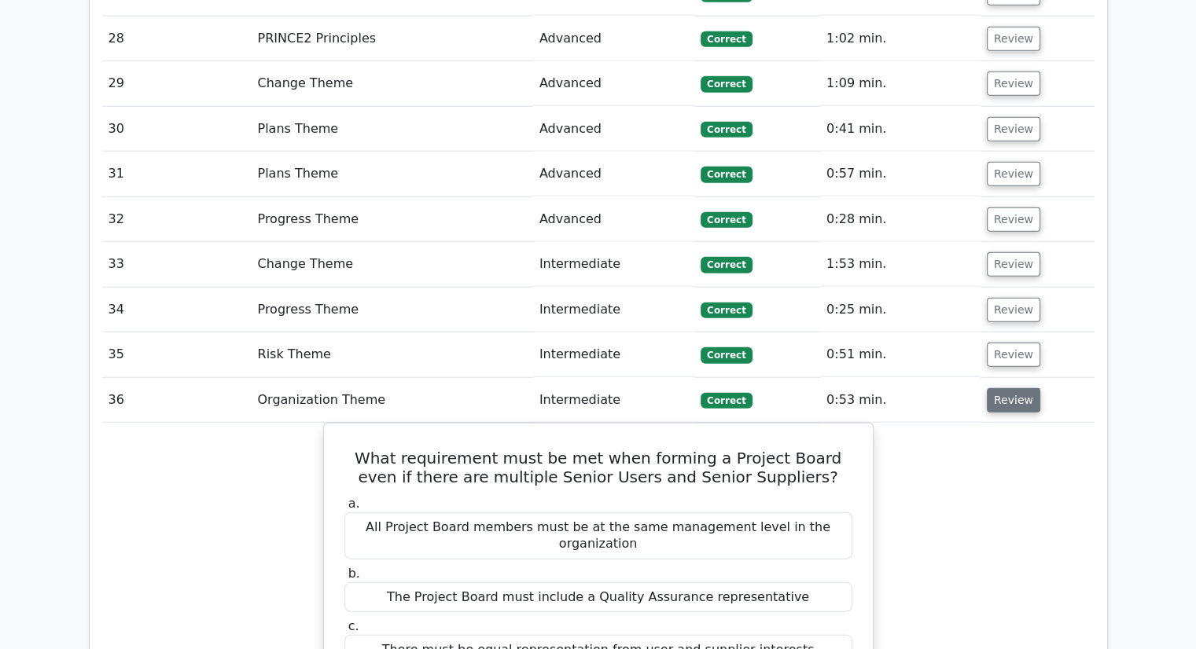
click at [1004, 388] on button "Review" at bounding box center [1013, 400] width 53 height 24
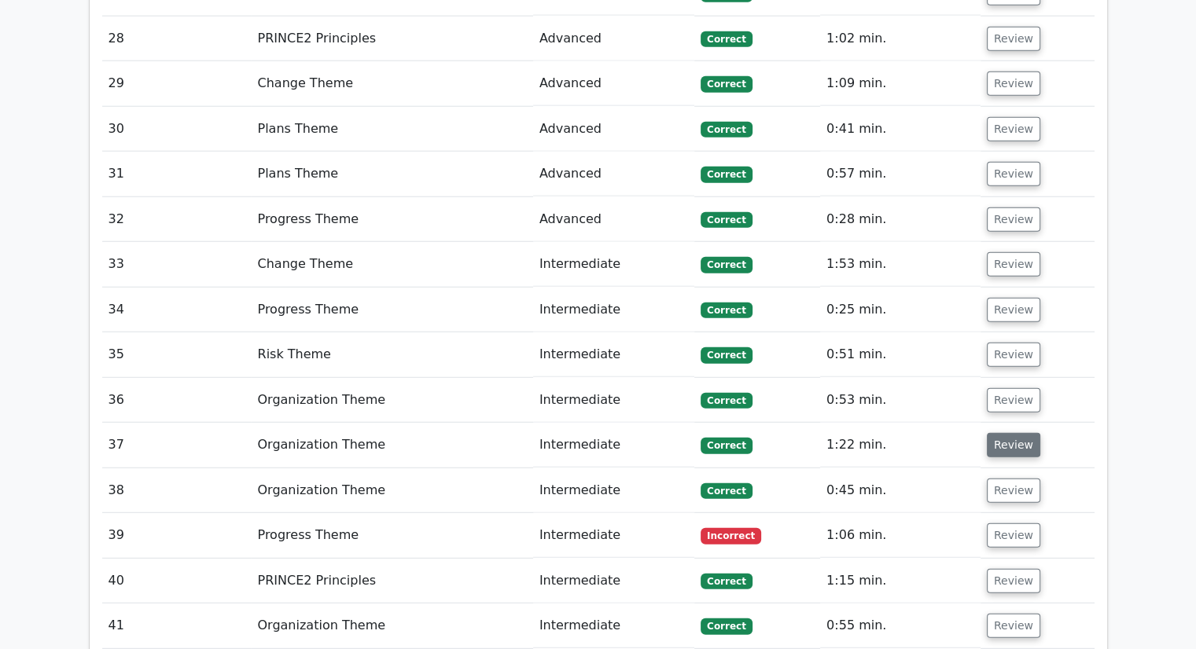
click at [1003, 433] on button "Review" at bounding box center [1013, 445] width 53 height 24
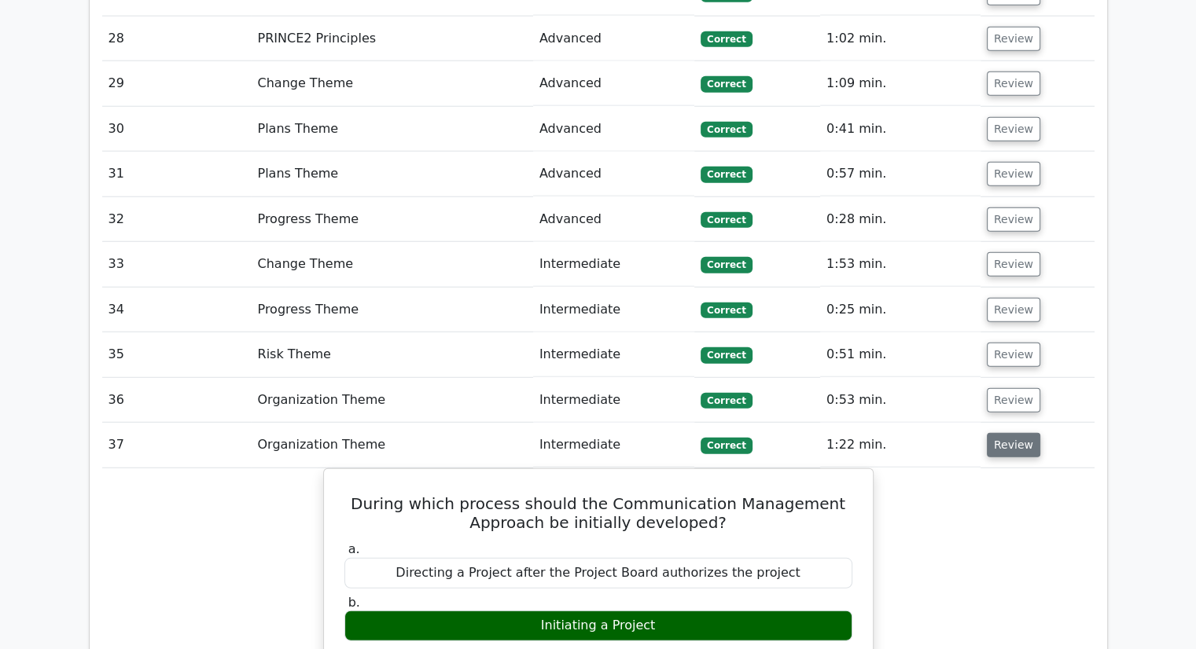
click at [1003, 433] on button "Review" at bounding box center [1013, 445] width 53 height 24
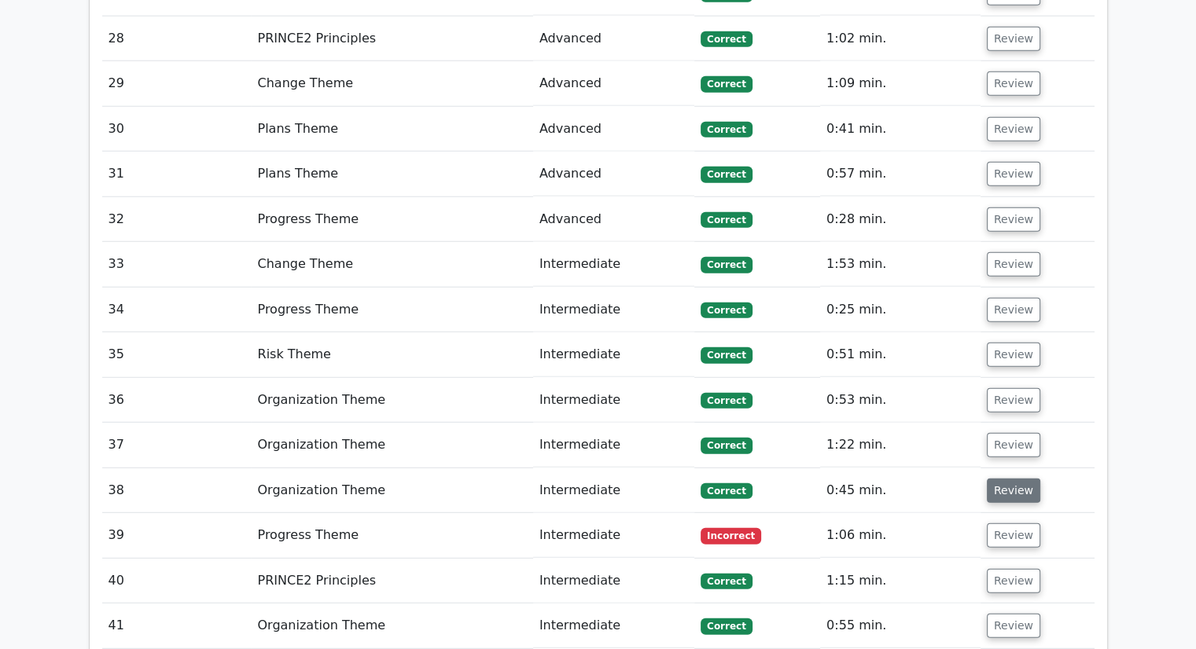
click at [1001, 479] on button "Review" at bounding box center [1013, 491] width 53 height 24
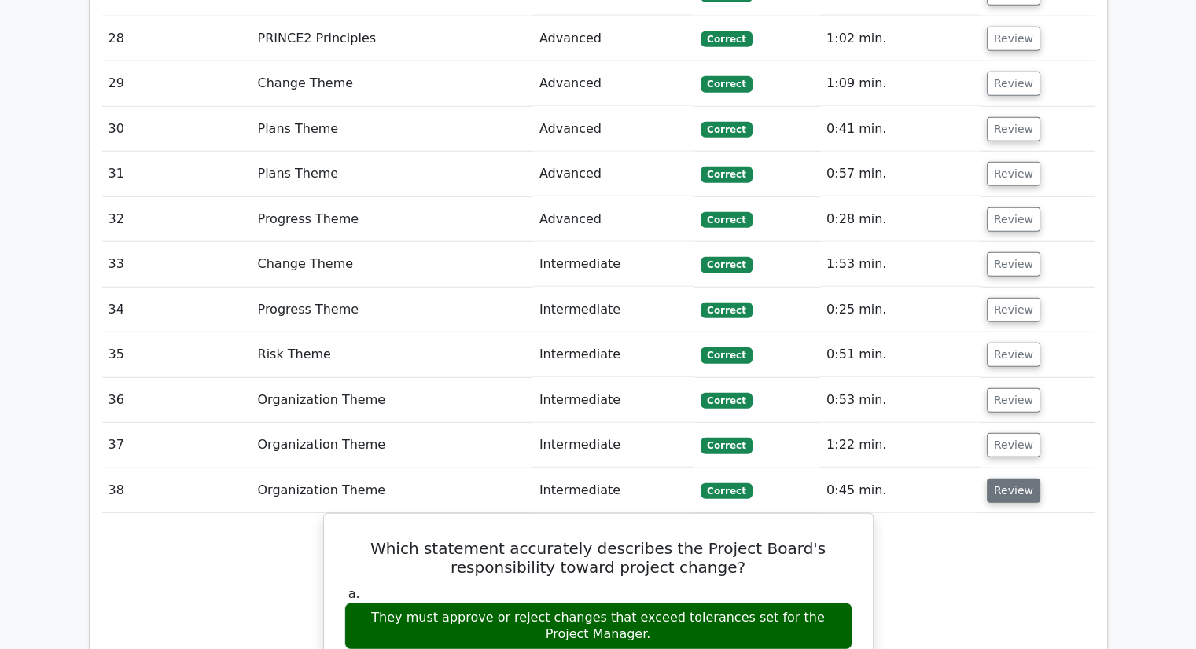
click at [1001, 479] on button "Review" at bounding box center [1013, 491] width 53 height 24
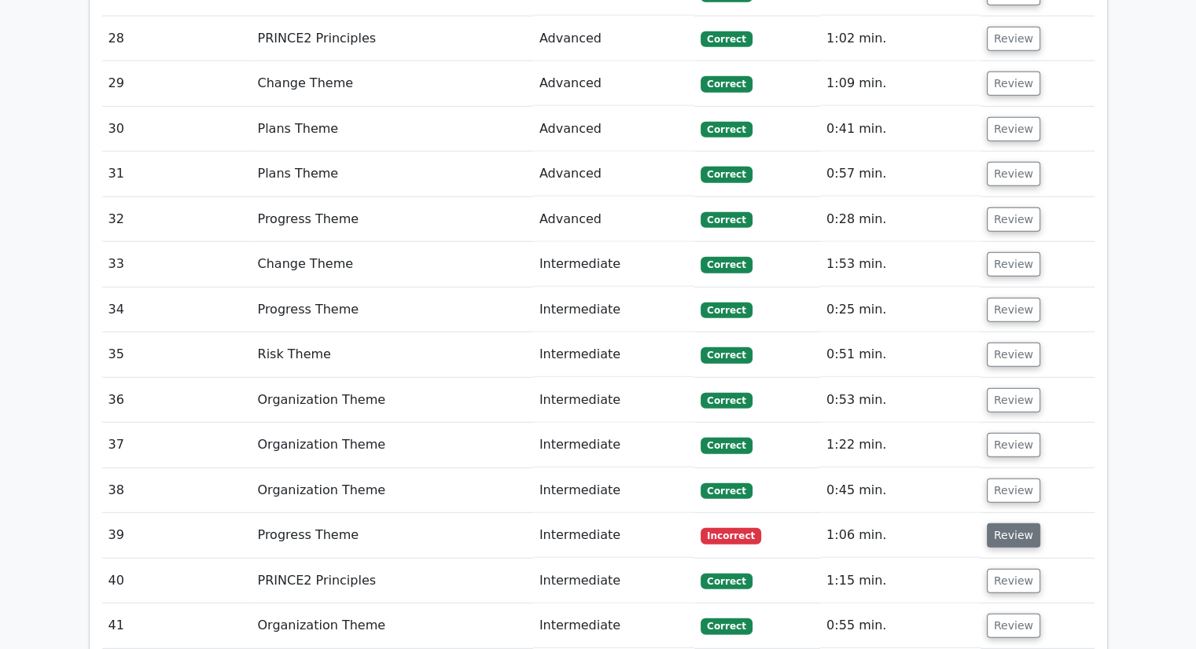
click at [1006, 524] on button "Review" at bounding box center [1013, 536] width 53 height 24
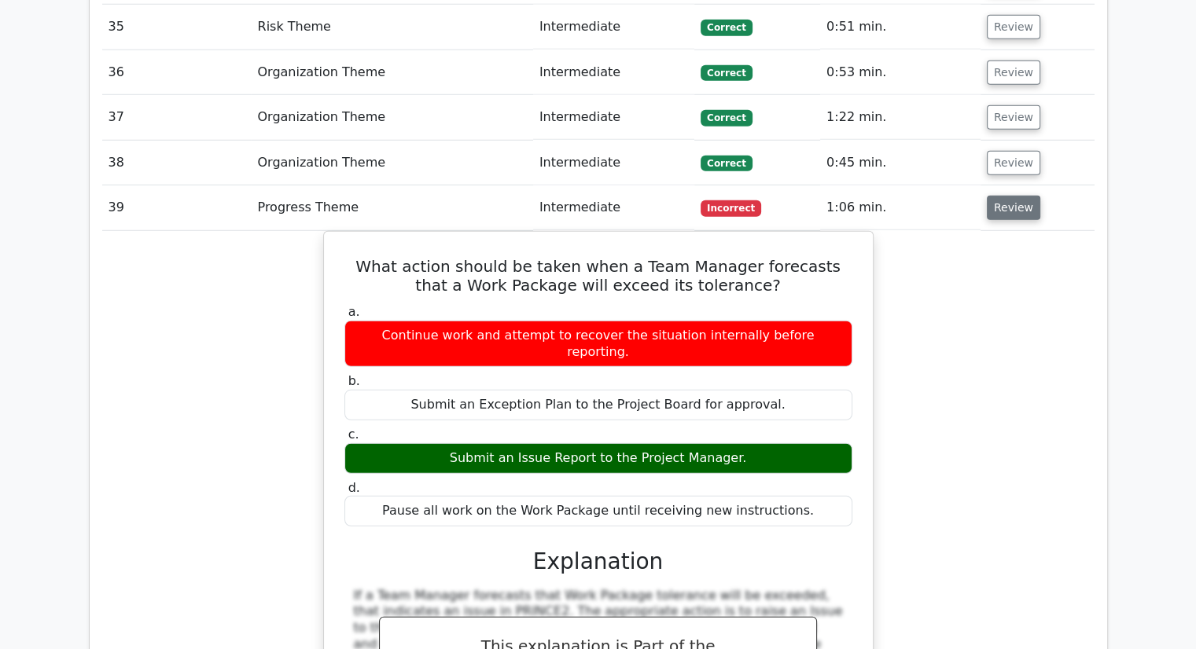
scroll to position [4450, 0]
click at [1010, 196] on button "Review" at bounding box center [1013, 208] width 53 height 24
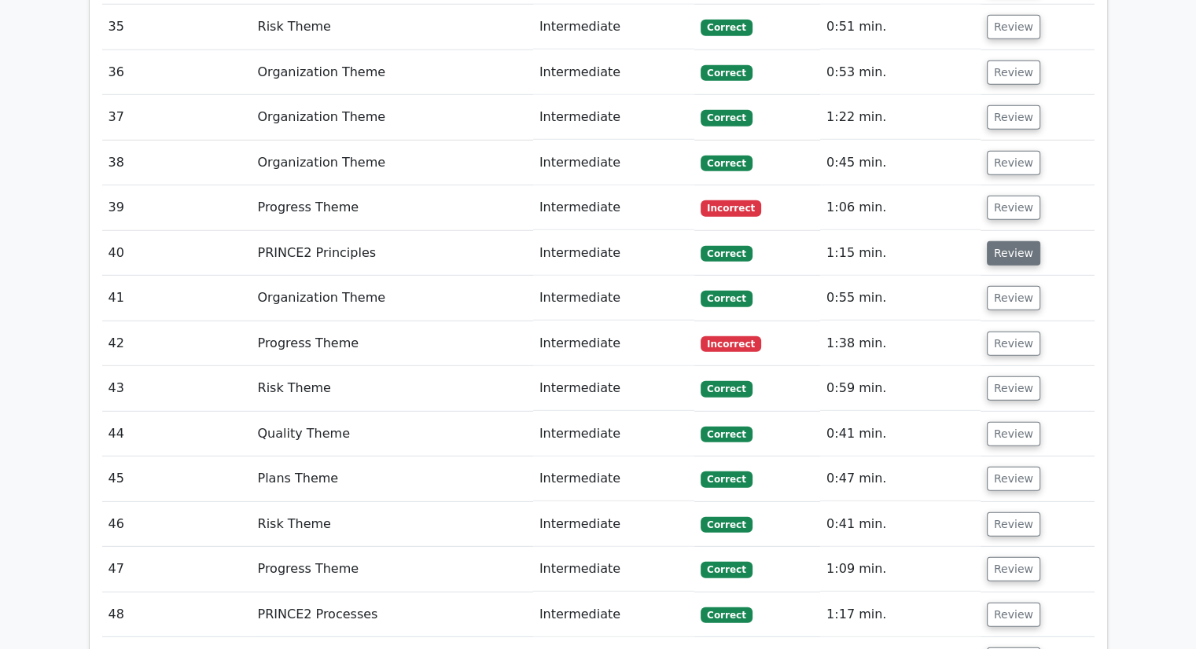
click at [1006, 241] on button "Review" at bounding box center [1013, 253] width 53 height 24
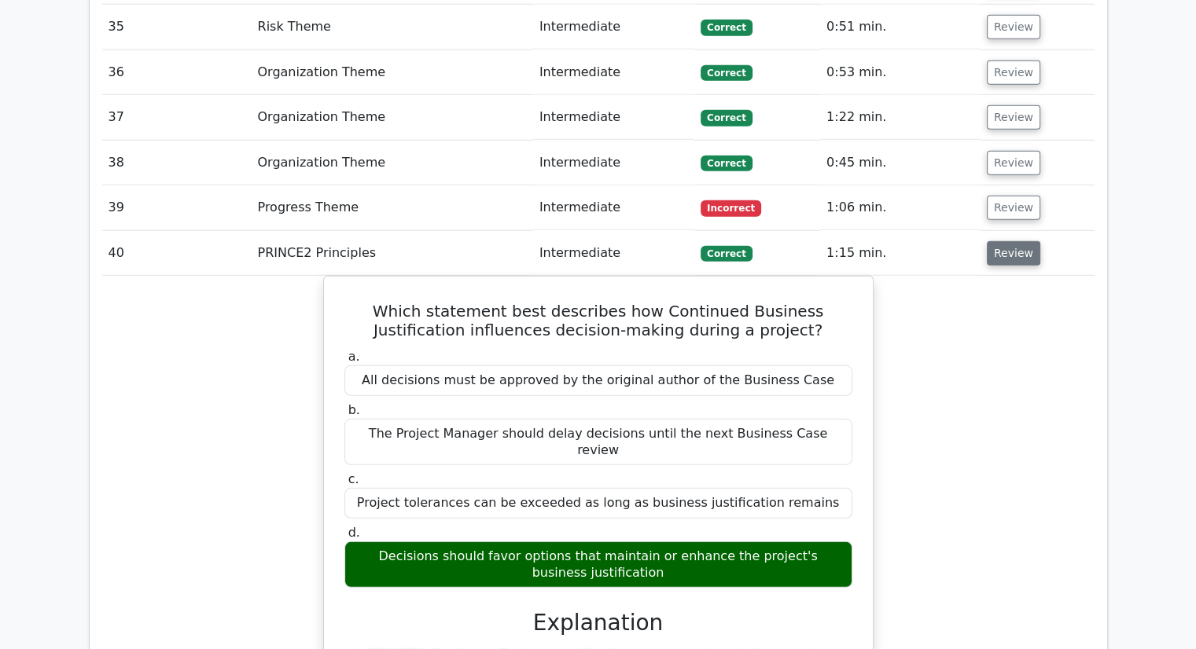
click at [1010, 241] on button "Review" at bounding box center [1013, 253] width 53 height 24
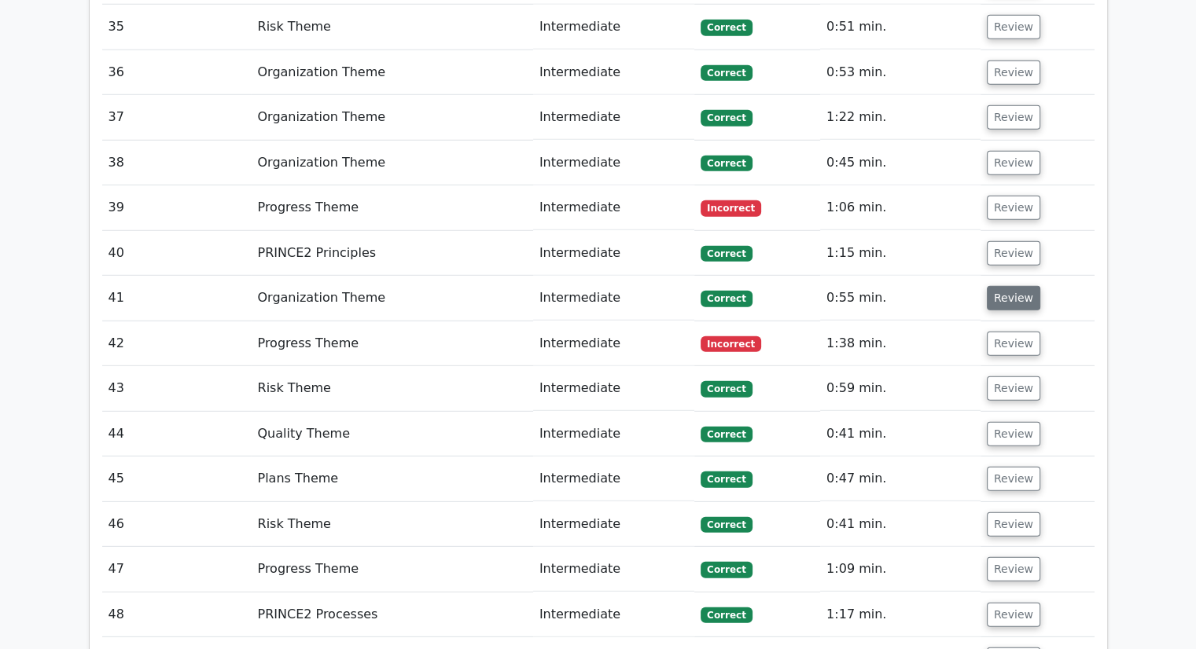
click at [1005, 286] on button "Review" at bounding box center [1013, 298] width 53 height 24
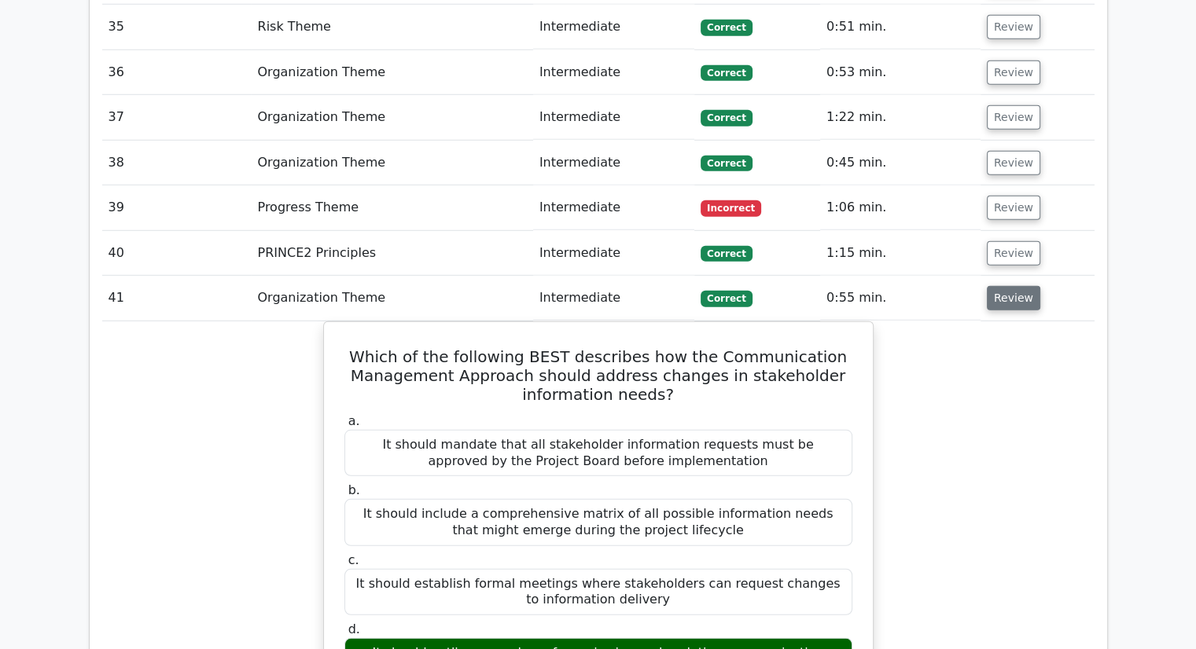
click at [1019, 286] on button "Review" at bounding box center [1013, 298] width 53 height 24
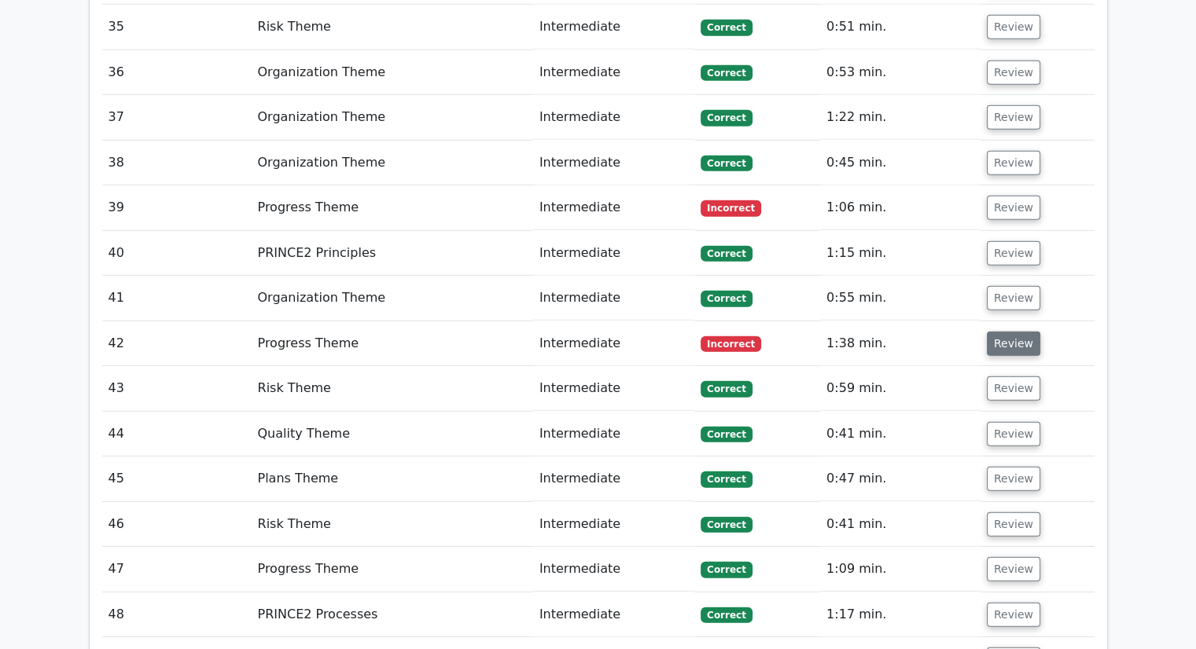
click at [1008, 332] on button "Review" at bounding box center [1013, 344] width 53 height 24
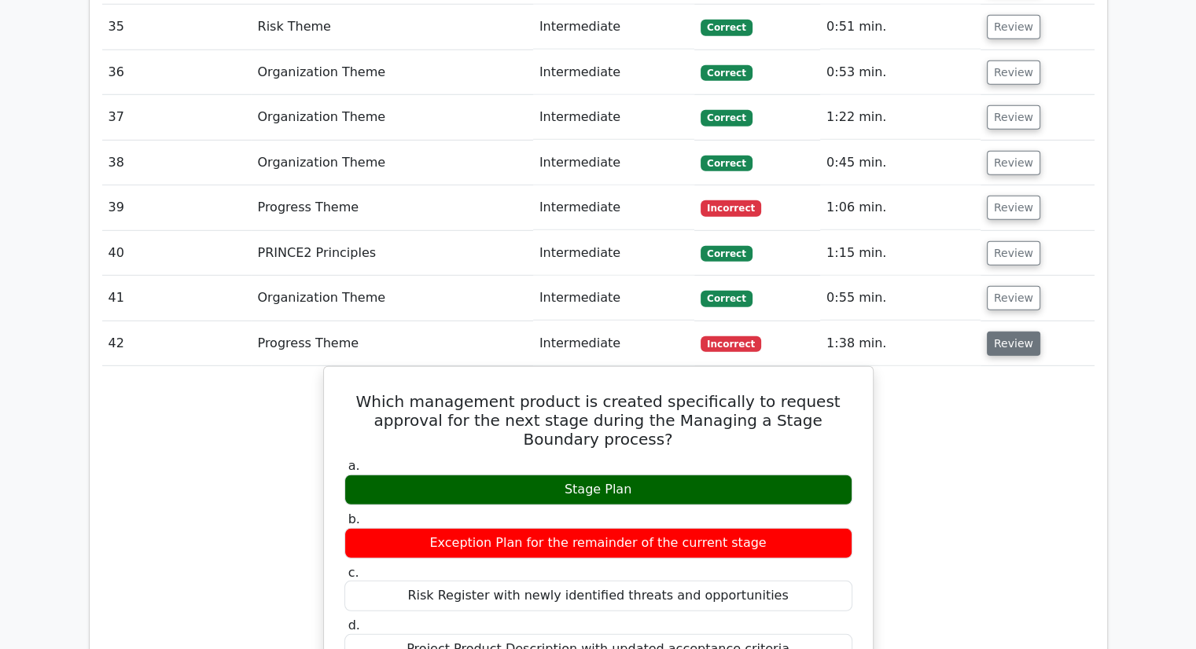
click at [1008, 332] on button "Review" at bounding box center [1013, 344] width 53 height 24
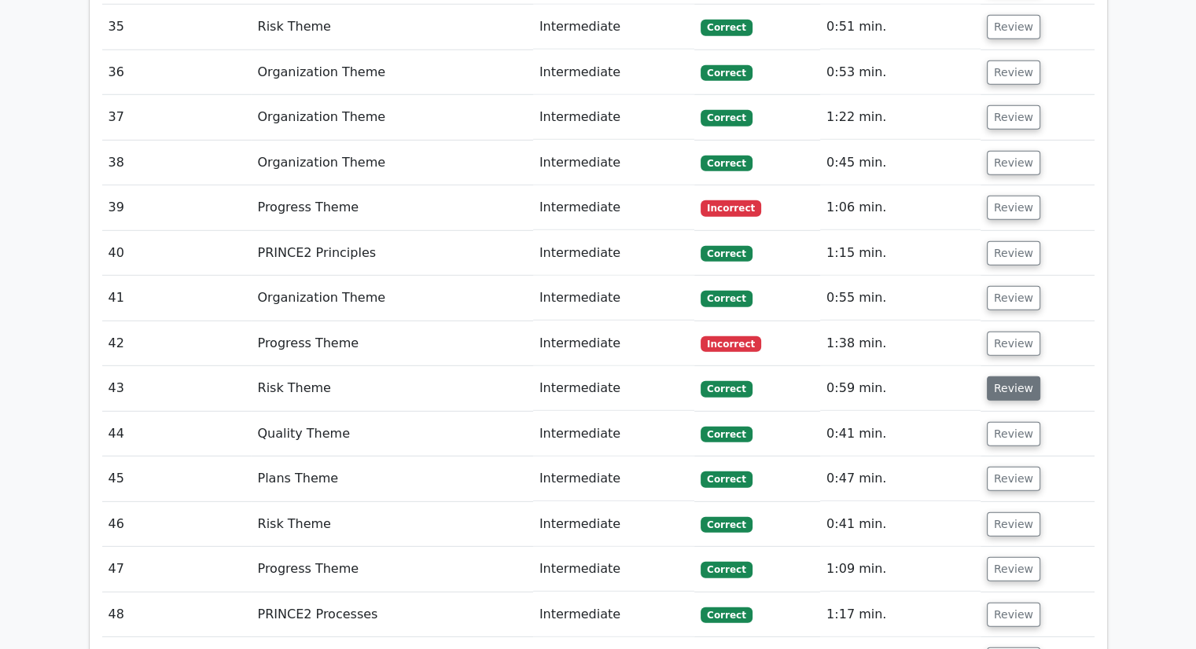
click at [1010, 377] on button "Review" at bounding box center [1013, 389] width 53 height 24
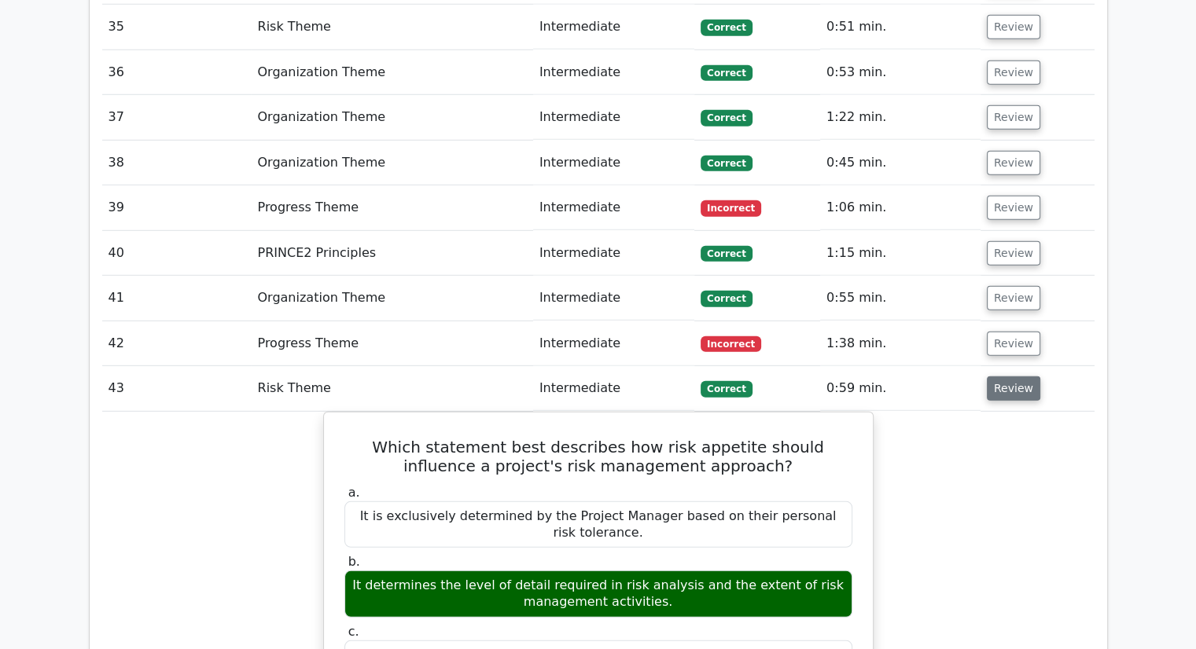
click at [1010, 377] on button "Review" at bounding box center [1013, 389] width 53 height 24
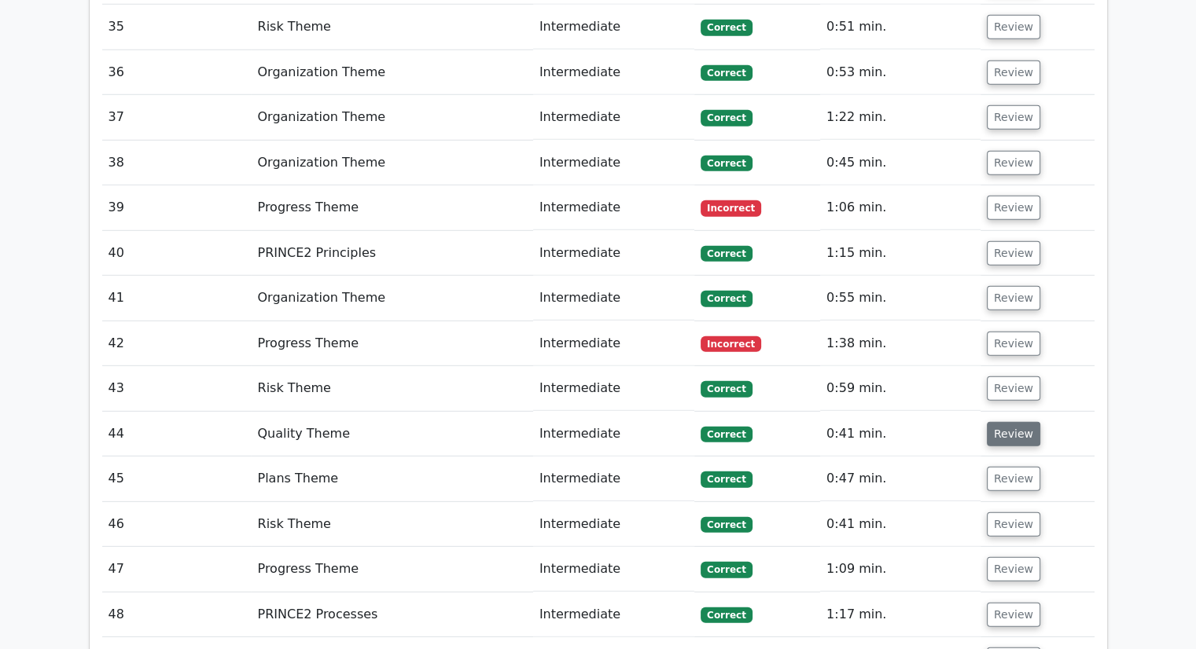
click at [1006, 422] on button "Review" at bounding box center [1013, 434] width 53 height 24
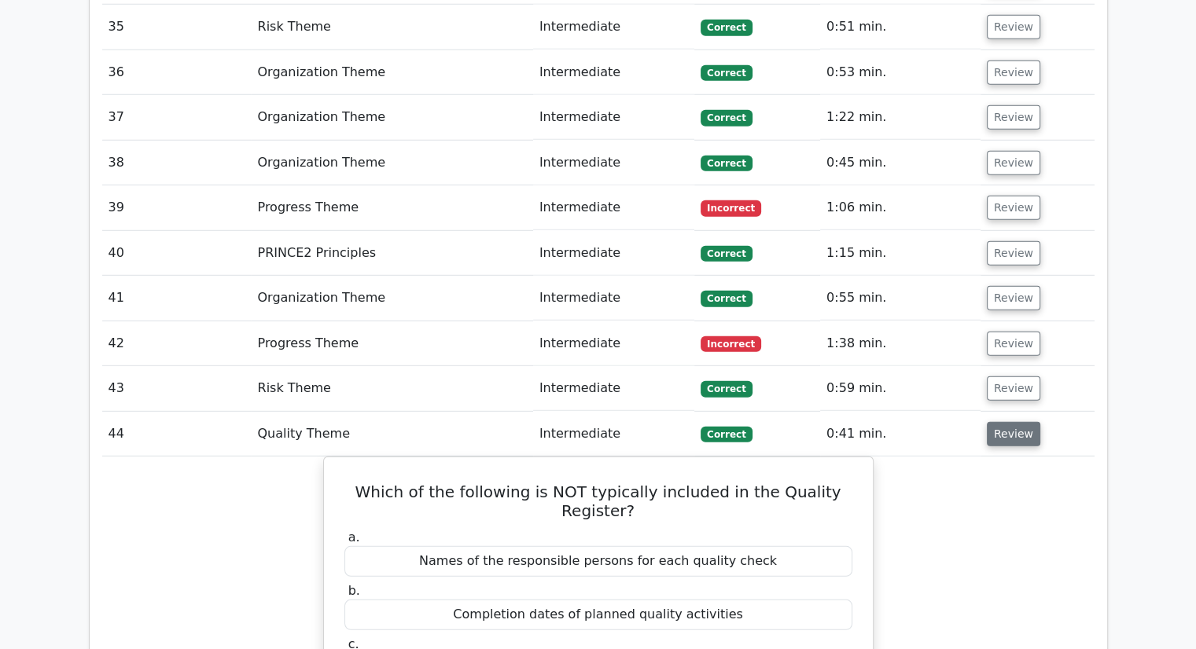
click at [1006, 422] on button "Review" at bounding box center [1013, 434] width 53 height 24
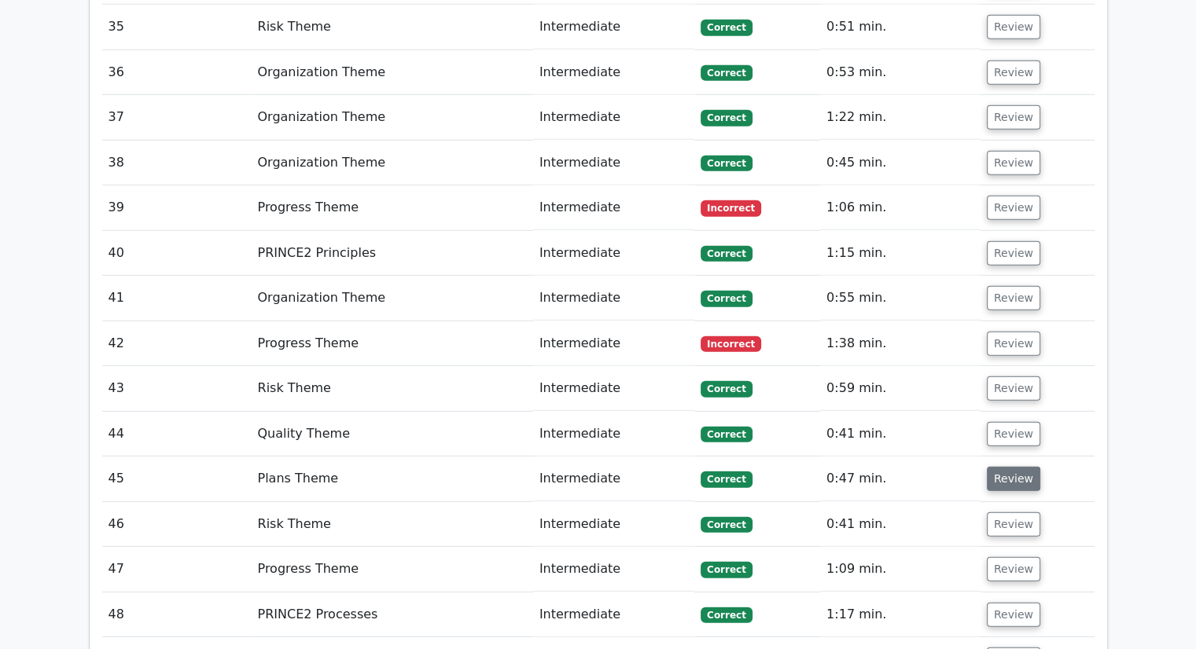
click at [1004, 467] on button "Review" at bounding box center [1013, 479] width 53 height 24
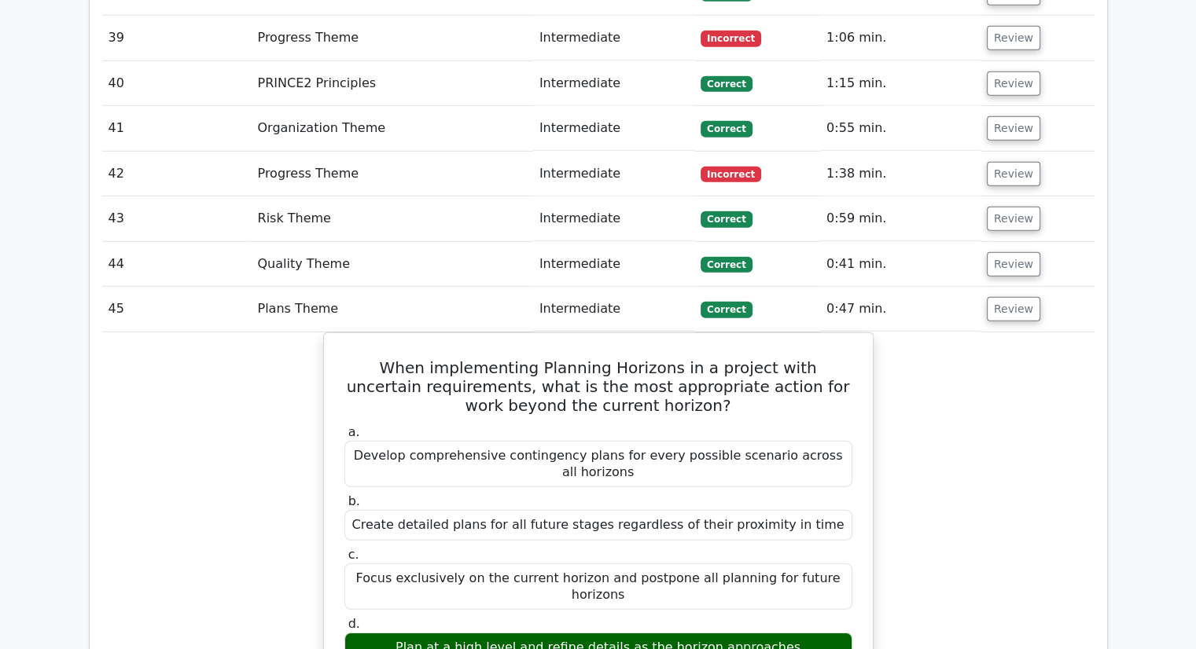
scroll to position [4632, 0]
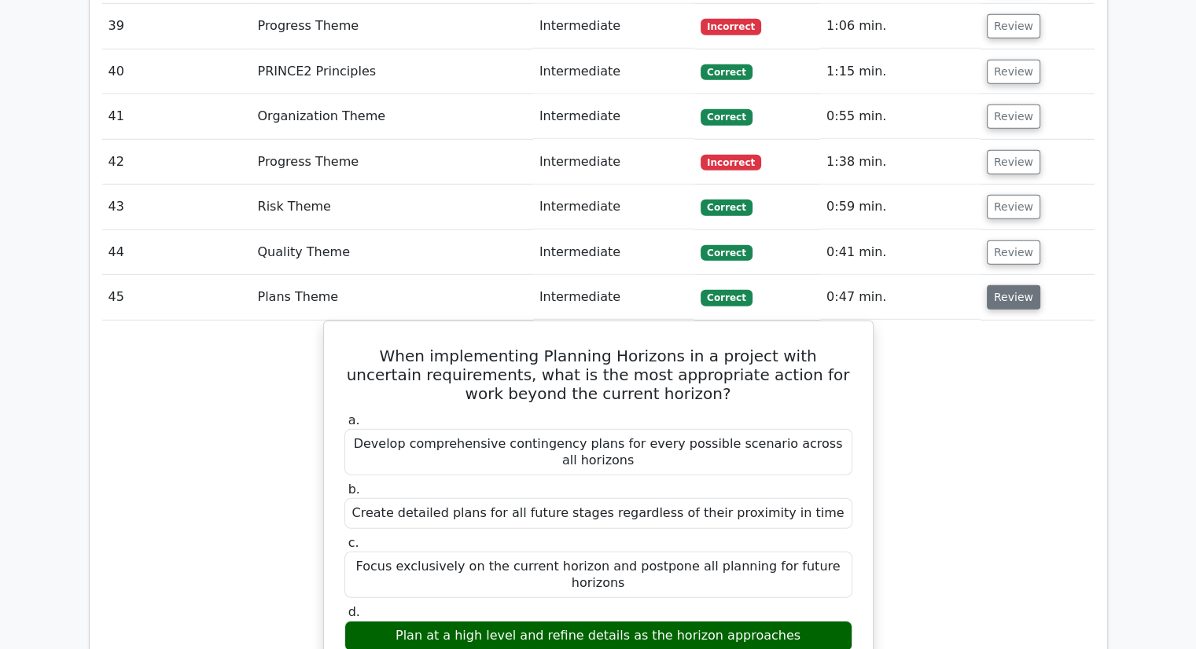
click at [1010, 285] on button "Review" at bounding box center [1013, 297] width 53 height 24
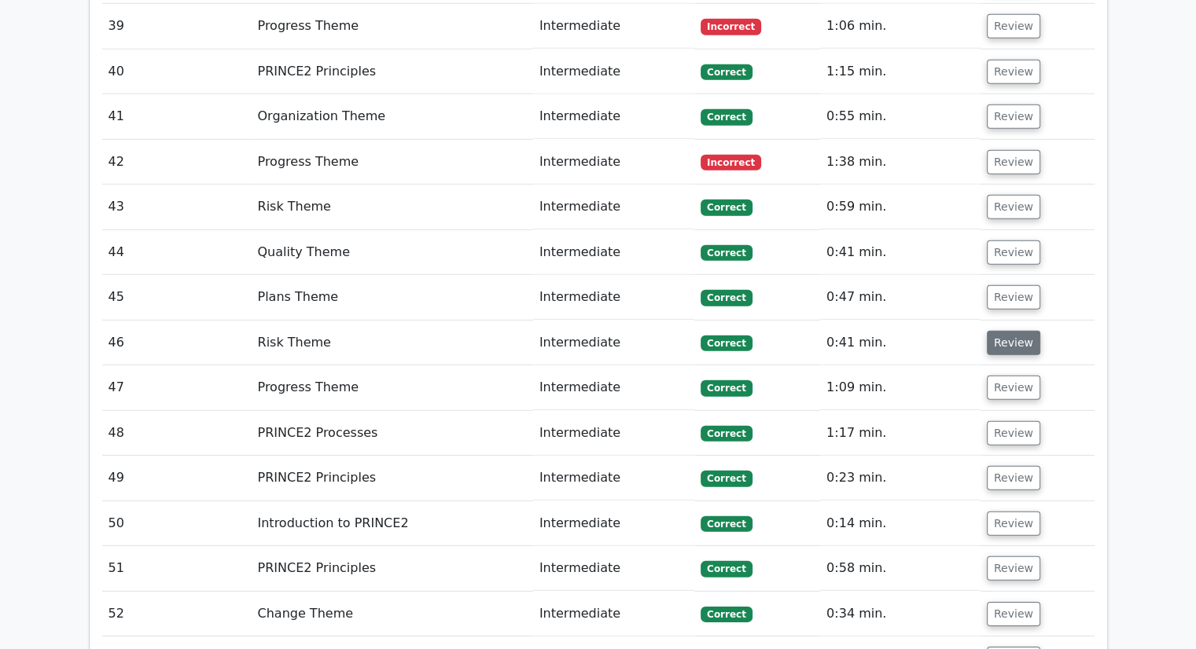
click at [999, 331] on button "Review" at bounding box center [1013, 343] width 53 height 24
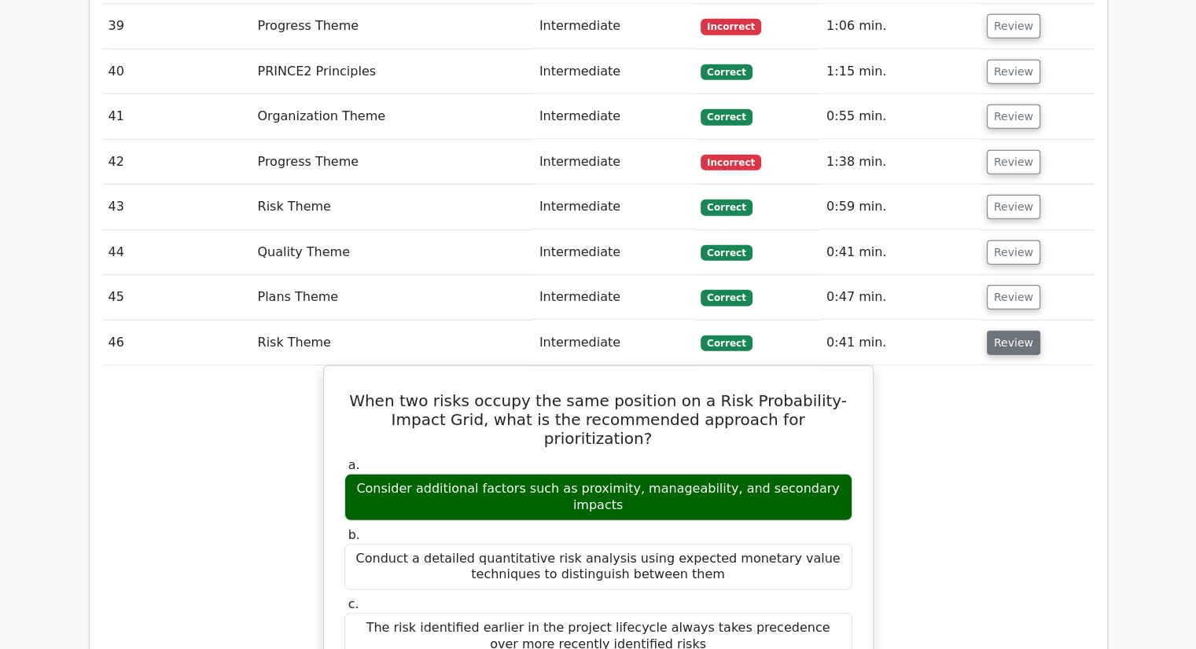
click at [999, 331] on button "Review" at bounding box center [1013, 343] width 53 height 24
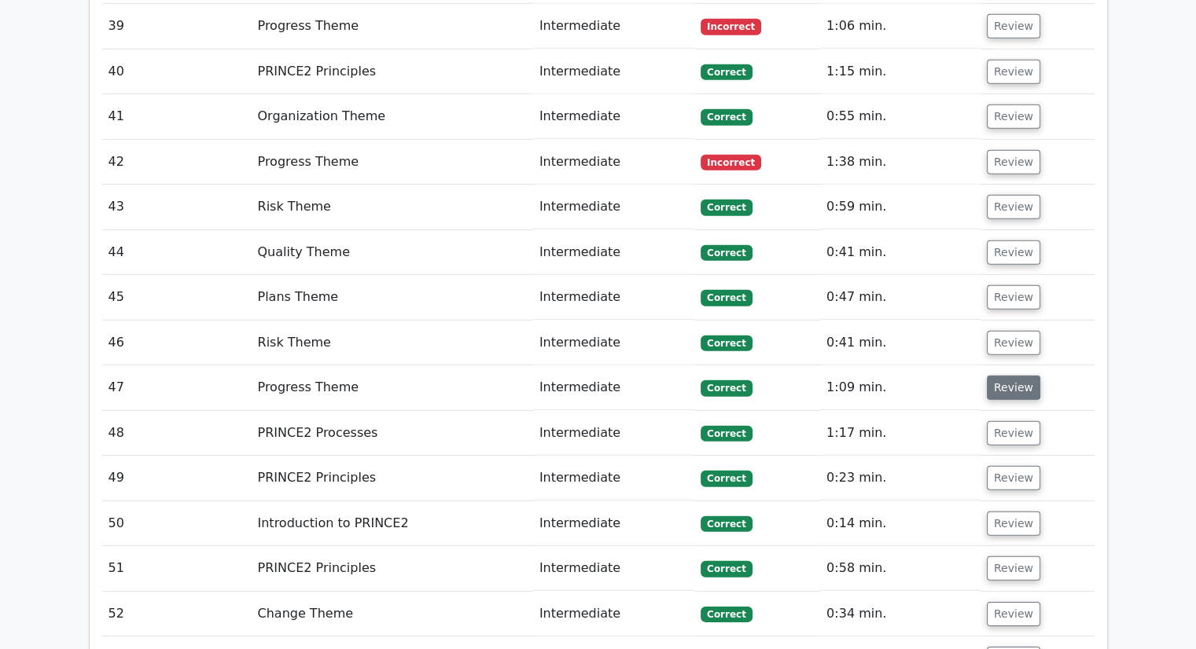
click at [998, 376] on button "Review" at bounding box center [1013, 388] width 53 height 24
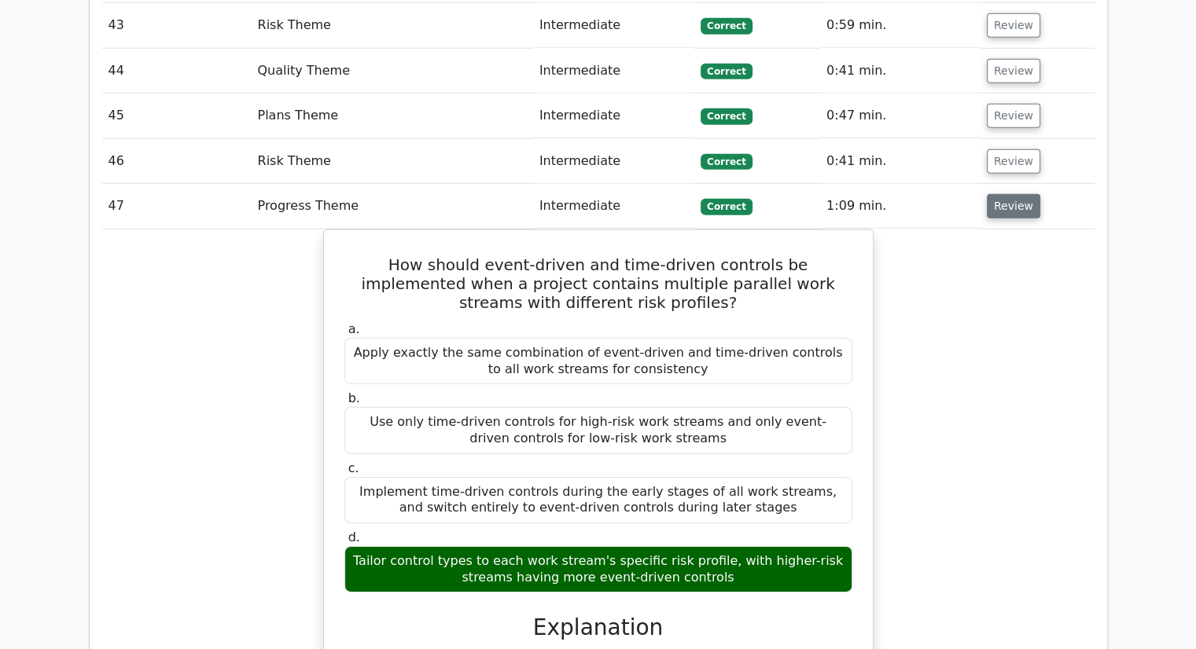
scroll to position [4812, 0]
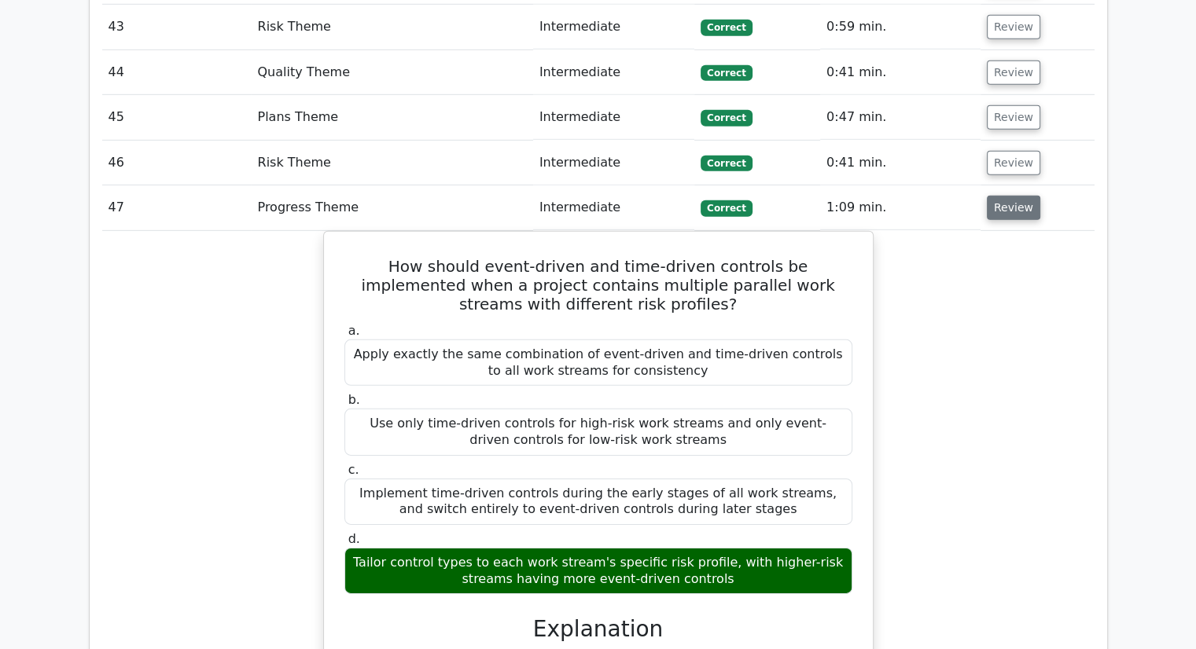
click at [1013, 196] on button "Review" at bounding box center [1013, 208] width 53 height 24
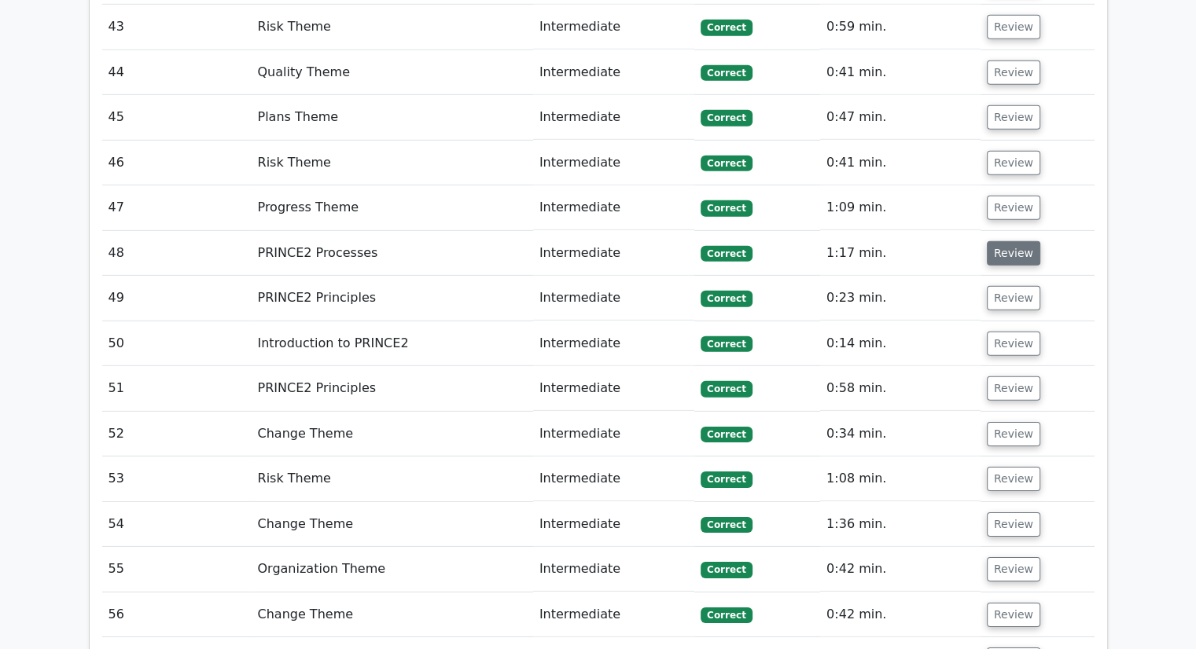
click at [1005, 241] on button "Review" at bounding box center [1013, 253] width 53 height 24
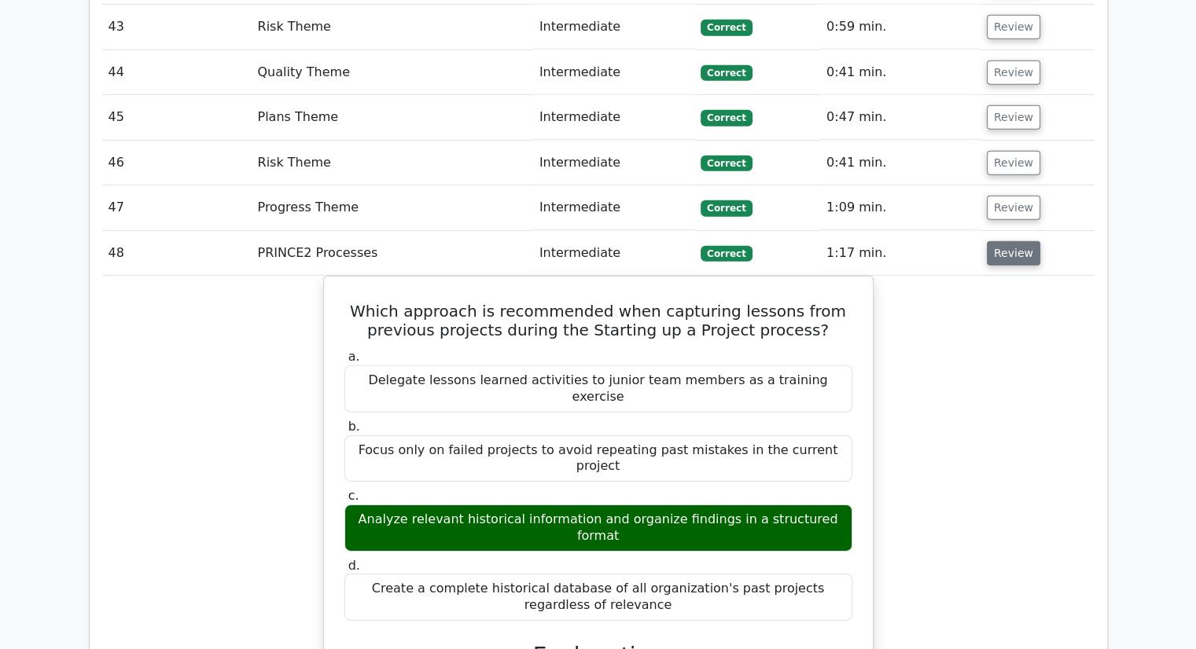
click at [1025, 241] on button "Review" at bounding box center [1013, 253] width 53 height 24
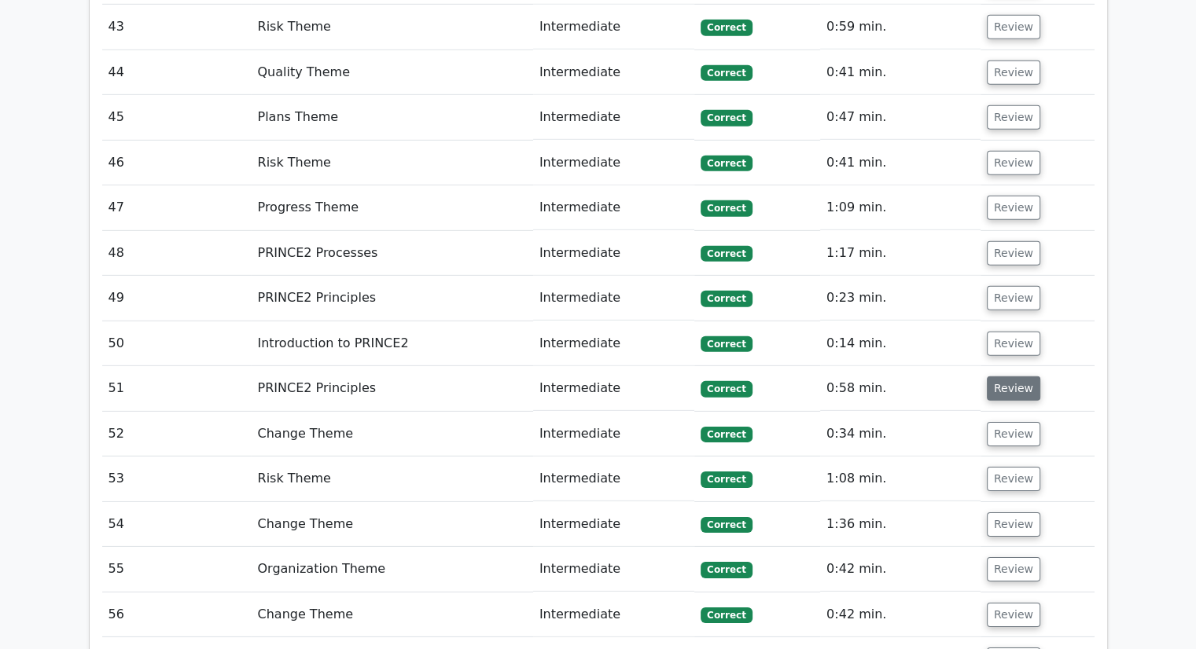
click at [1004, 377] on button "Review" at bounding box center [1013, 389] width 53 height 24
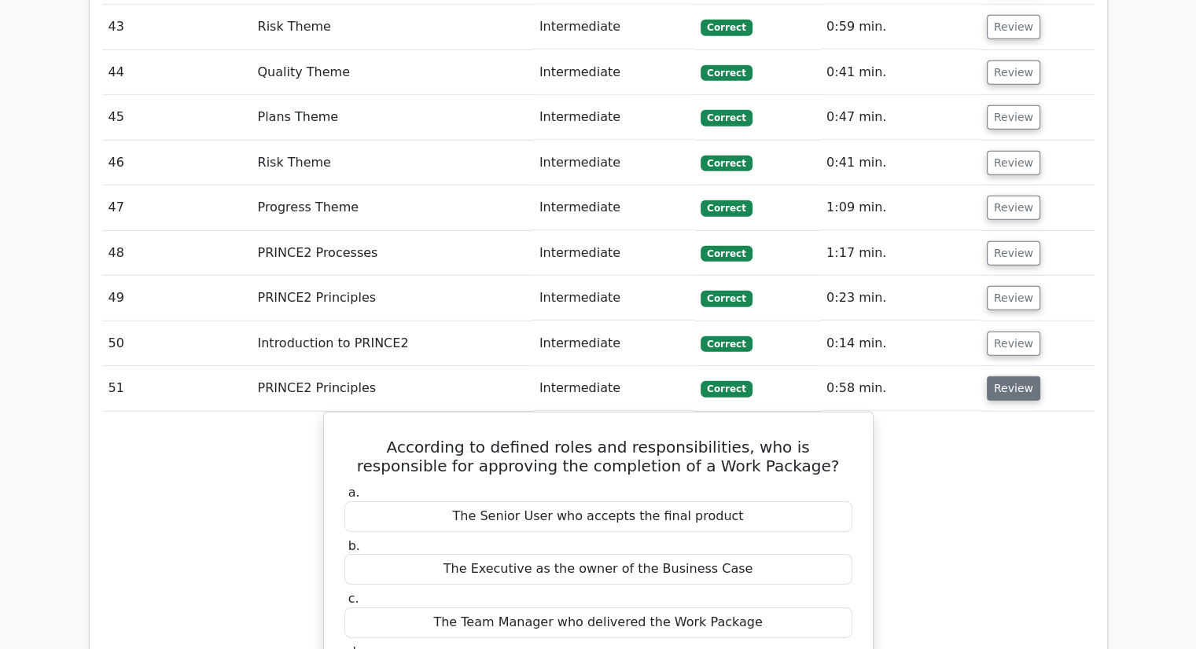
click at [994, 377] on button "Review" at bounding box center [1013, 389] width 53 height 24
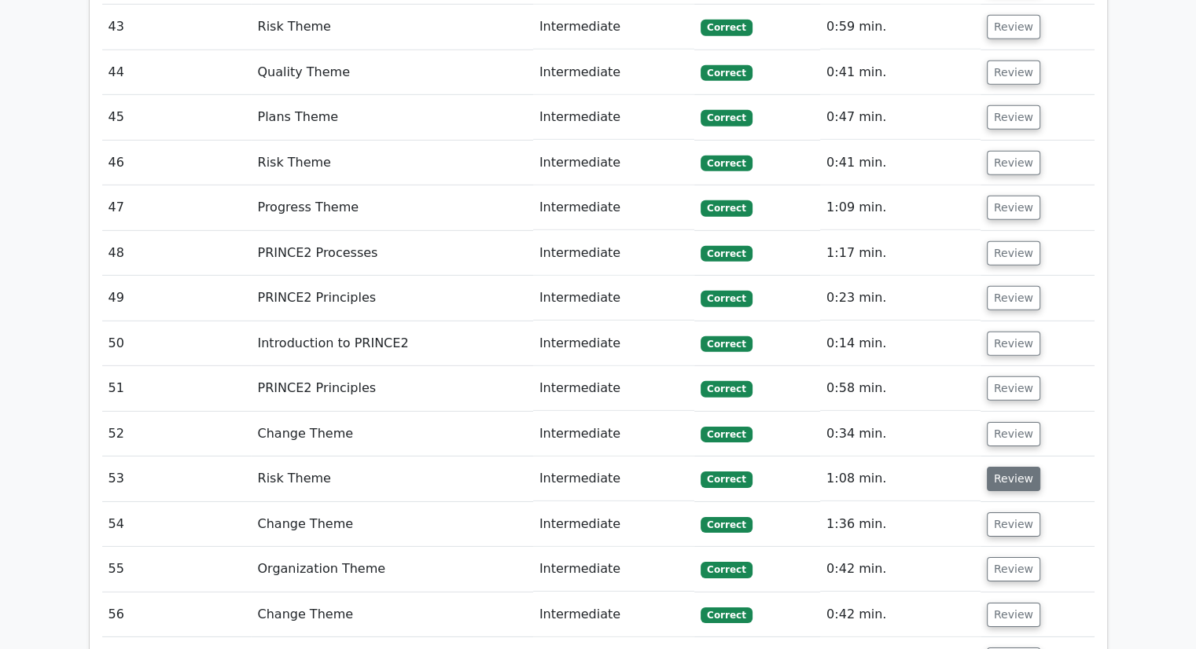
click at [1013, 467] on button "Review" at bounding box center [1013, 479] width 53 height 24
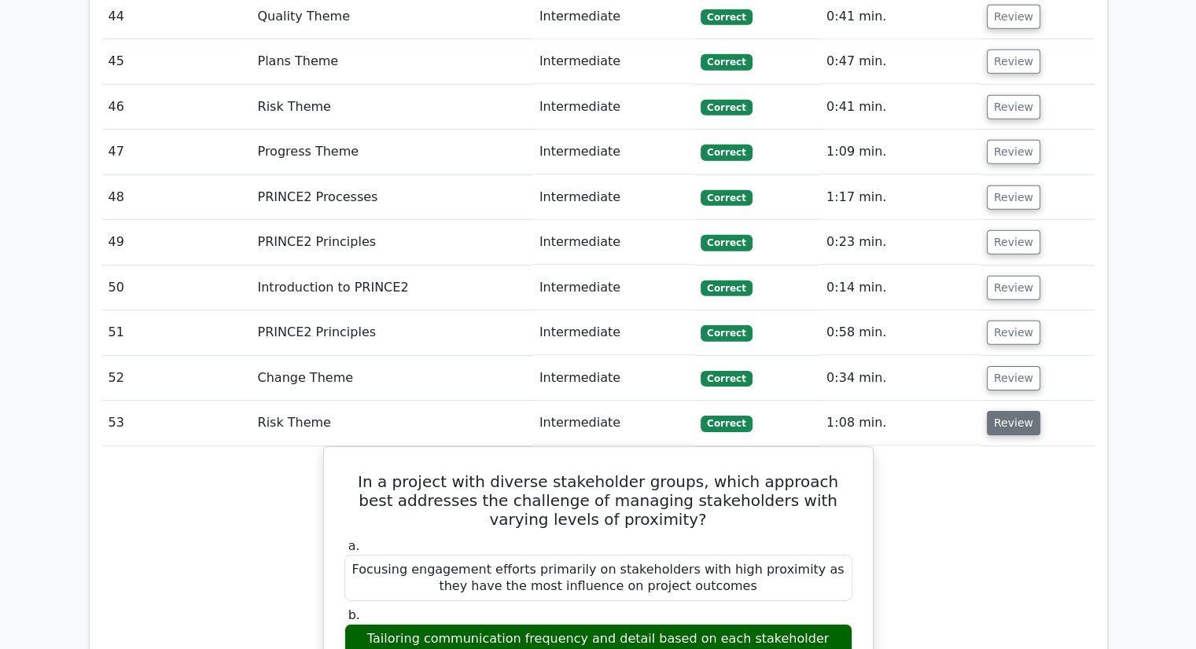
scroll to position [4868, 0]
click at [1002, 410] on button "Review" at bounding box center [1013, 422] width 53 height 24
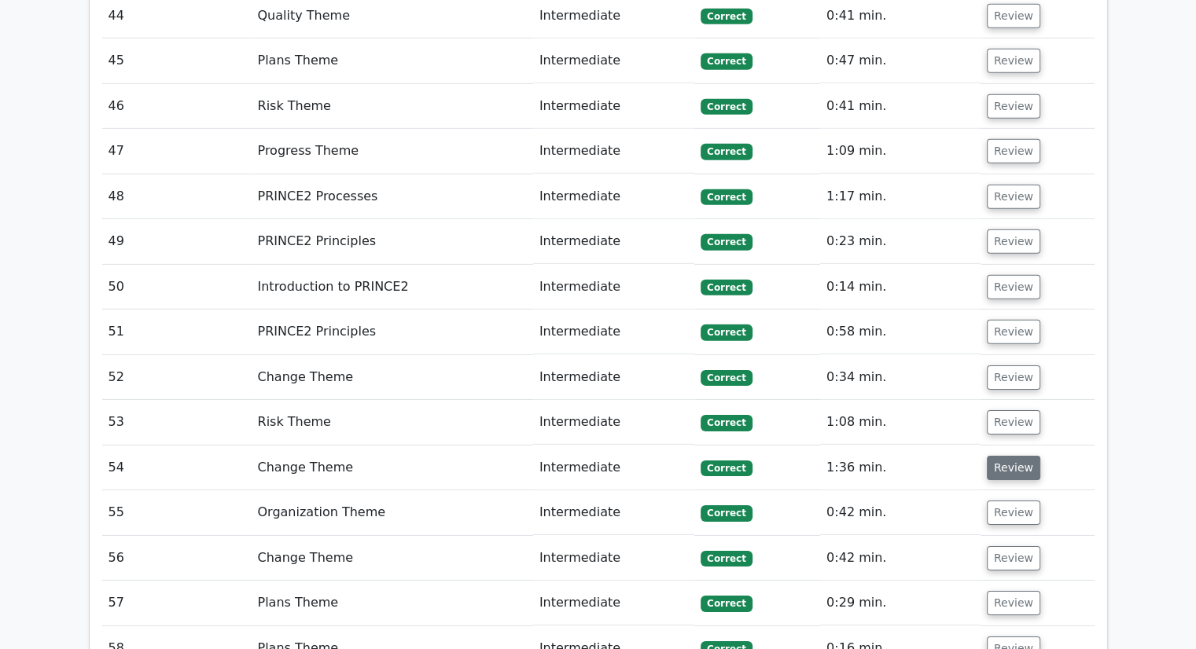
click at [997, 456] on button "Review" at bounding box center [1013, 468] width 53 height 24
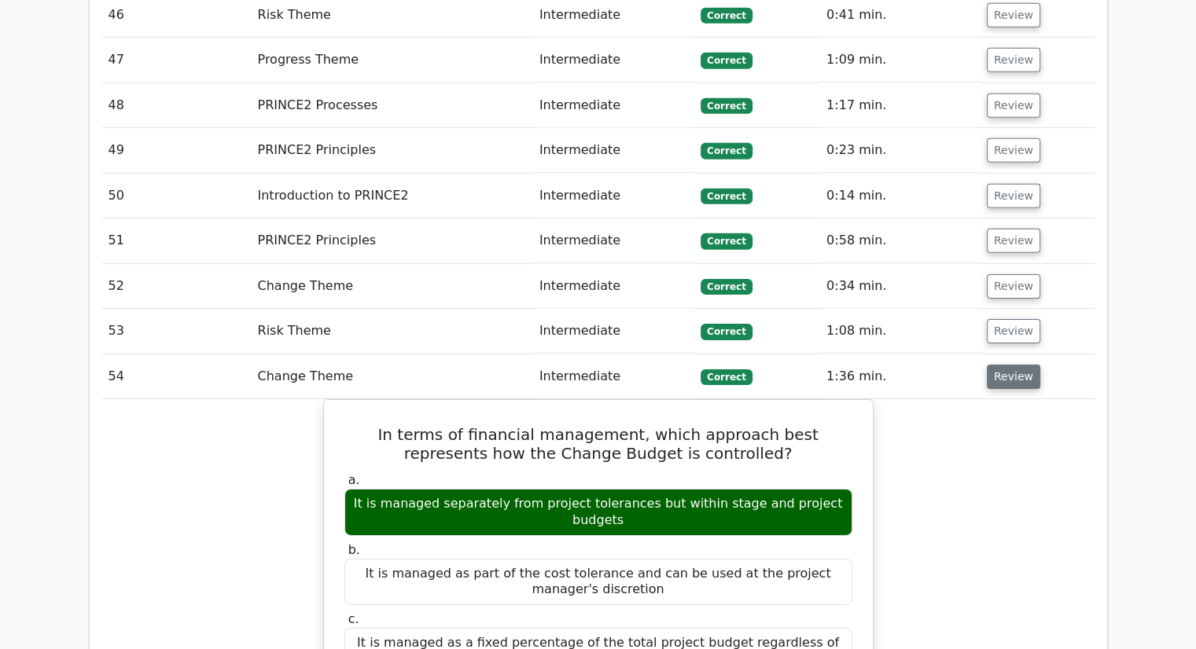
scroll to position [4966, 0]
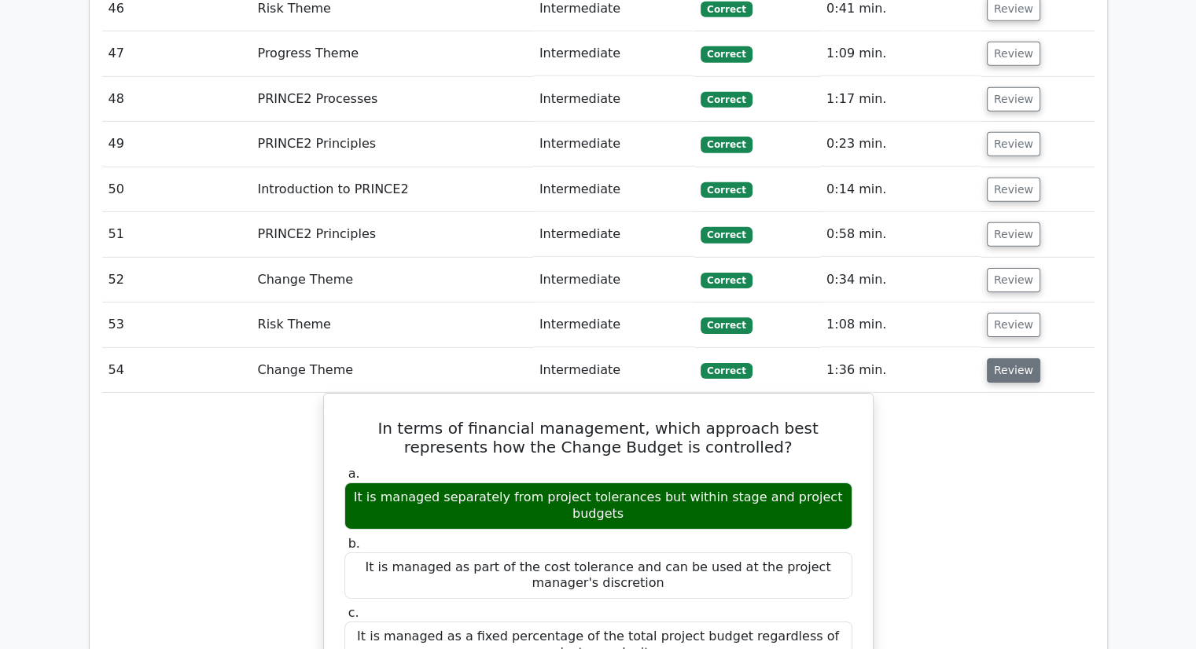
click at [1008, 359] on button "Review" at bounding box center [1013, 371] width 53 height 24
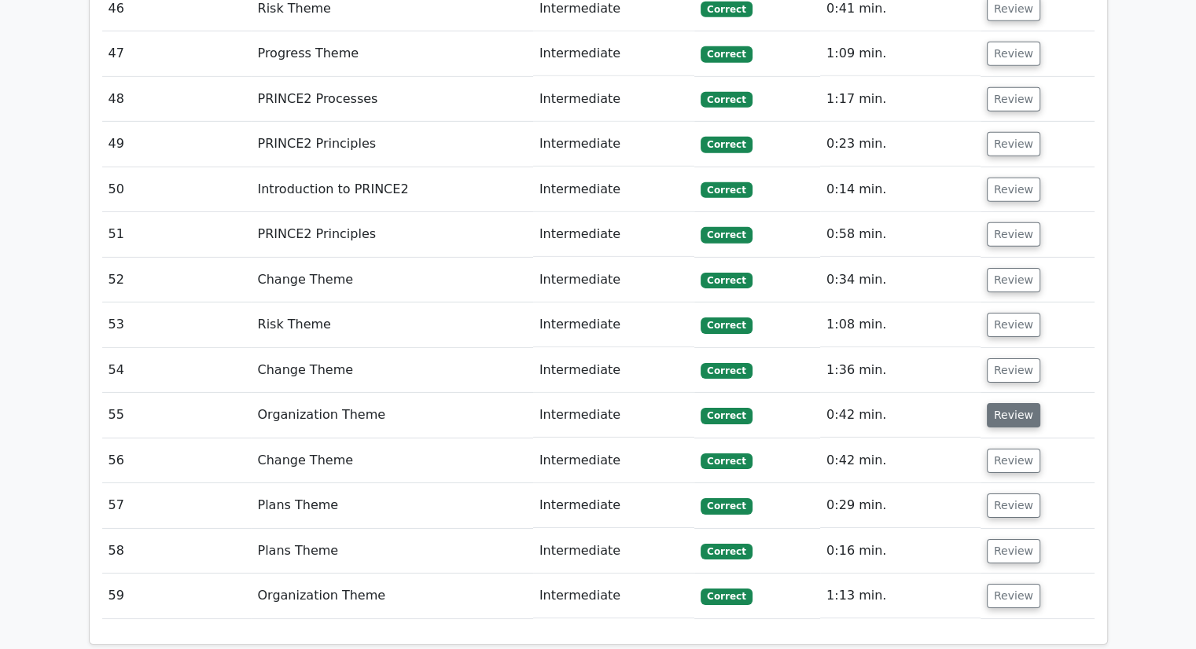
click at [995, 403] on button "Review" at bounding box center [1013, 415] width 53 height 24
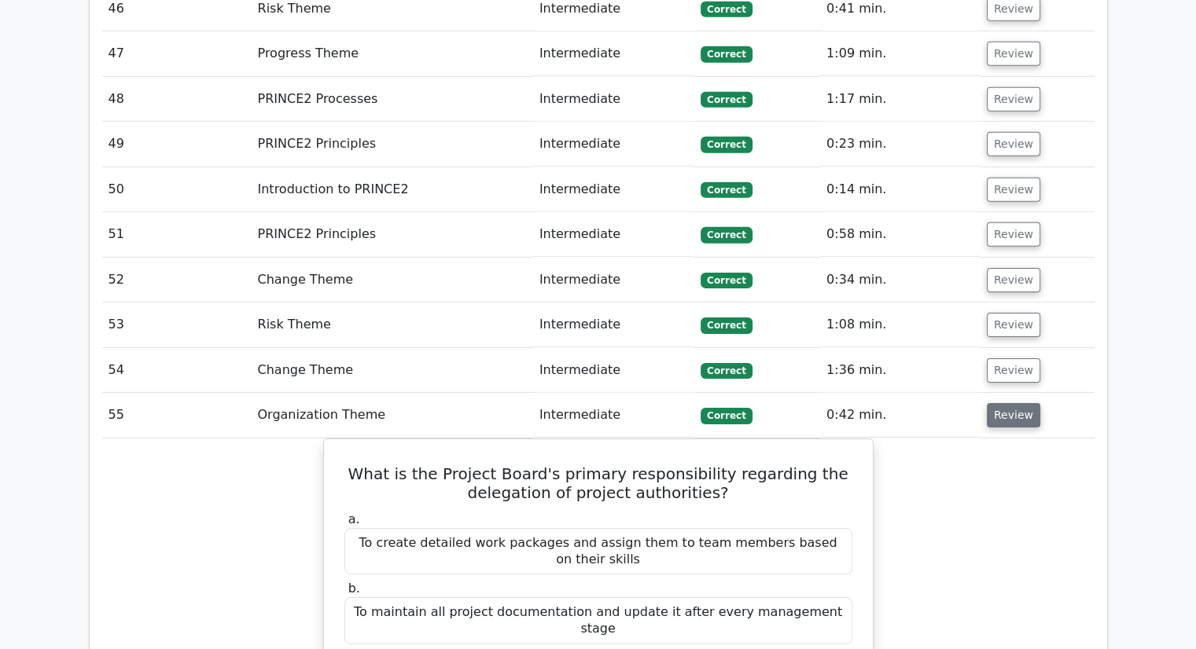
click at [995, 403] on button "Review" at bounding box center [1013, 415] width 53 height 24
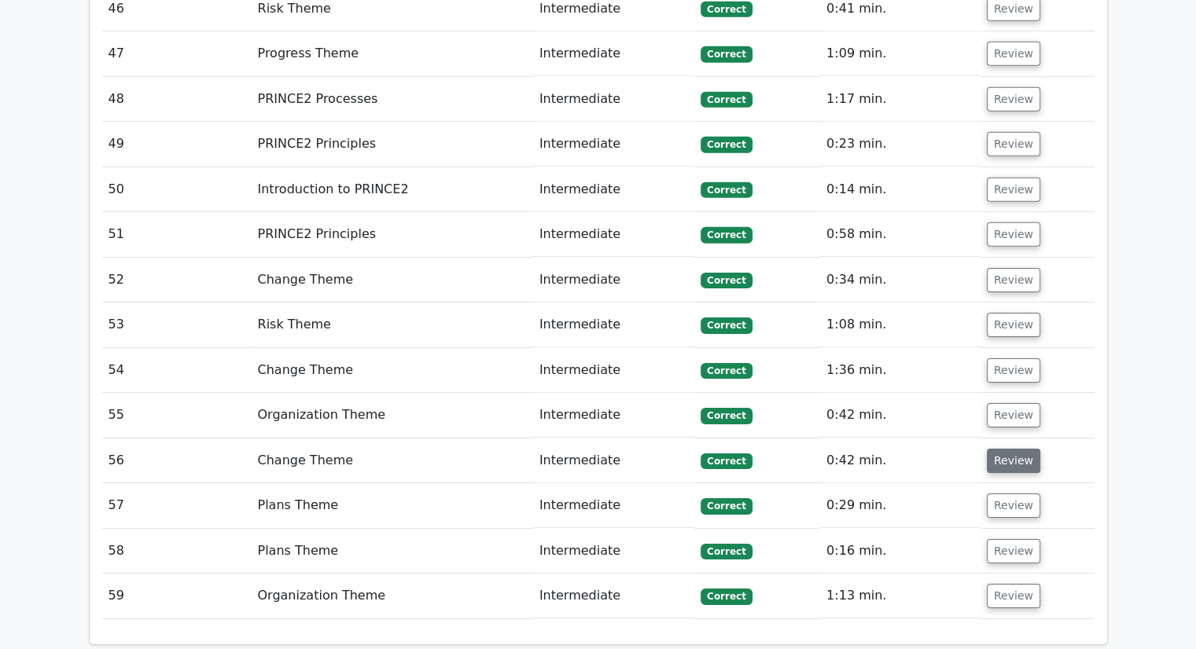
click at [999, 449] on button "Review" at bounding box center [1013, 461] width 53 height 24
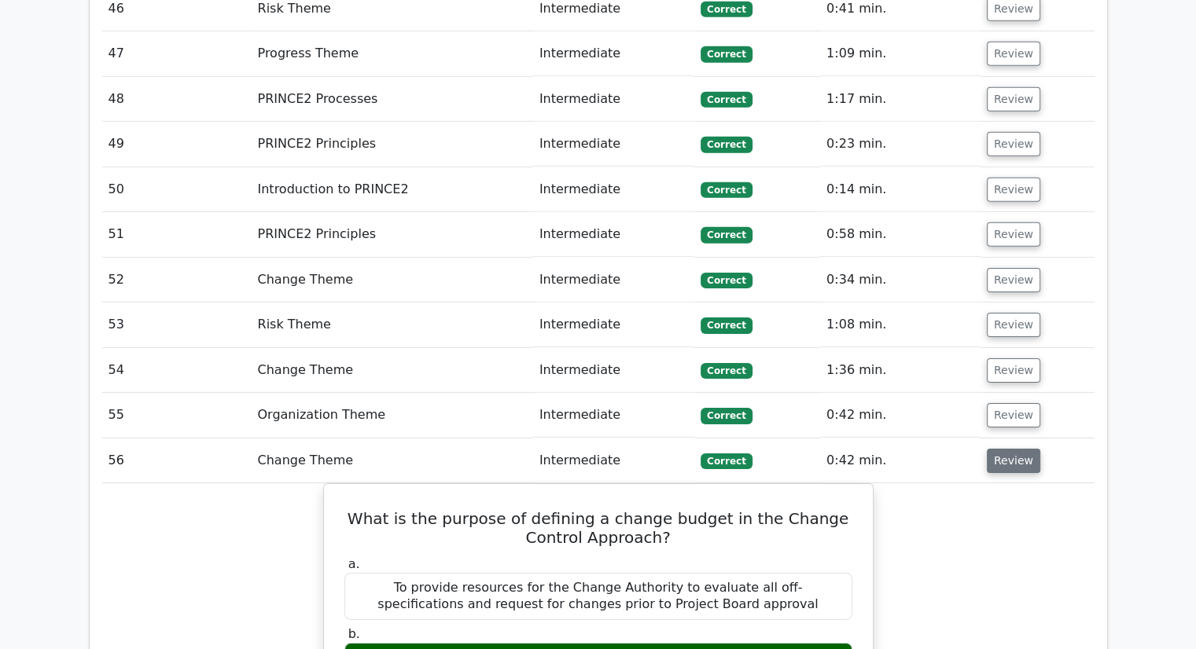
click at [999, 449] on button "Review" at bounding box center [1013, 461] width 53 height 24
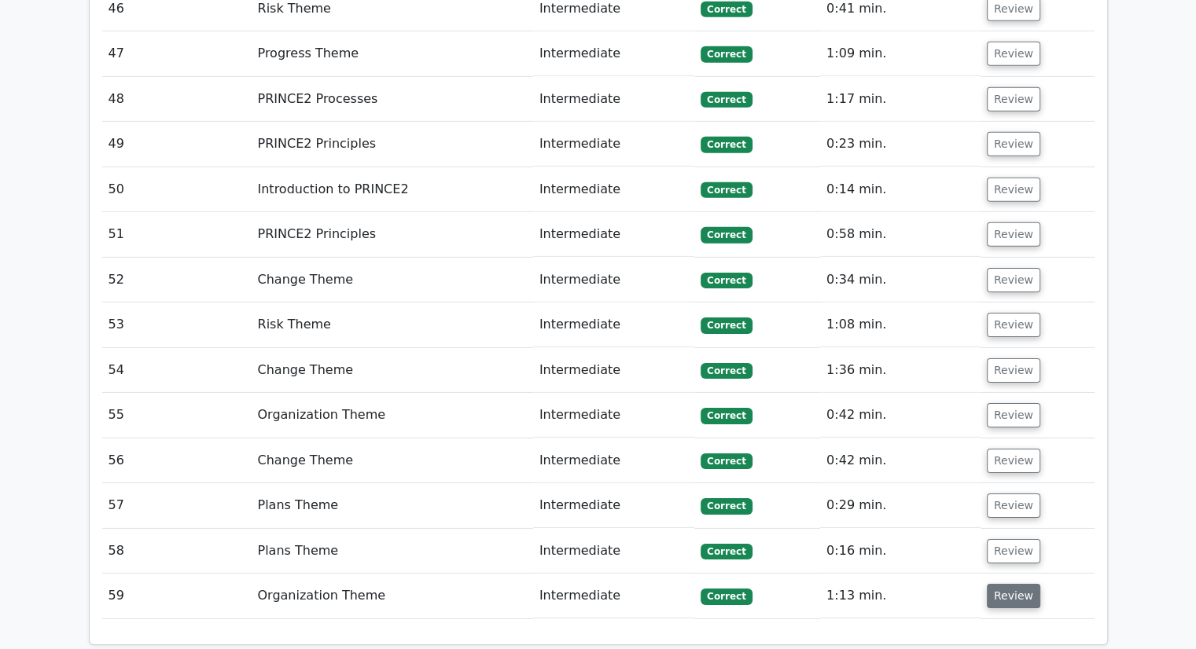
click at [1015, 584] on button "Review" at bounding box center [1013, 596] width 53 height 24
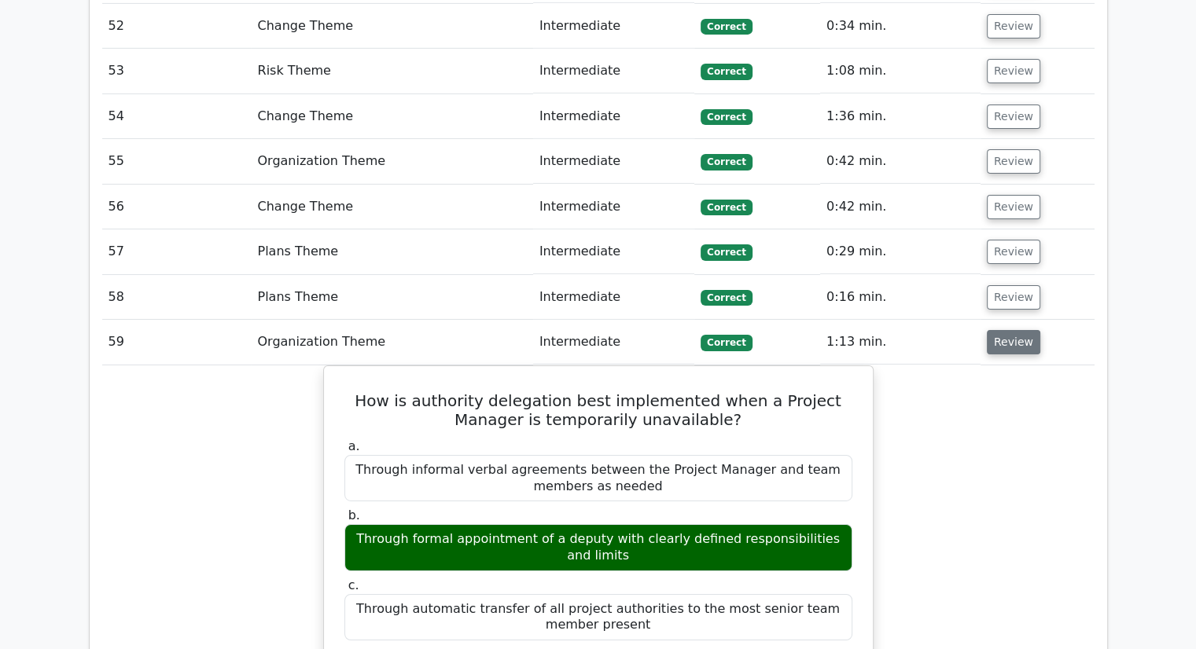
scroll to position [5221, 0]
click at [1013, 329] on button "Review" at bounding box center [1013, 341] width 53 height 24
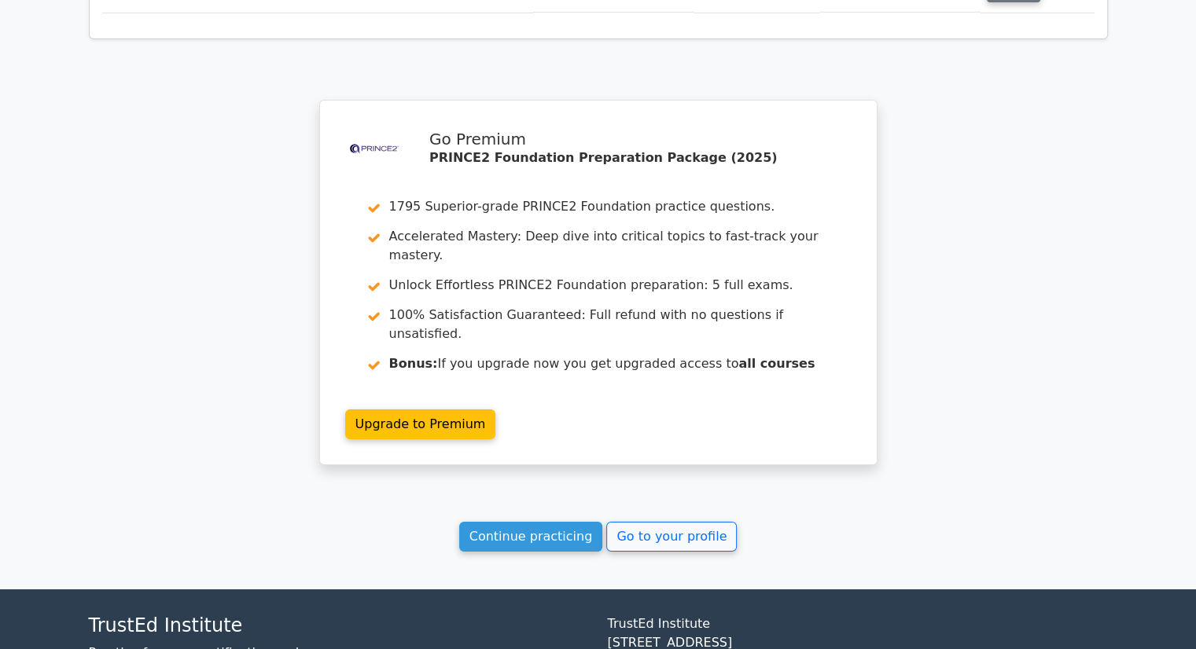
scroll to position [5573, 0]
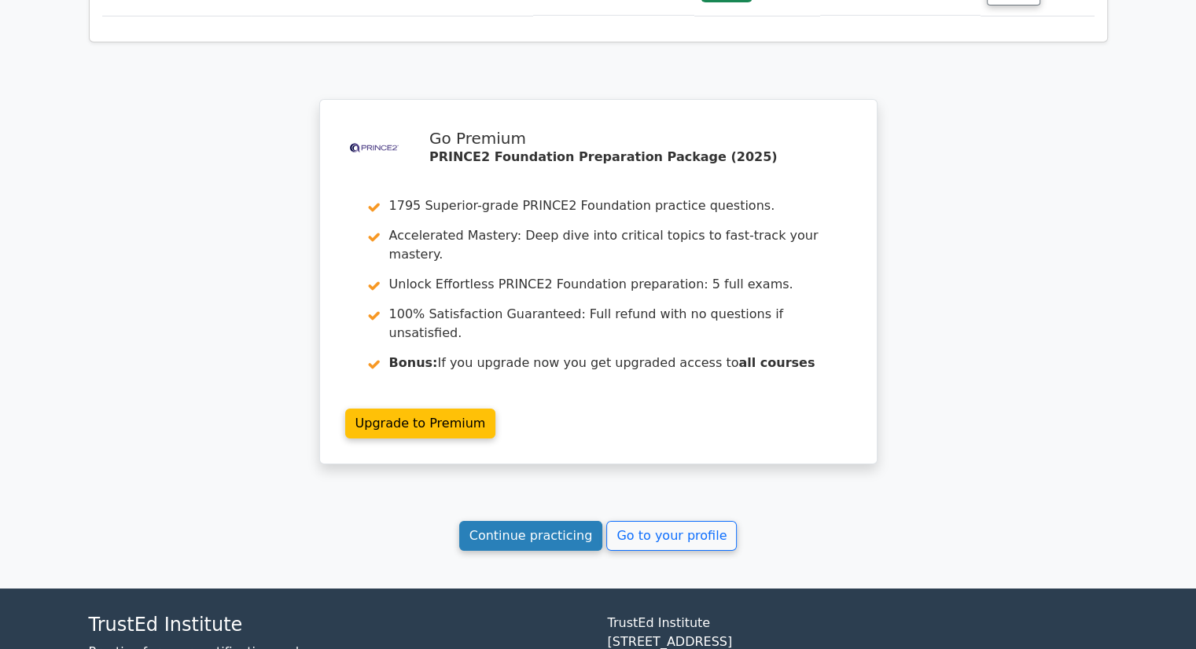
click at [538, 521] on link "Continue practicing" at bounding box center [531, 536] width 144 height 30
